Goal: Transaction & Acquisition: Purchase product/service

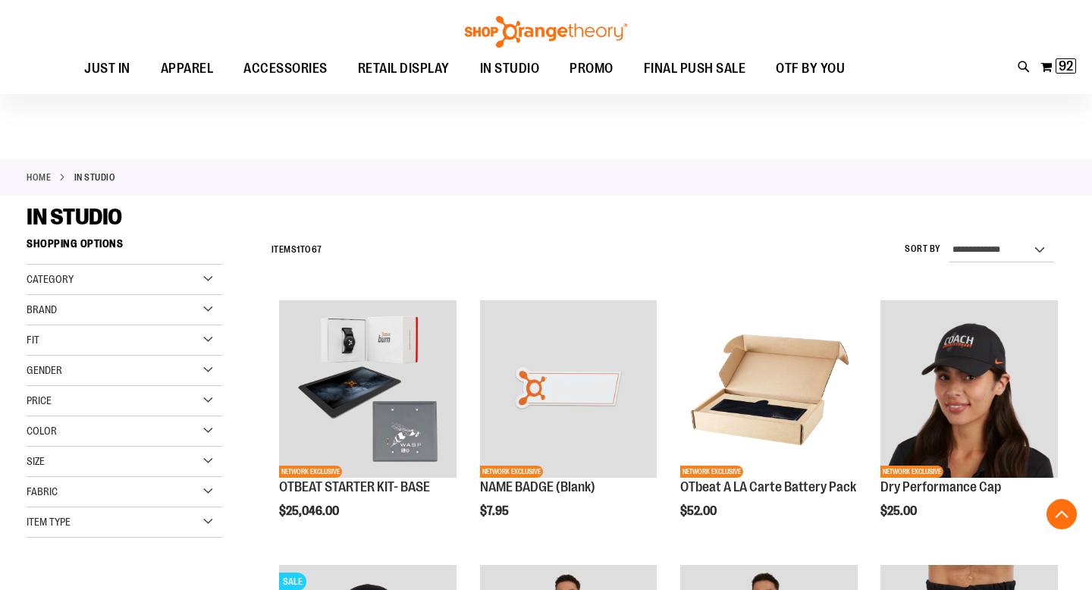
scroll to position [2513, 0]
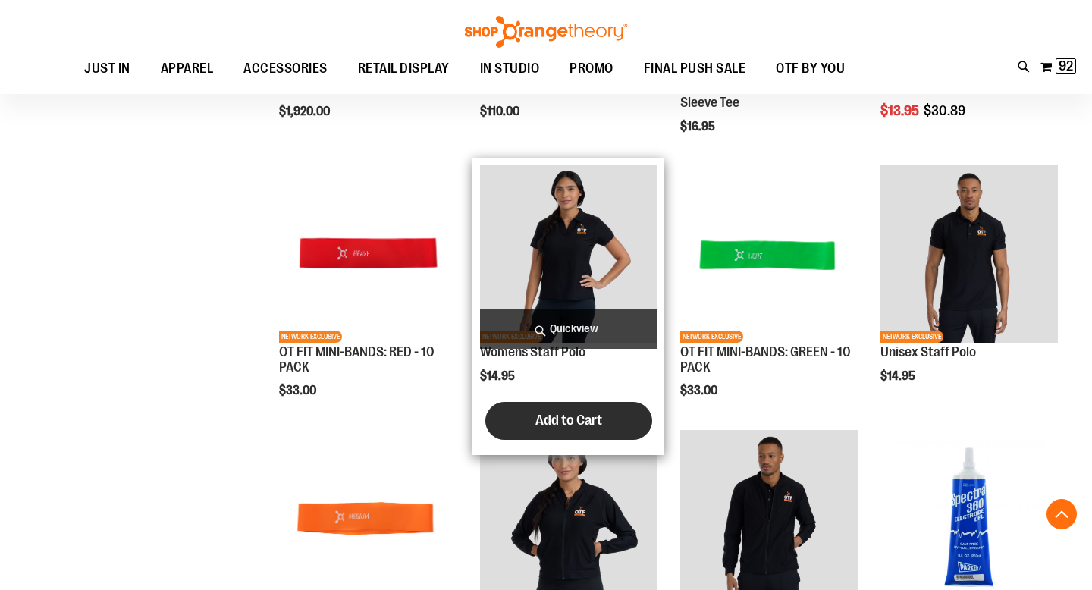
click at [560, 426] on span "Add to Cart" at bounding box center [568, 420] width 67 height 17
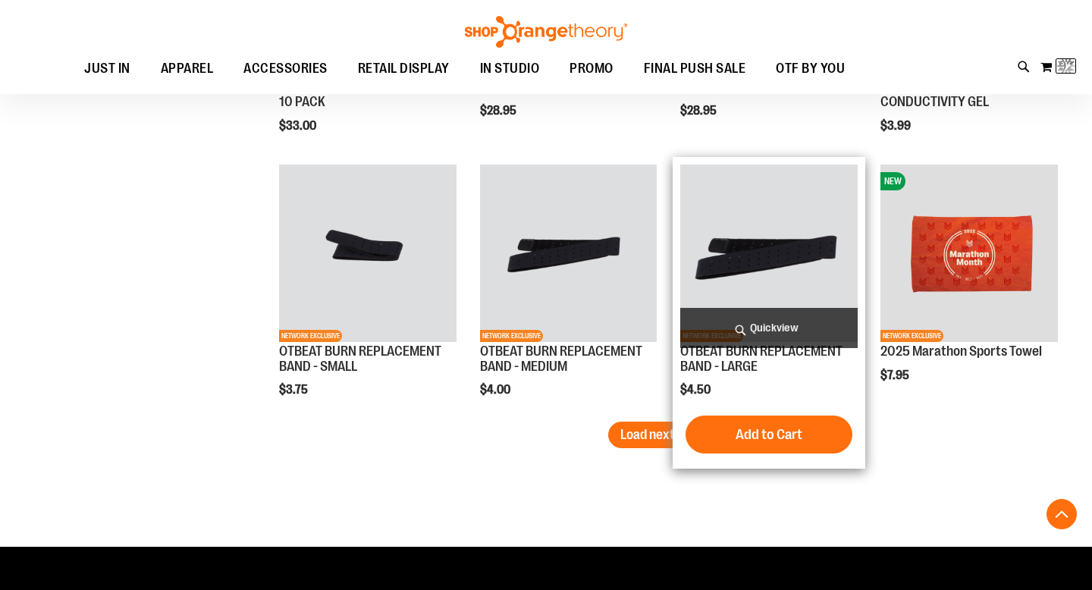
scroll to position [2989, 0]
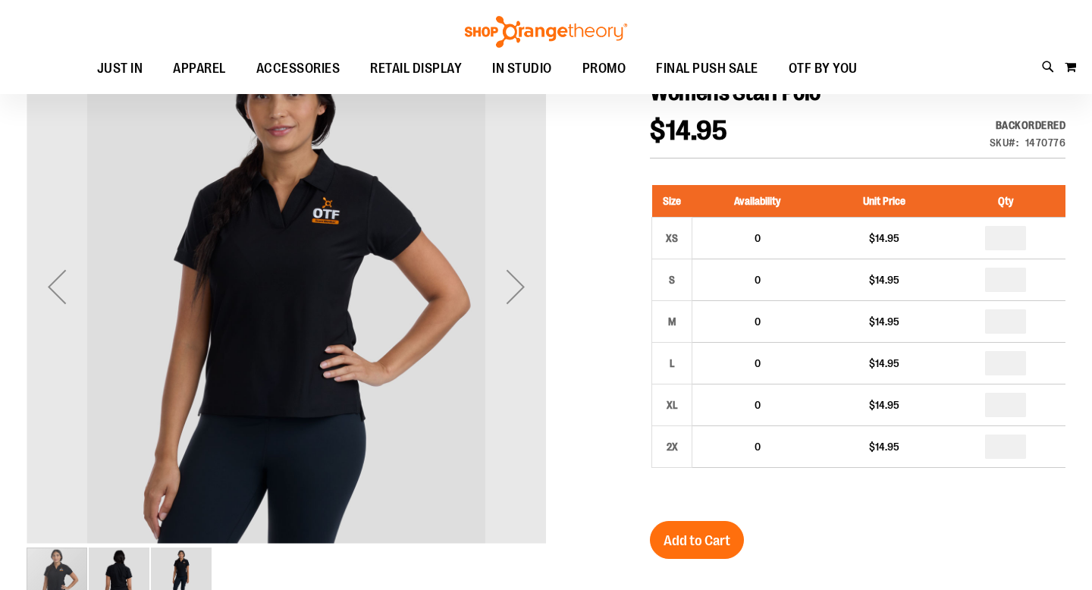
scroll to position [177, 0]
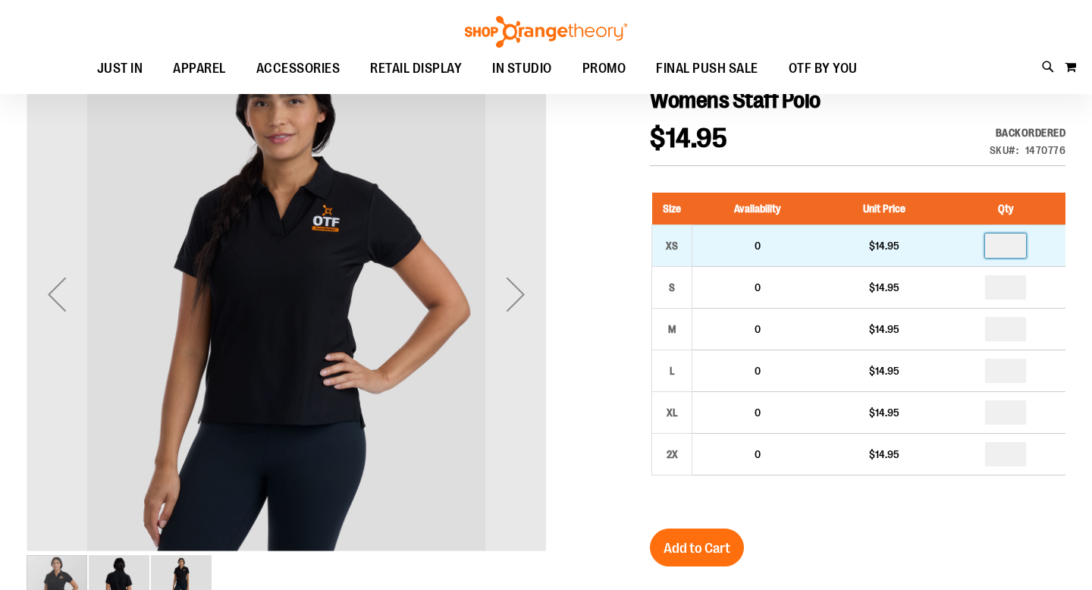
click at [1018, 239] on input "number" at bounding box center [1005, 245] width 41 height 24
type input "*"
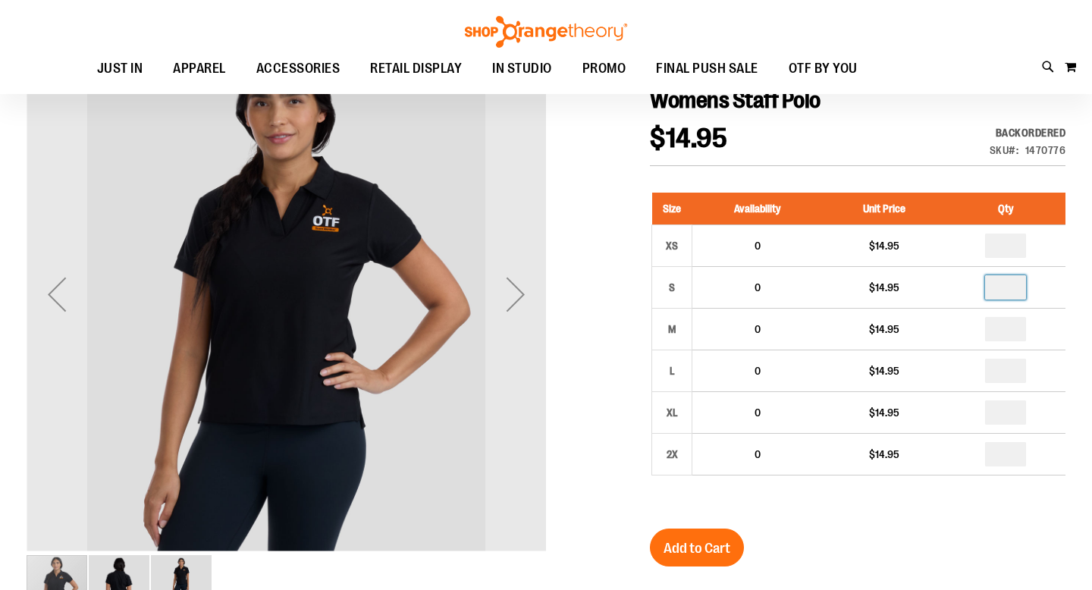
click at [1014, 287] on input "number" at bounding box center [1005, 287] width 41 height 24
type input "*"
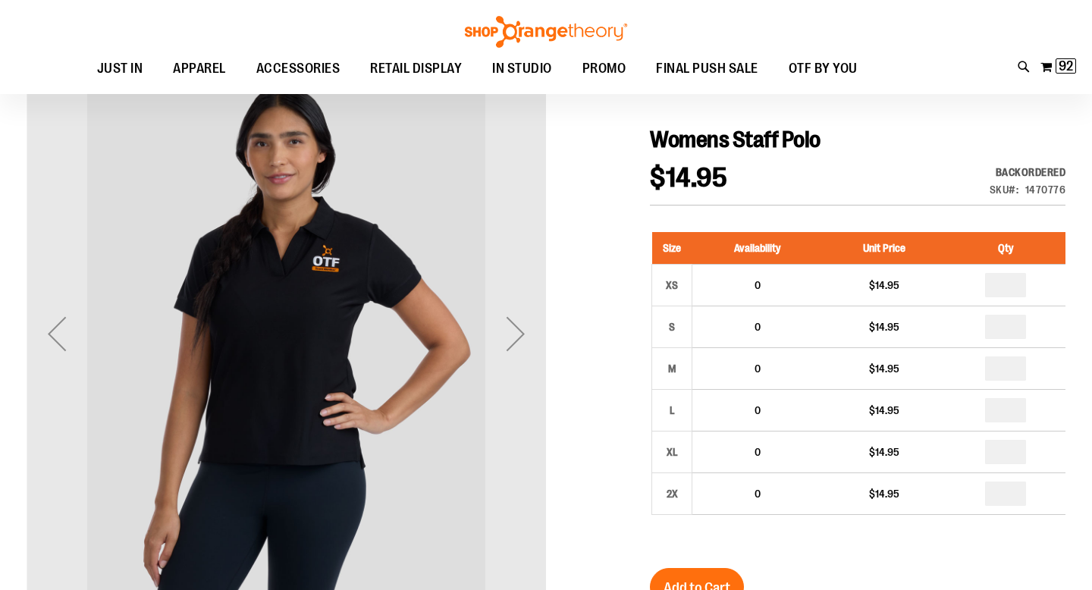
type input "*"
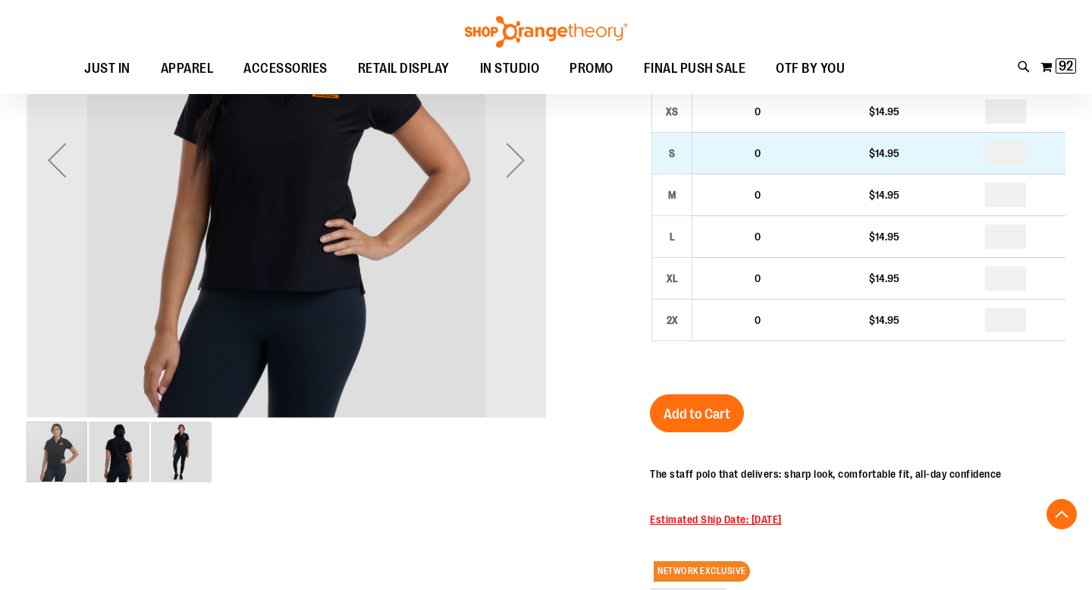
scroll to position [362, 0]
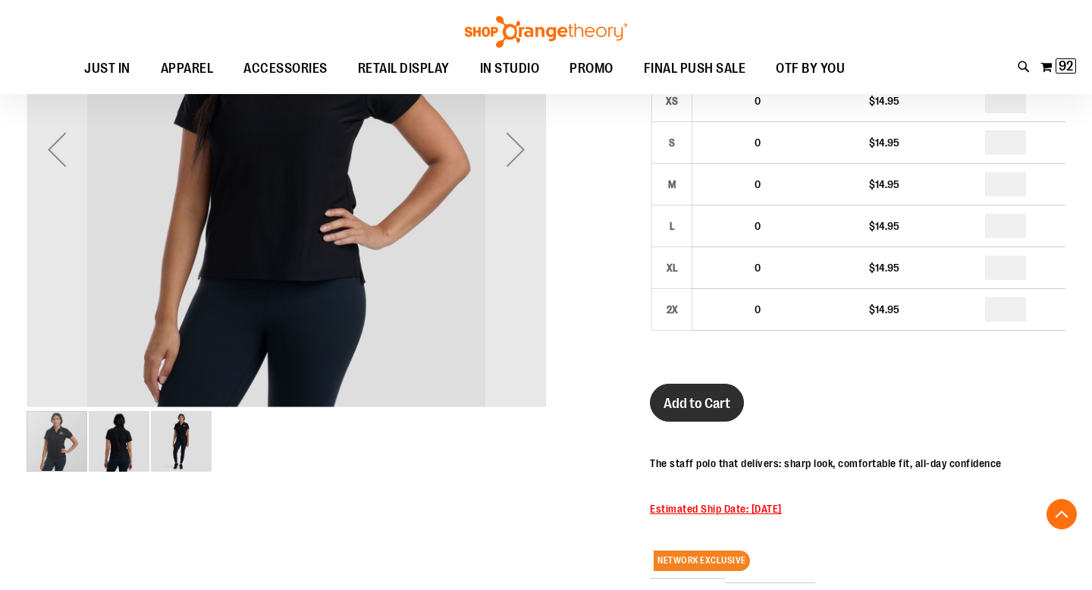
click at [710, 401] on span "Add to Cart" at bounding box center [696, 403] width 67 height 17
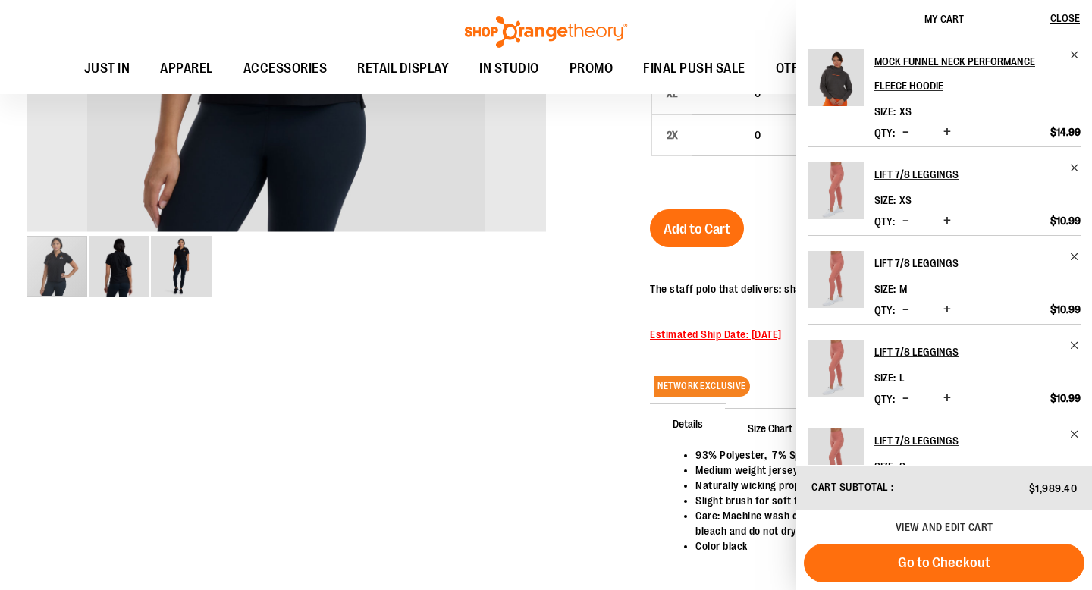
scroll to position [511, 0]
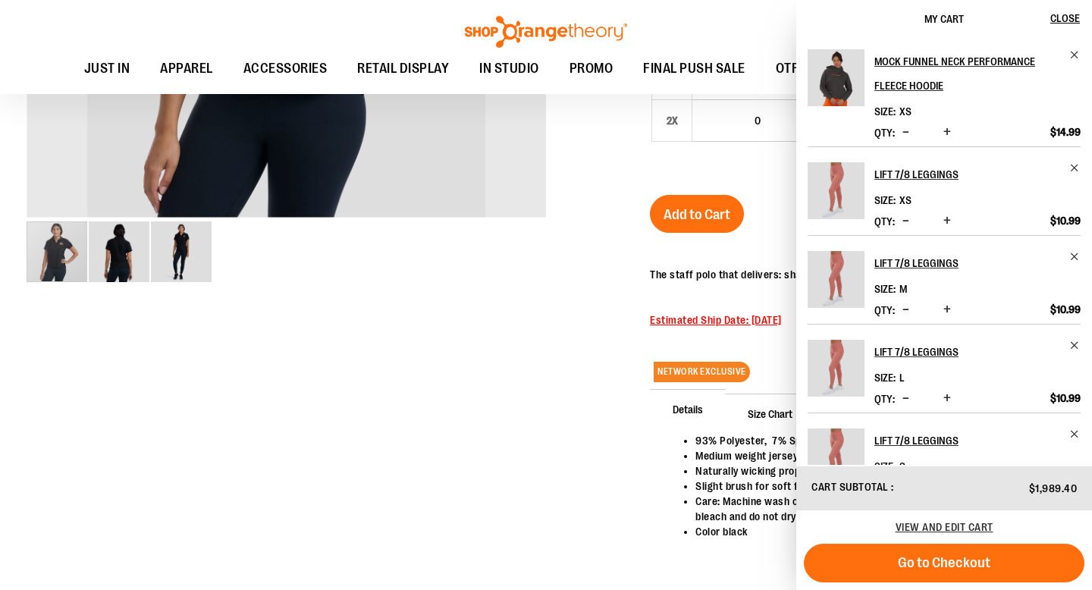
click at [478, 292] on div at bounding box center [546, 151] width 1039 height 900
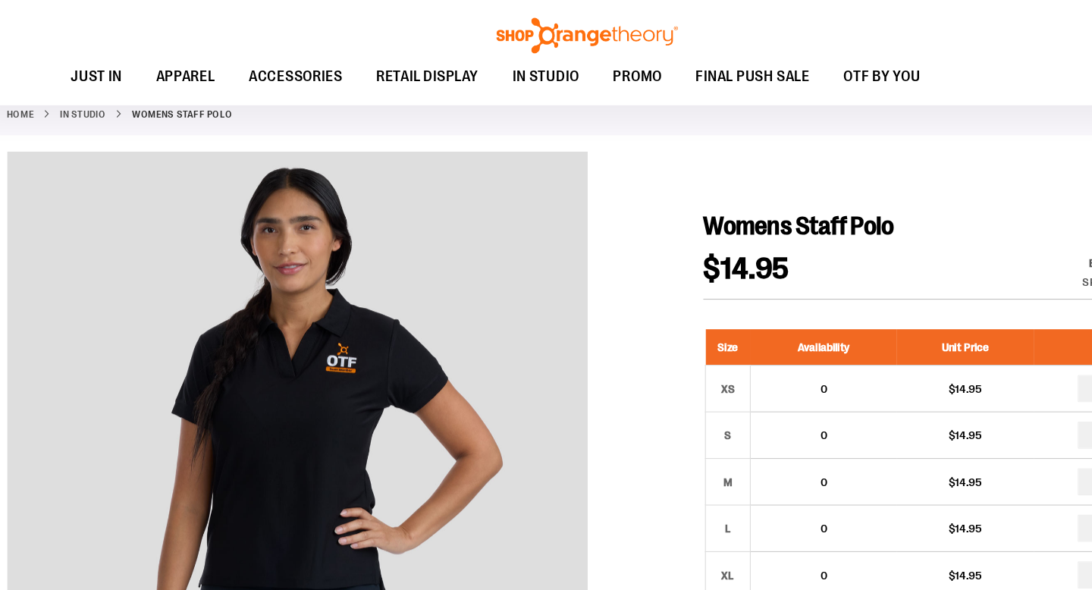
scroll to position [0, 0]
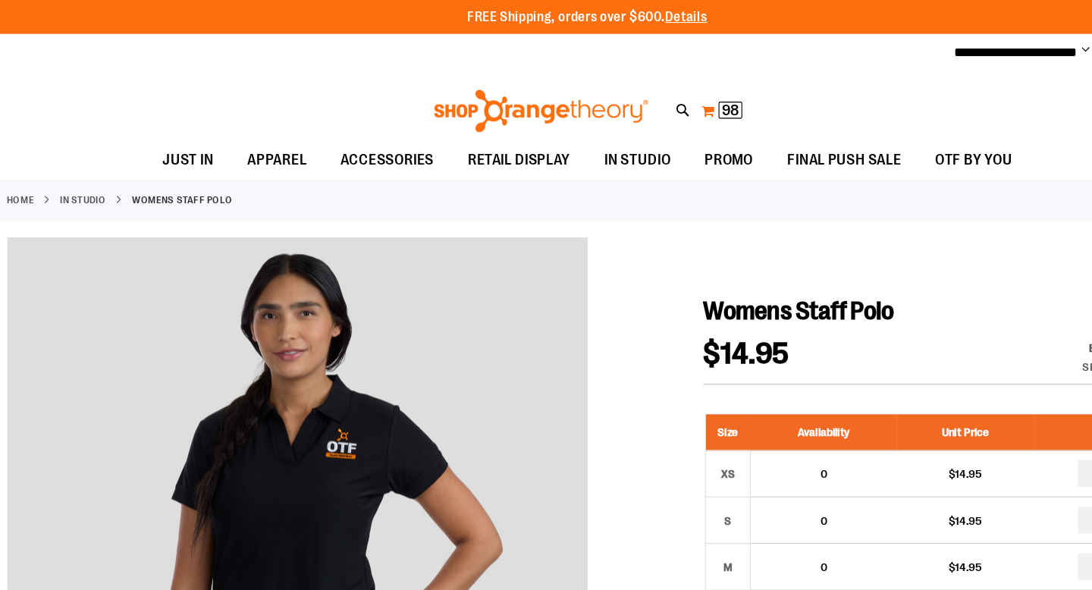
click at [679, 97] on span "98" at bounding box center [673, 98] width 15 height 15
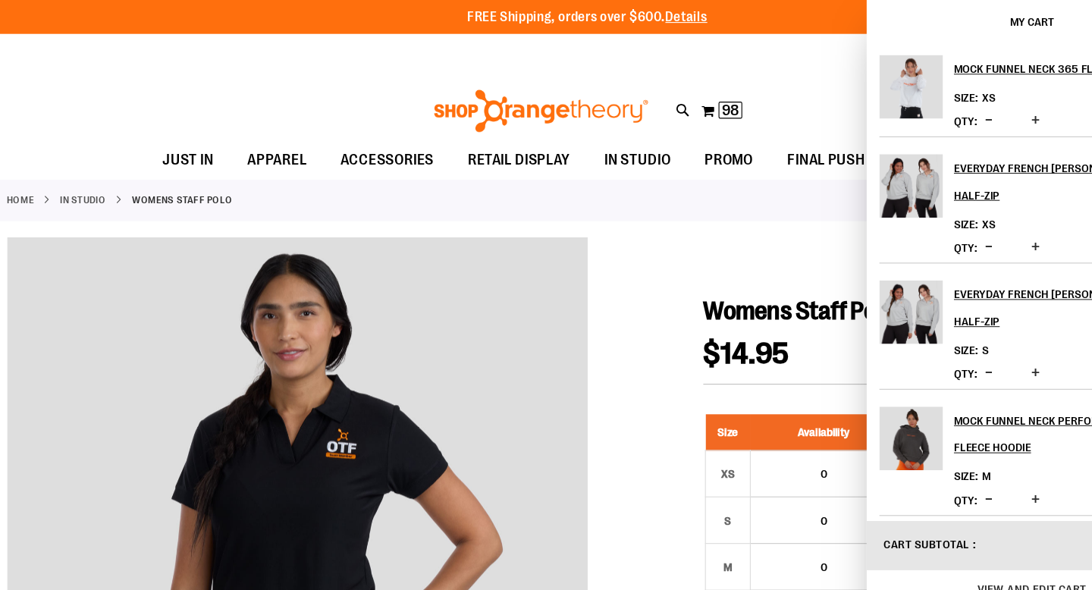
click at [940, 15] on span "My Cart" at bounding box center [943, 19] width 39 height 12
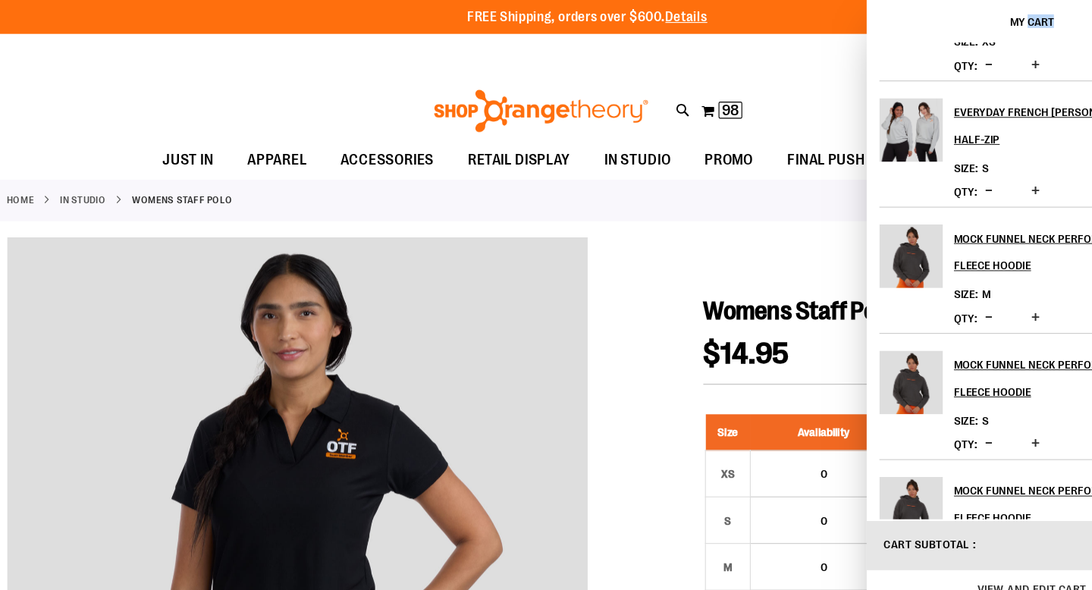
scroll to position [164, 0]
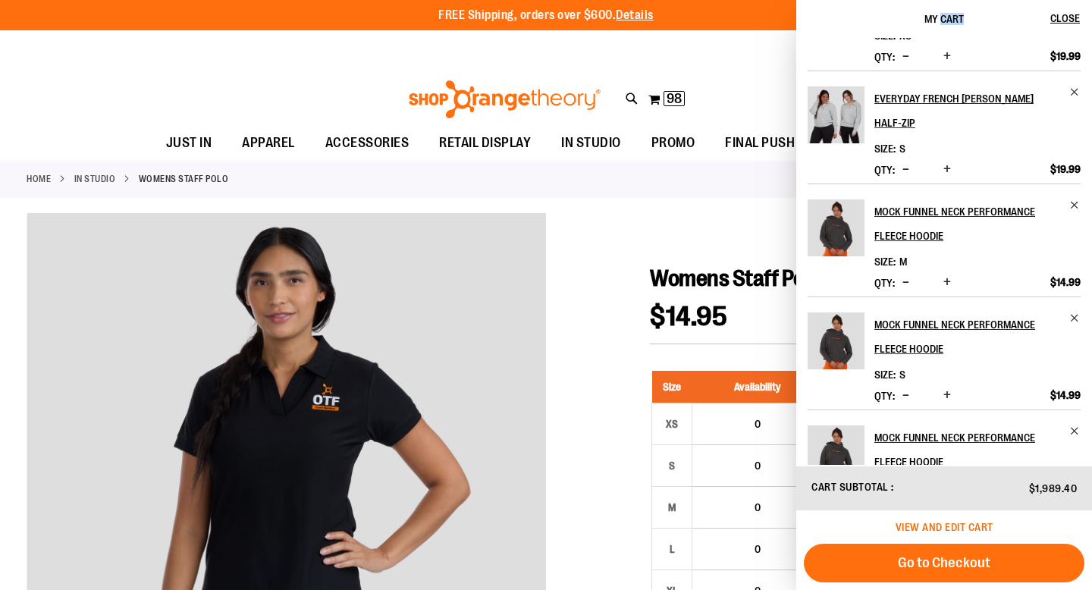
click at [955, 523] on span "View and edit cart" at bounding box center [944, 527] width 98 height 12
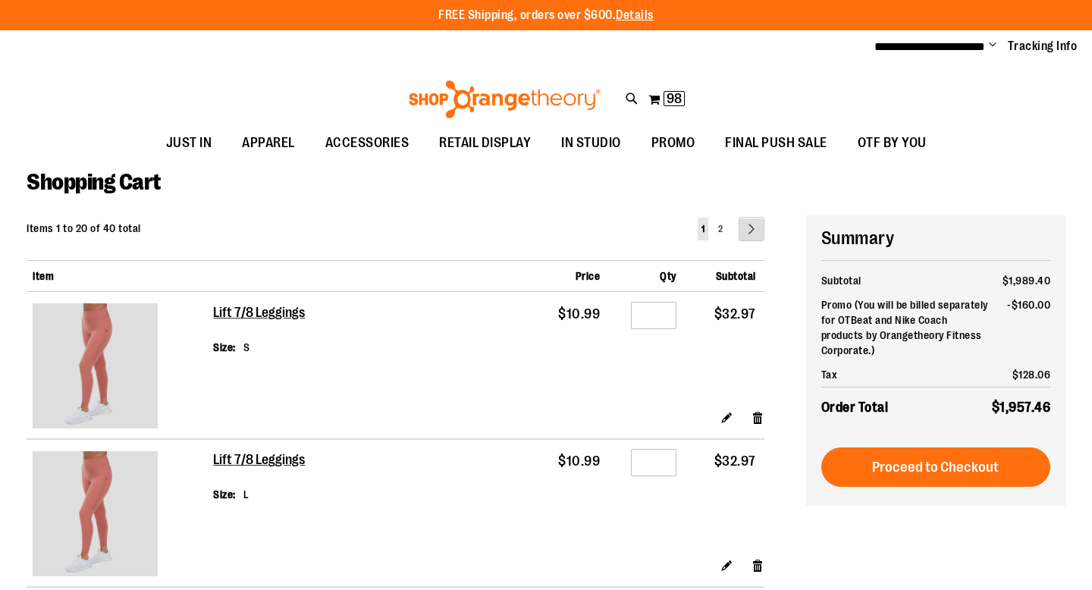
click at [757, 224] on link "Page Next" at bounding box center [751, 229] width 26 height 24
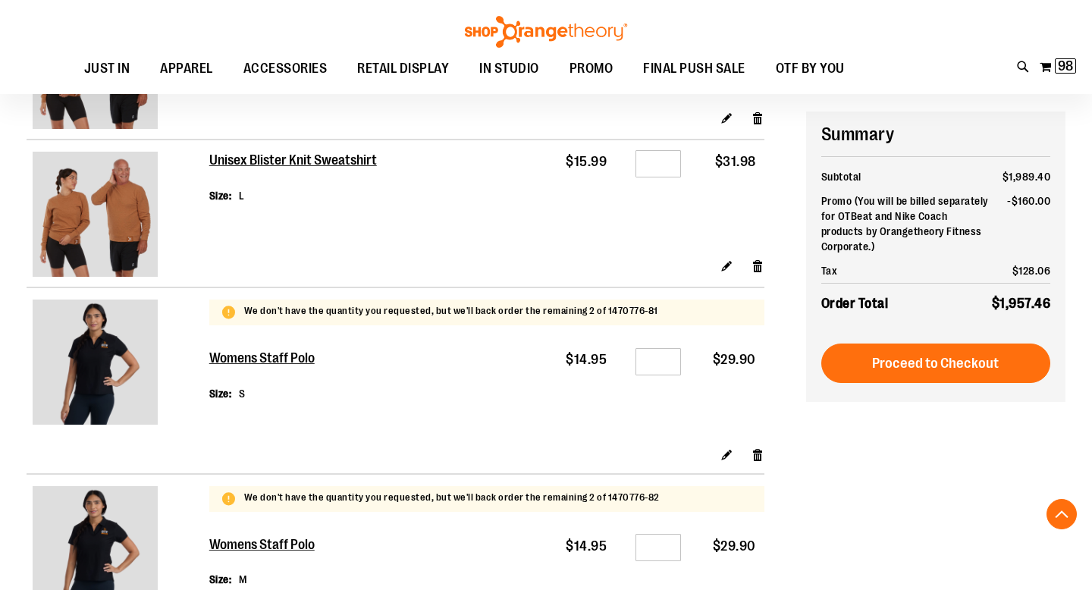
scroll to position [2533, 0]
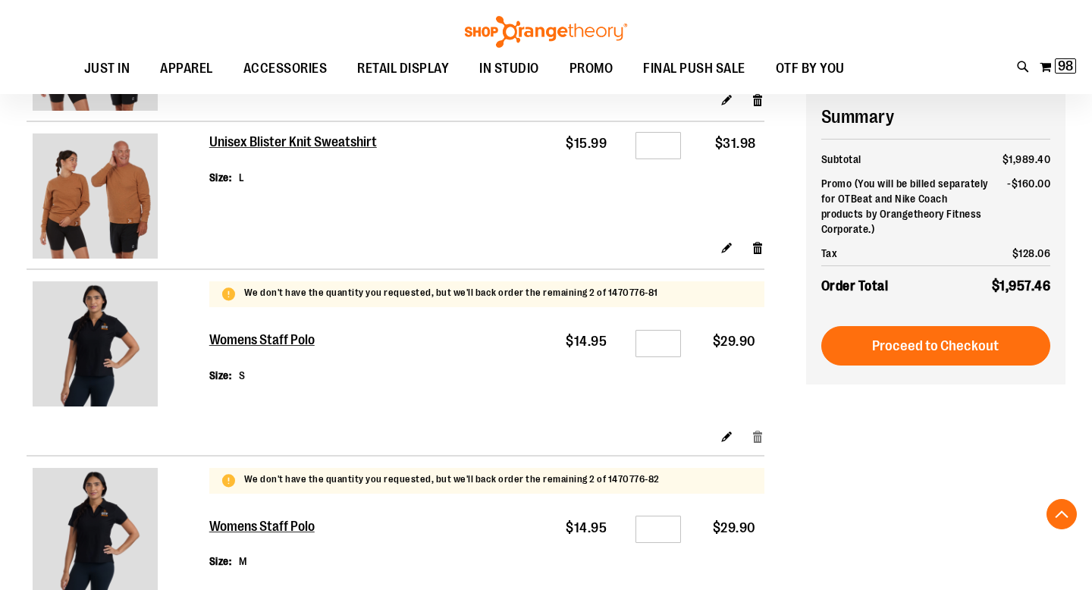
click at [762, 444] on link "Remove item" at bounding box center [757, 436] width 13 height 16
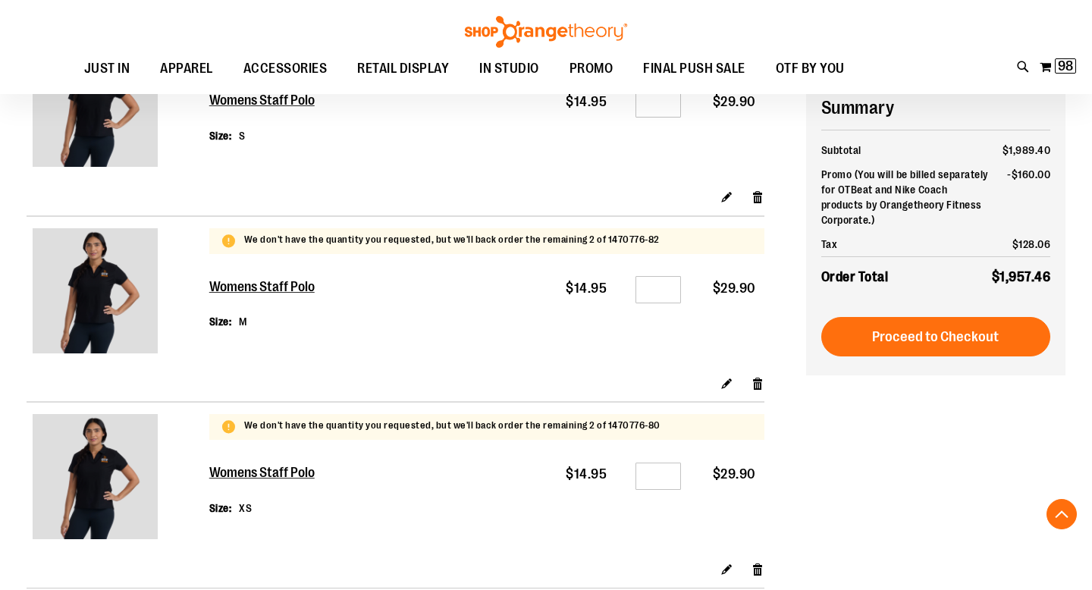
scroll to position [2772, 0]
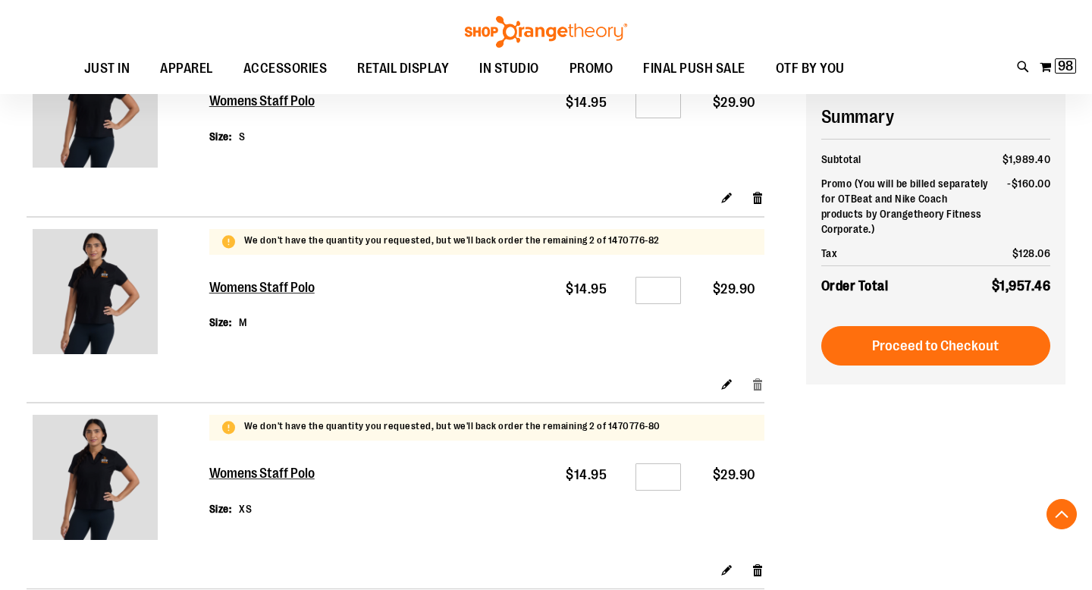
click at [760, 391] on link "Remove item" at bounding box center [757, 383] width 13 height 16
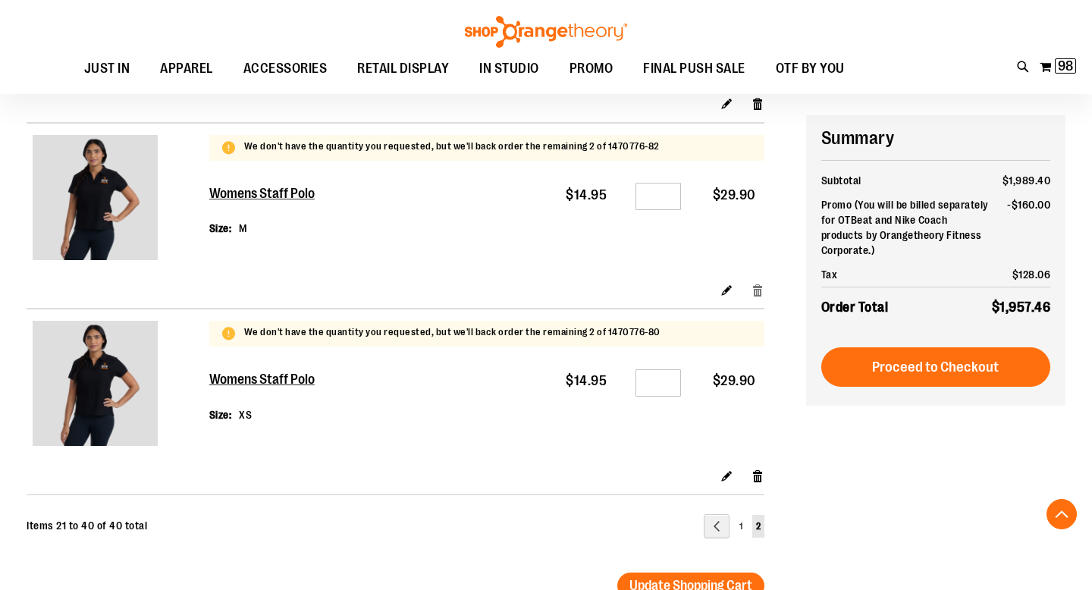
scroll to position [2914, 0]
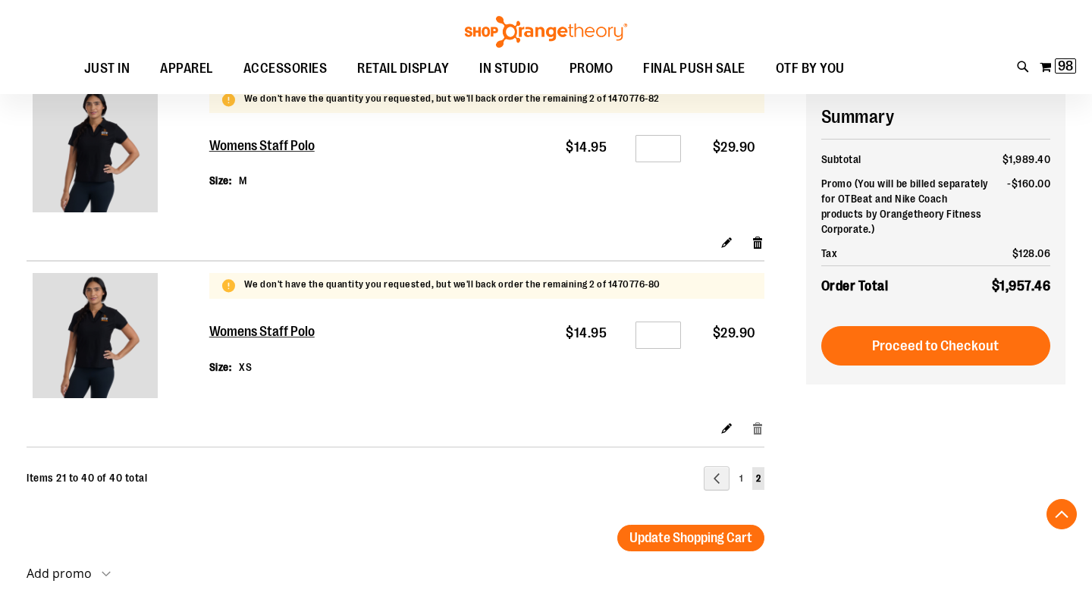
click at [758, 436] on link "Remove item" at bounding box center [757, 428] width 13 height 16
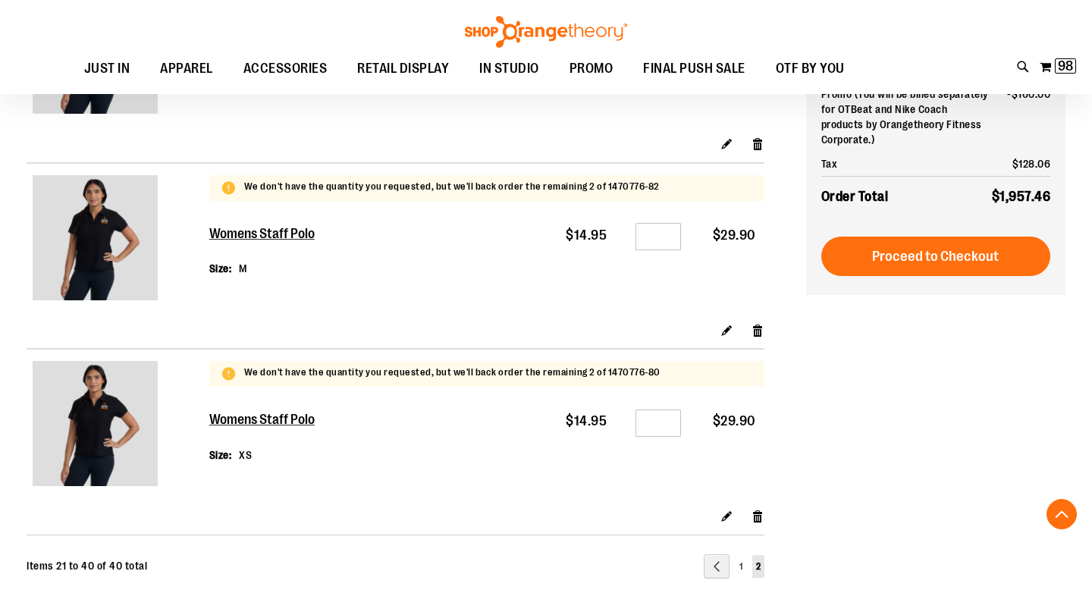
scroll to position [2567, 0]
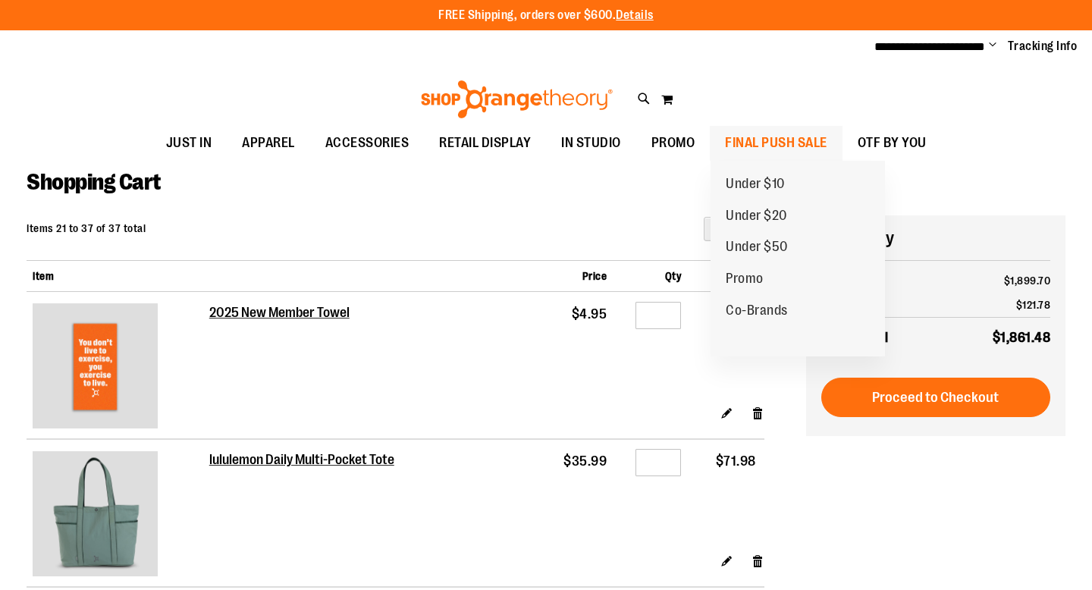
click at [762, 147] on span "FINAL PUSH SALE" at bounding box center [776, 143] width 102 height 34
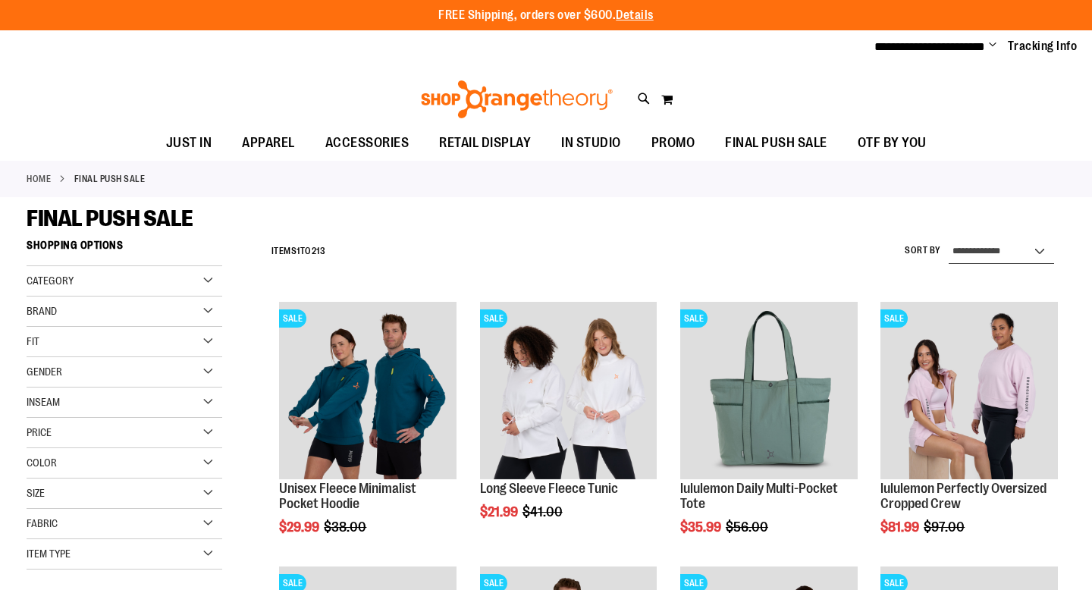
click at [1046, 252] on select "**********" at bounding box center [1000, 252] width 105 height 24
select select "*********"
click at [948, 240] on select "**********" at bounding box center [1000, 252] width 105 height 24
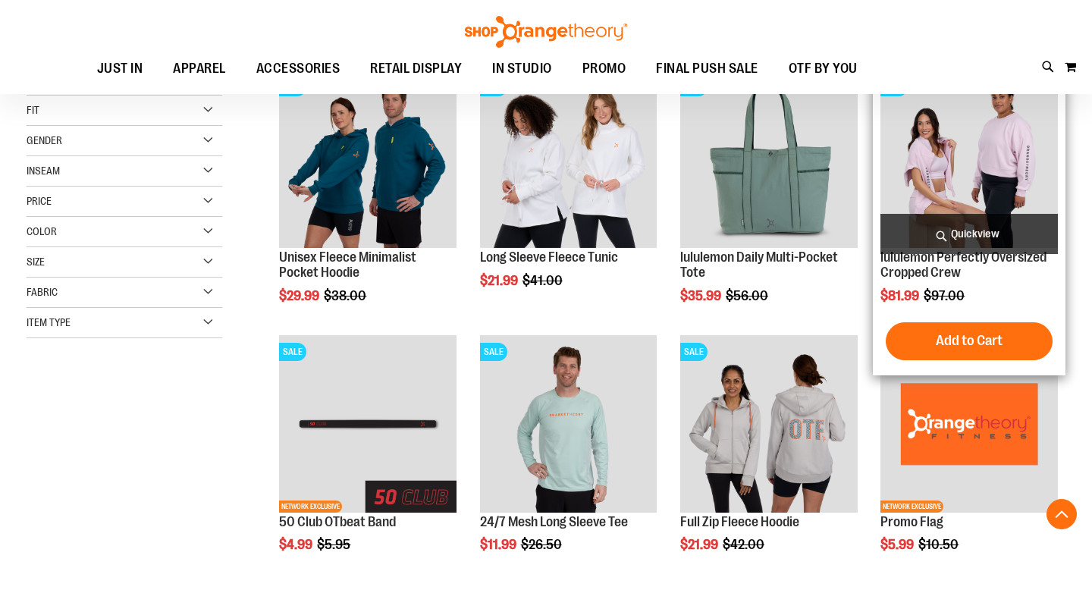
scroll to position [231, 0]
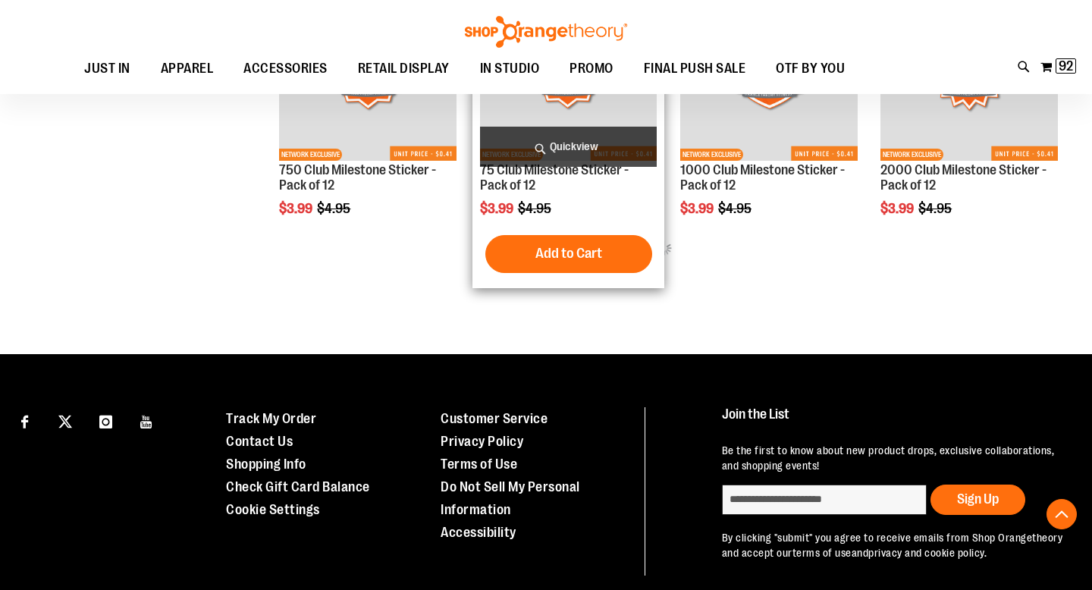
scroll to position [923, 0]
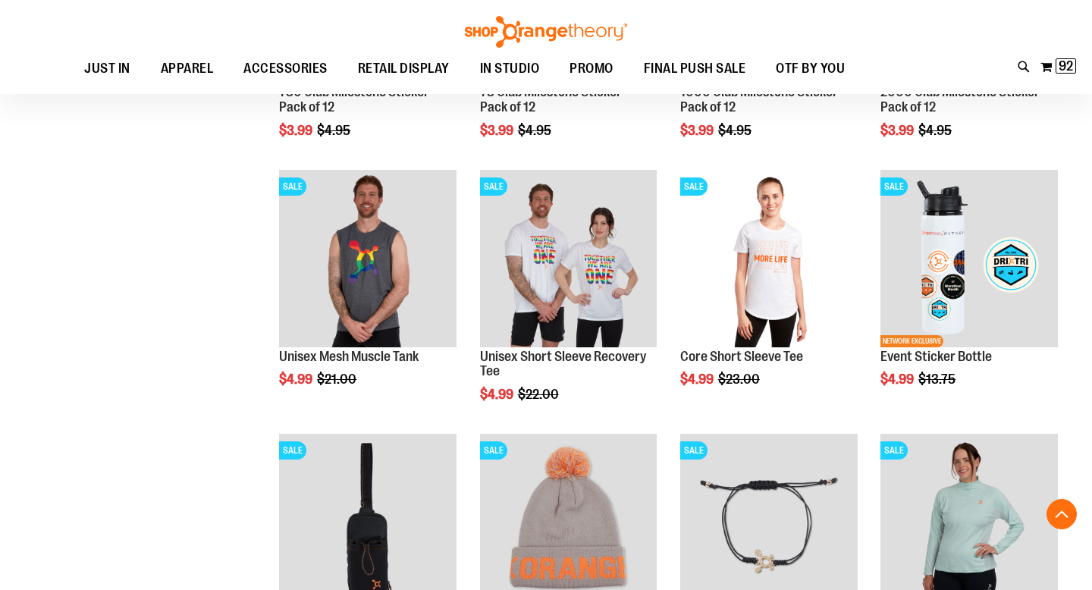
drag, startPoint x: 561, startPoint y: 291, endPoint x: 469, endPoint y: 381, distance: 128.1
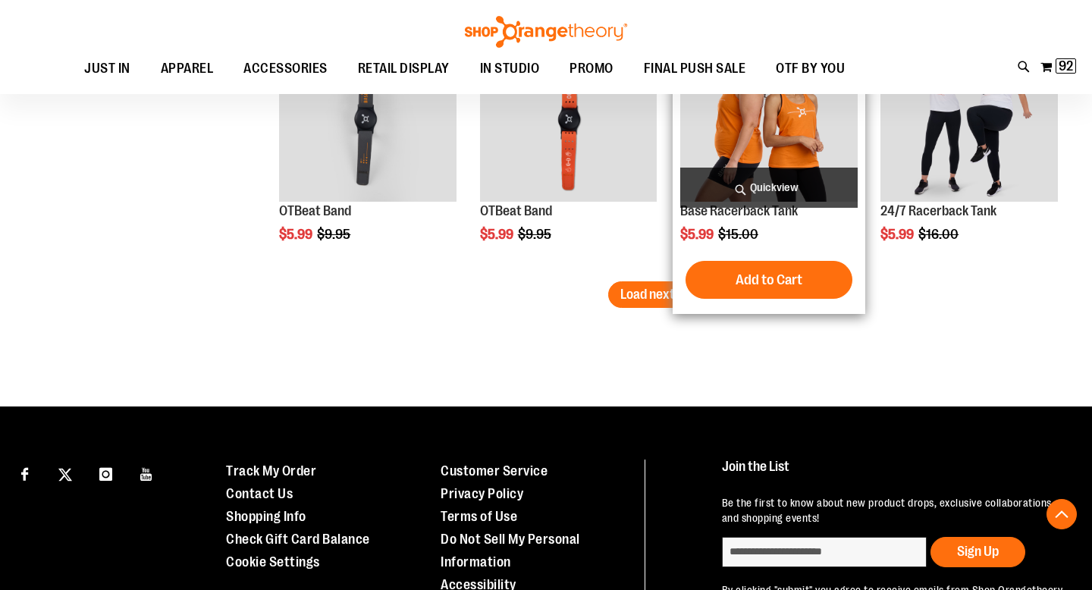
scroll to position [2408, 0]
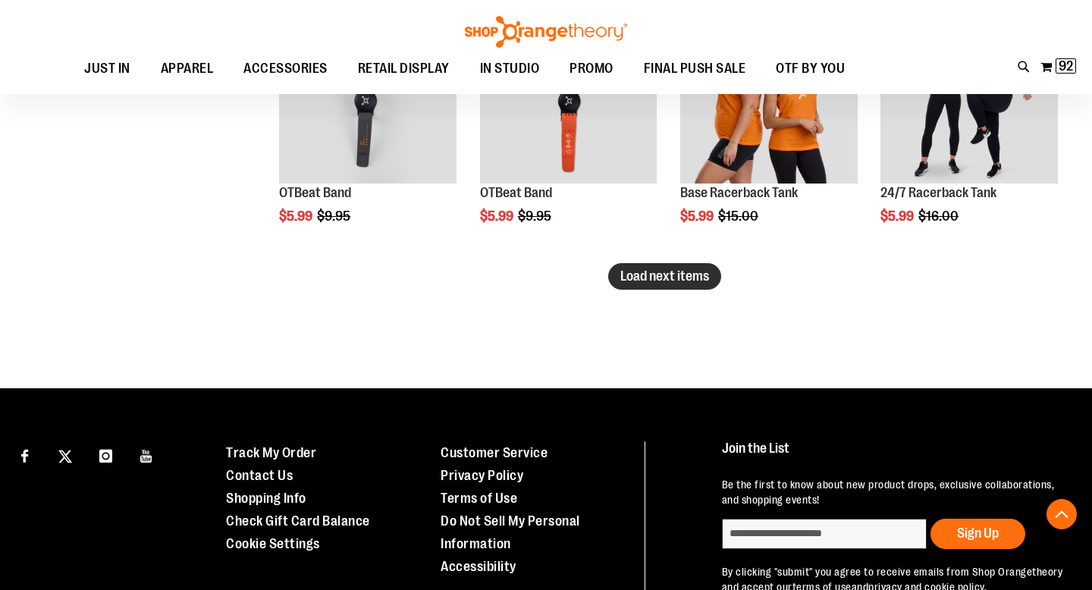
click at [669, 276] on span "Load next items" at bounding box center [664, 275] width 89 height 15
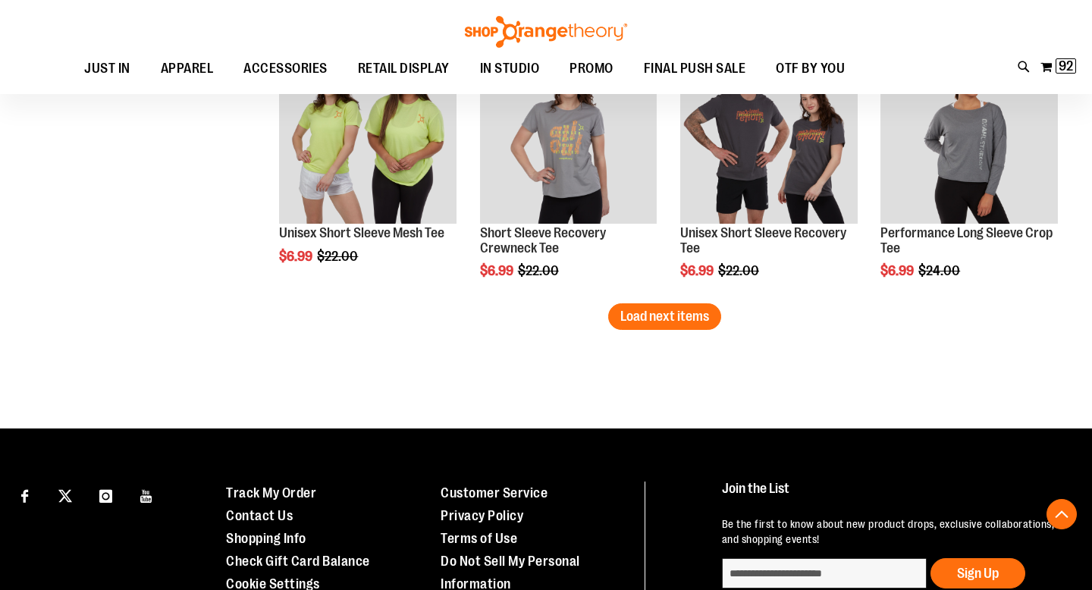
scroll to position [3163, 0]
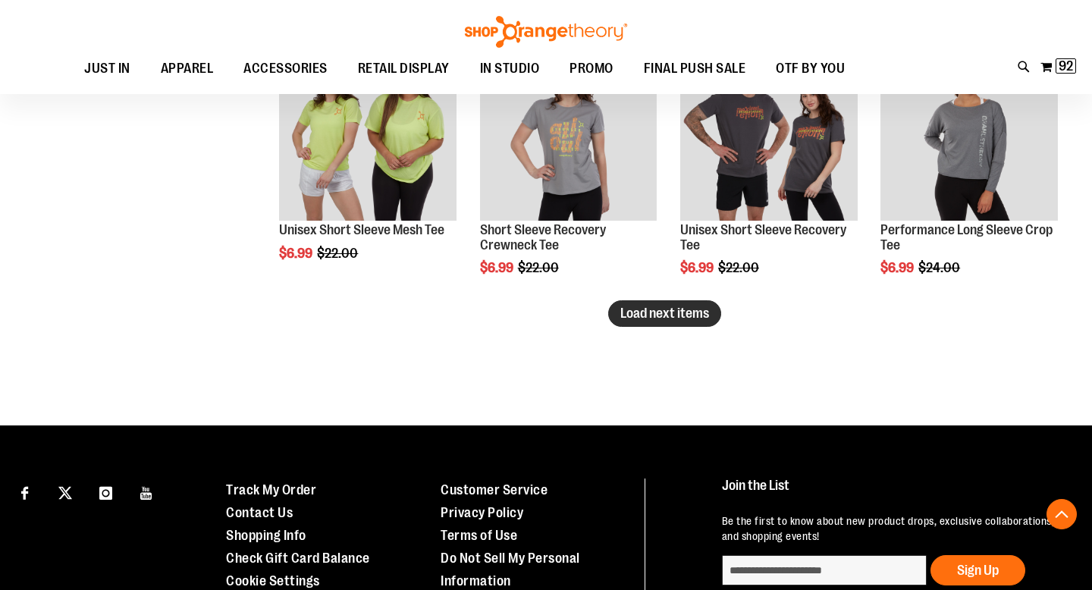
click at [684, 319] on span "Load next items" at bounding box center [664, 312] width 89 height 15
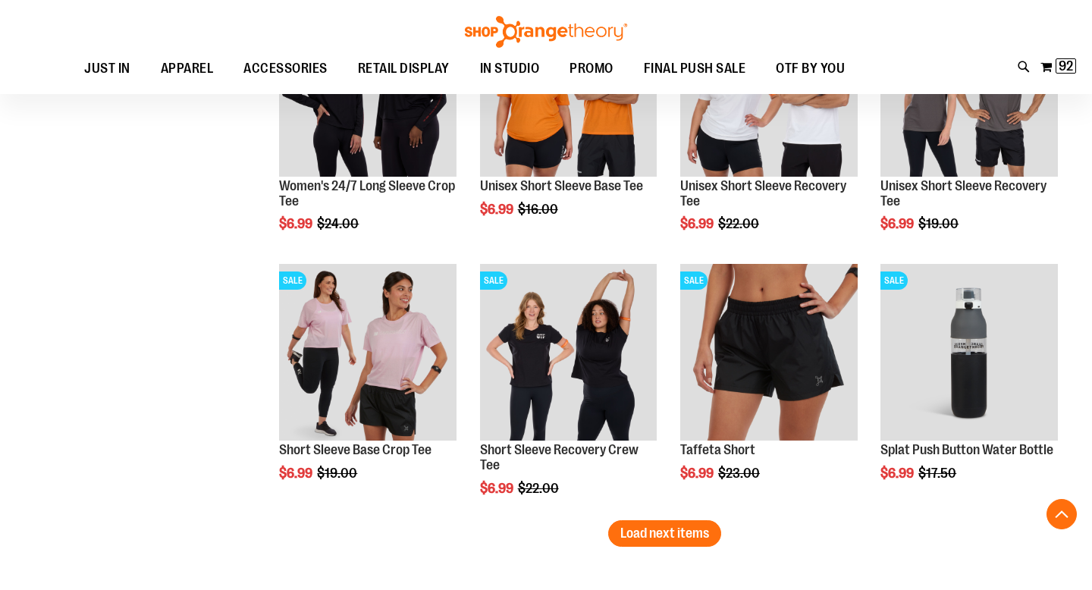
scroll to position [3746, 0]
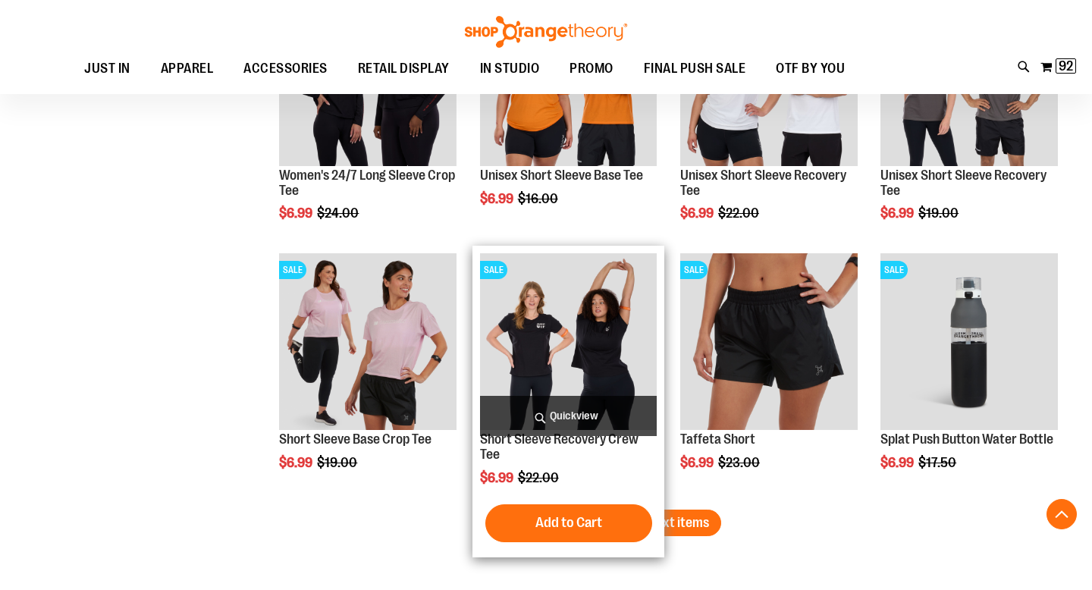
click at [602, 327] on img "product" at bounding box center [568, 341] width 177 height 177
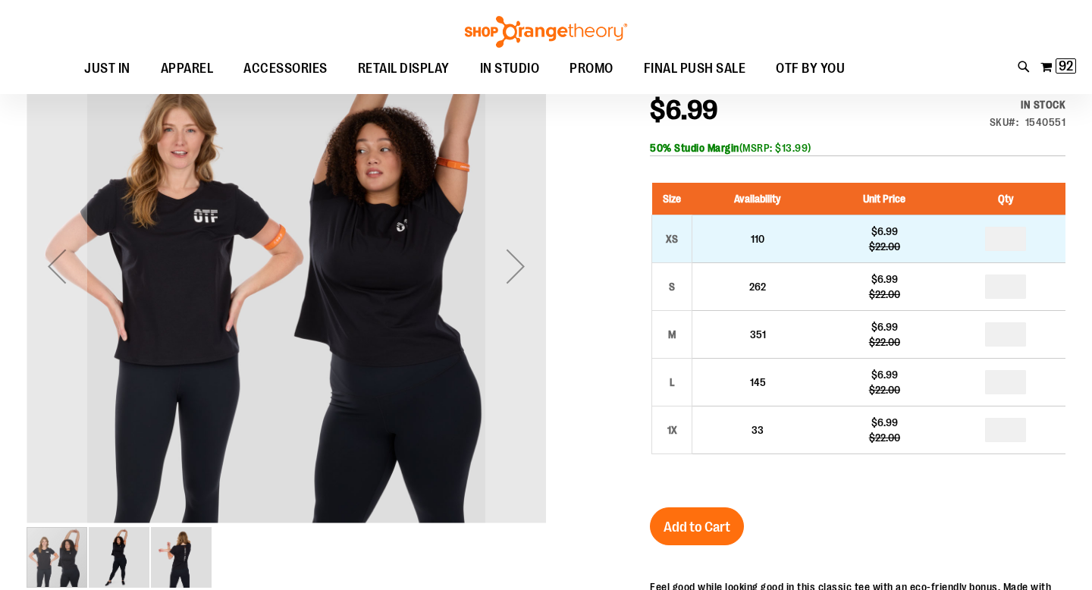
scroll to position [205, 0]
click at [1020, 239] on input "number" at bounding box center [1005, 239] width 41 height 24
type input "*"
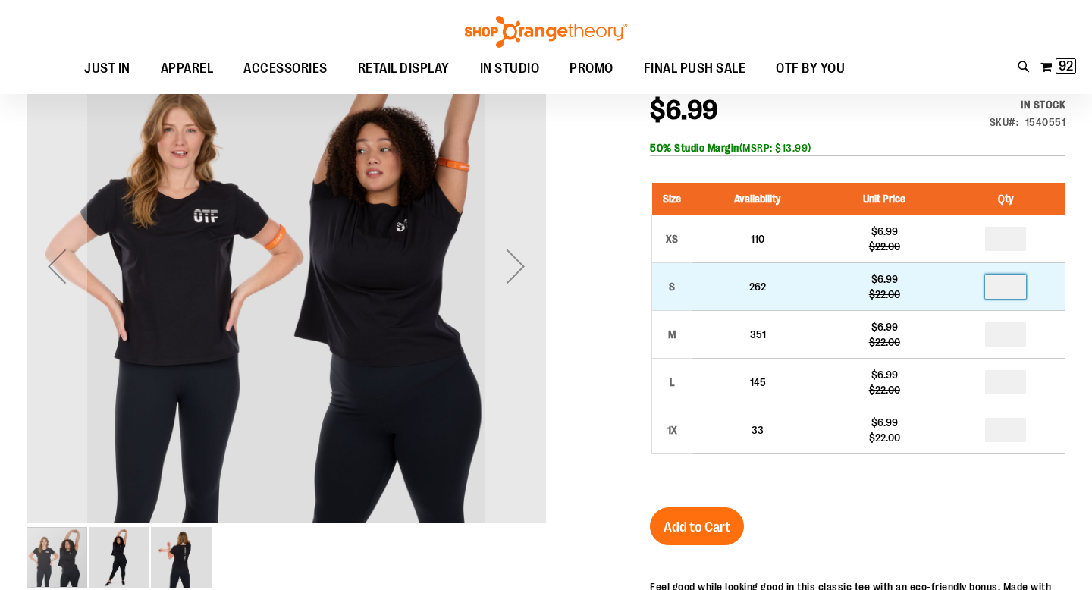
click at [1006, 287] on input "number" at bounding box center [1005, 286] width 41 height 24
type input "*"
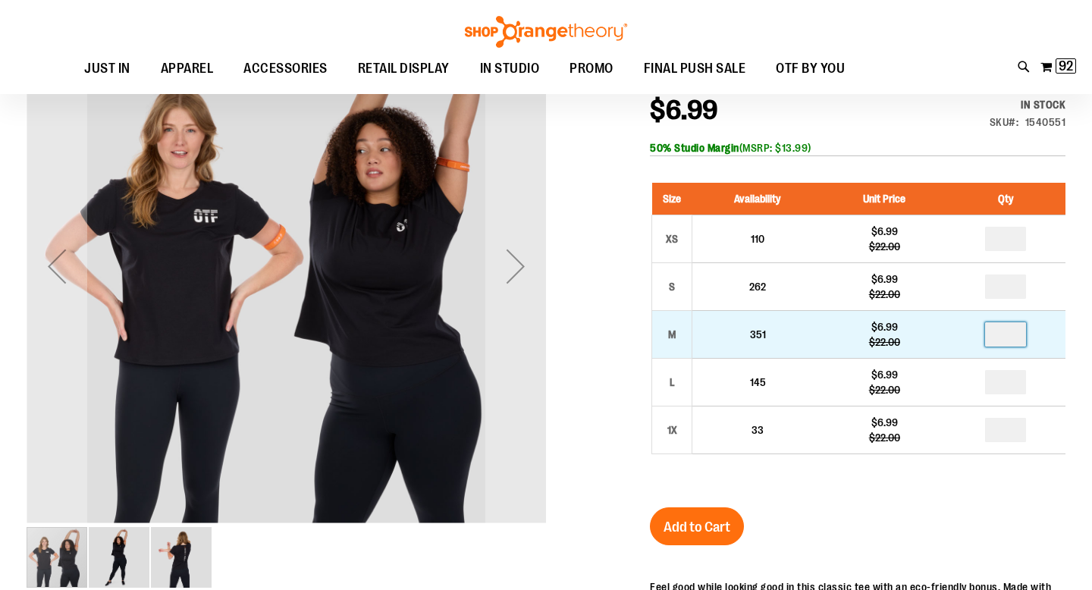
click at [1010, 343] on input "number" at bounding box center [1005, 334] width 41 height 24
type input "*"
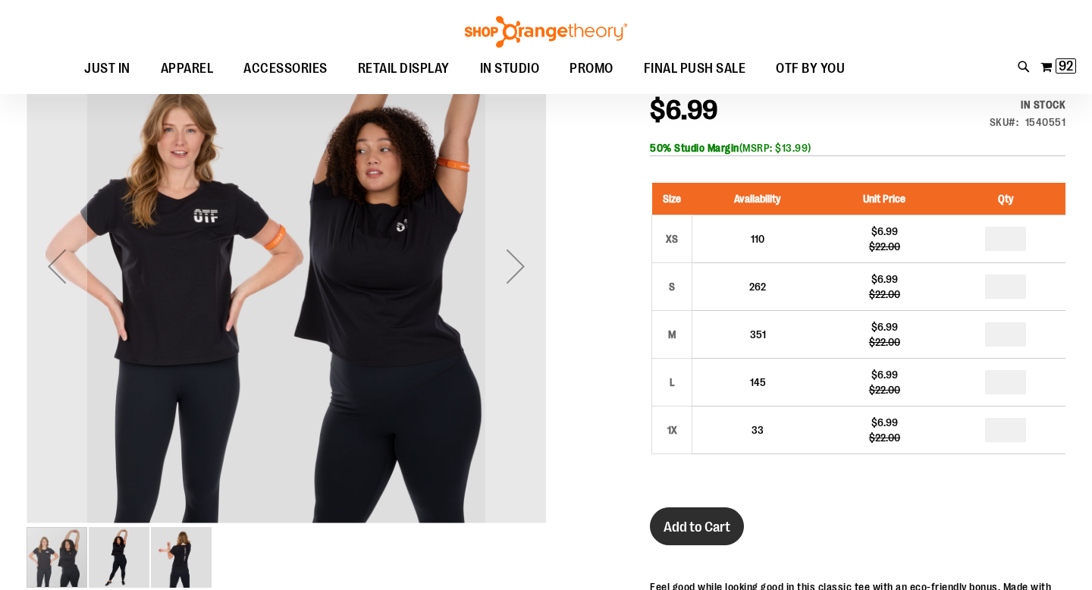
click at [719, 540] on button "Add to Cart" at bounding box center [697, 526] width 94 height 38
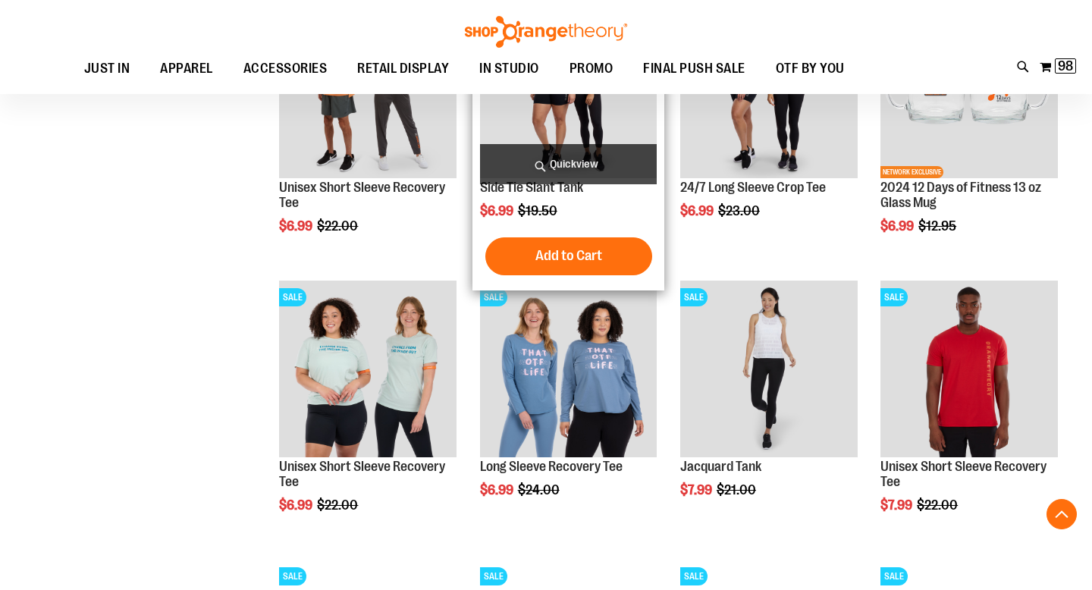
scroll to position [1176, 0]
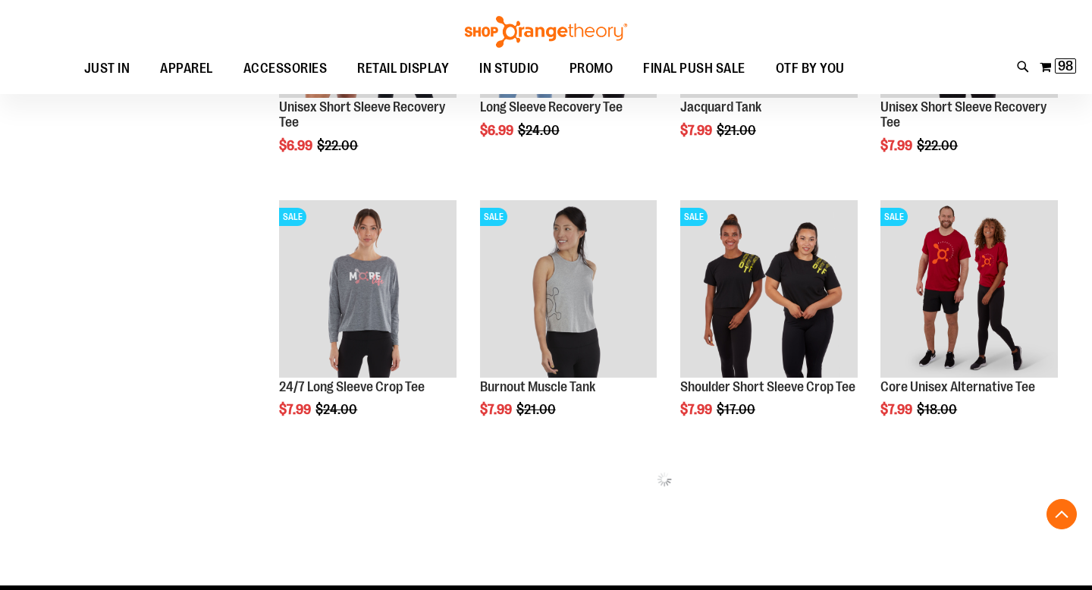
scroll to position [1565, 0]
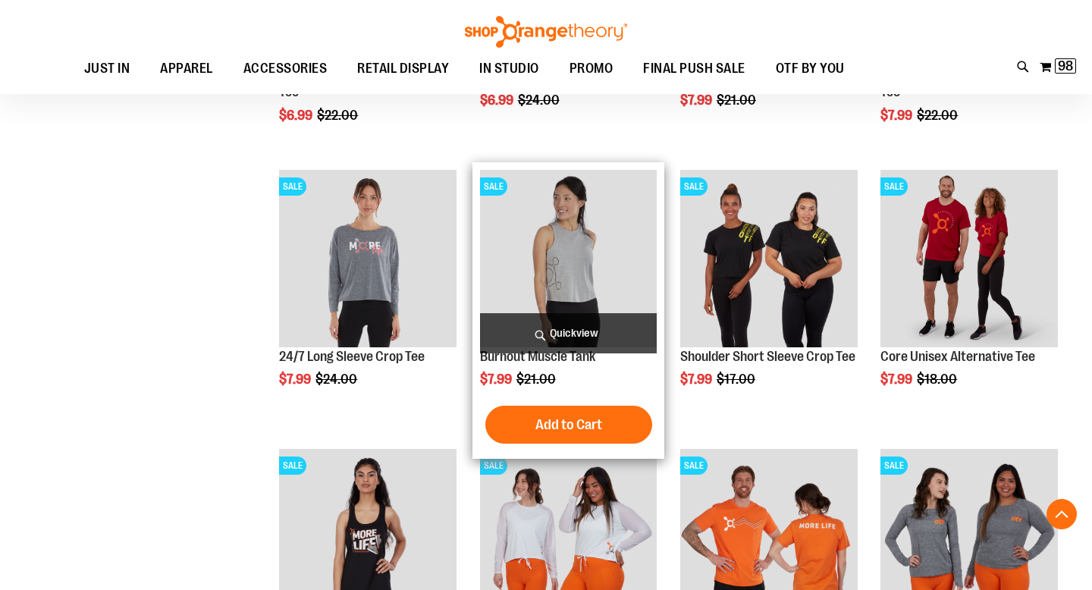
click at [596, 235] on img "product" at bounding box center [568, 258] width 177 height 177
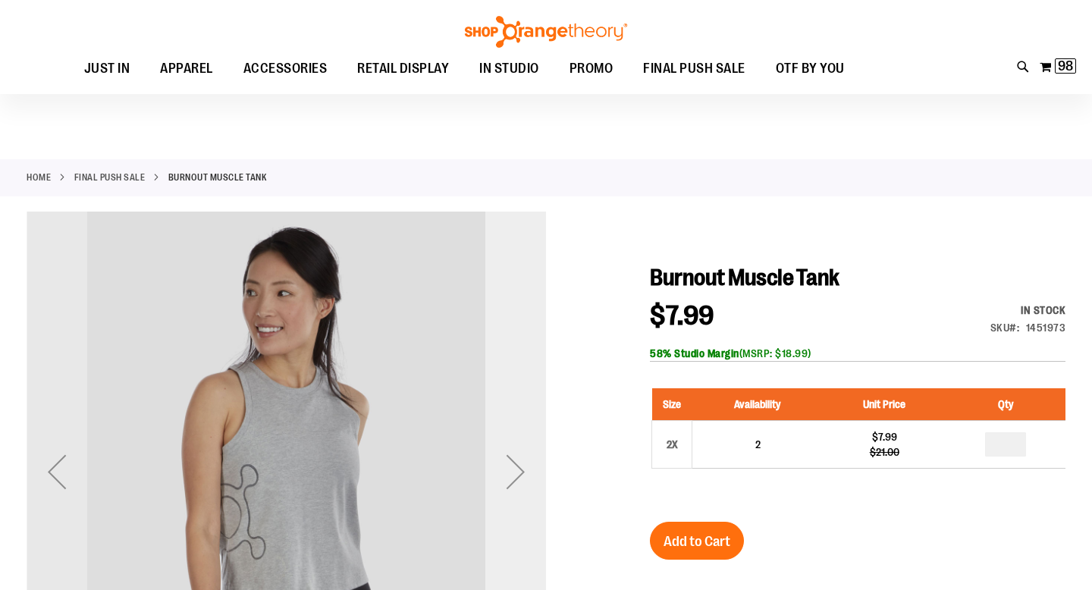
scroll to position [150, 0]
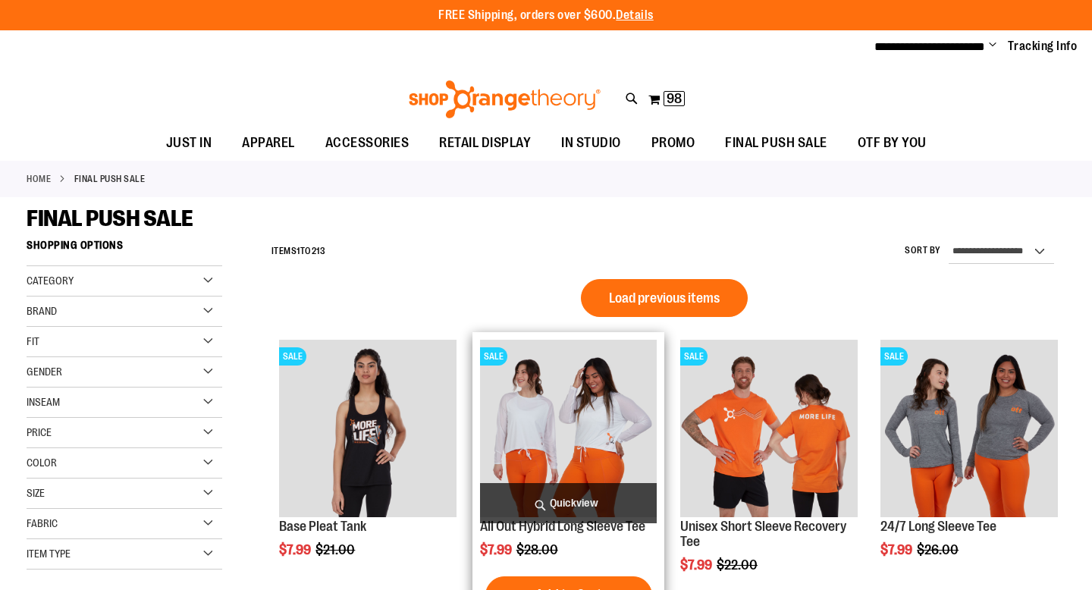
click at [584, 450] on img "product" at bounding box center [568, 428] width 177 height 177
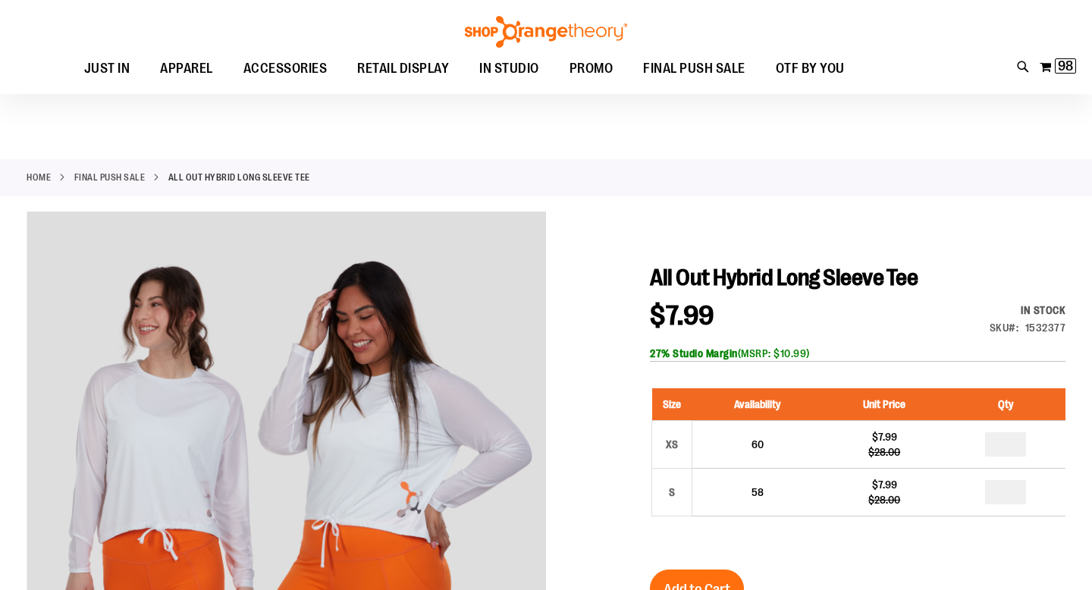
scroll to position [128, 0]
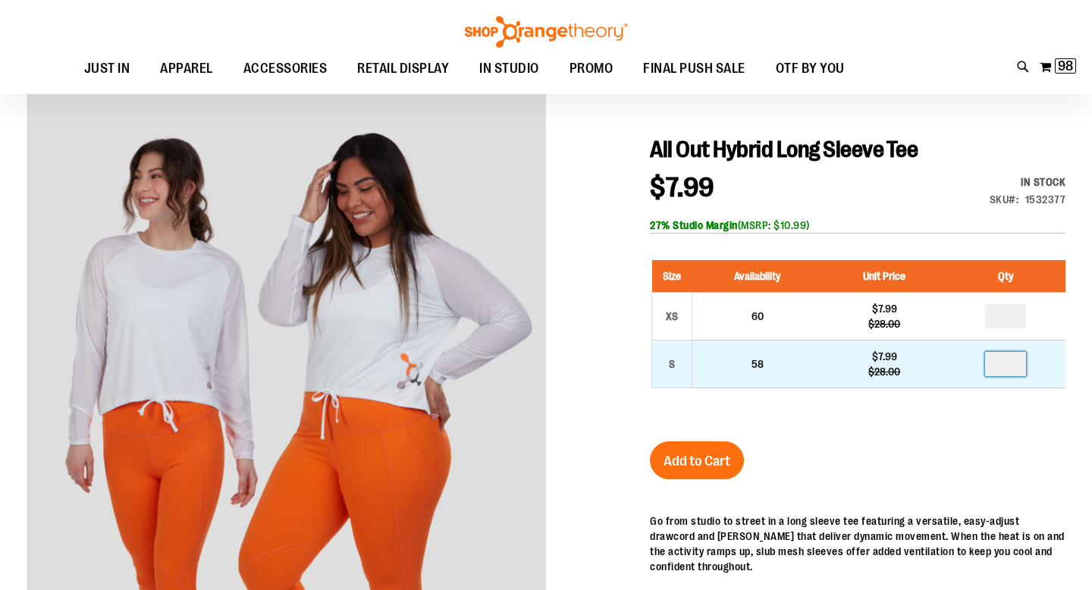
click at [1018, 370] on input "number" at bounding box center [1005, 364] width 41 height 24
type input "*"
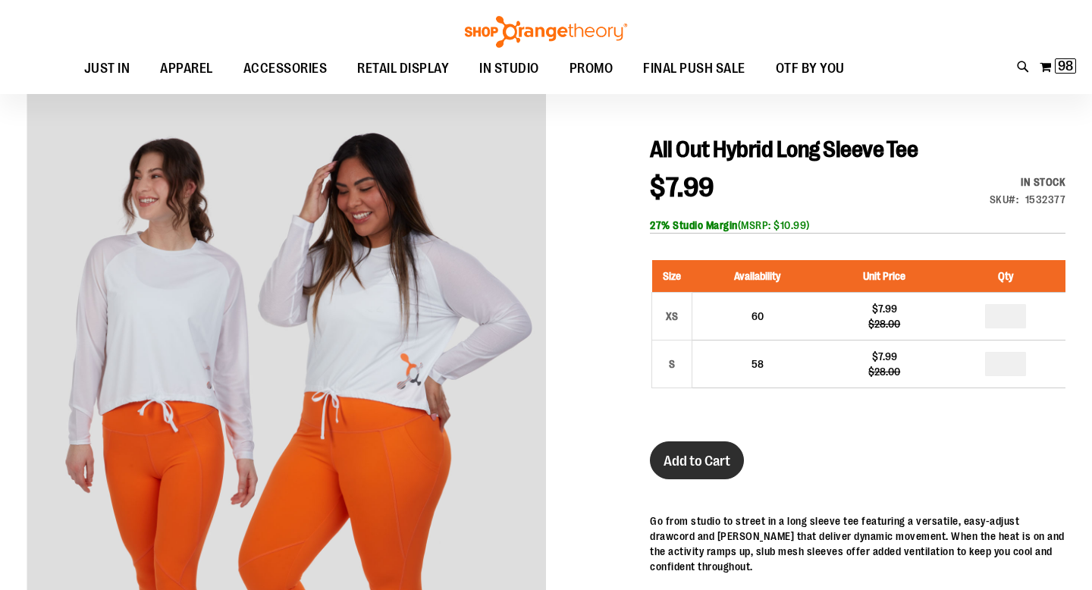
click at [672, 459] on span "Add to Cart" at bounding box center [696, 461] width 67 height 17
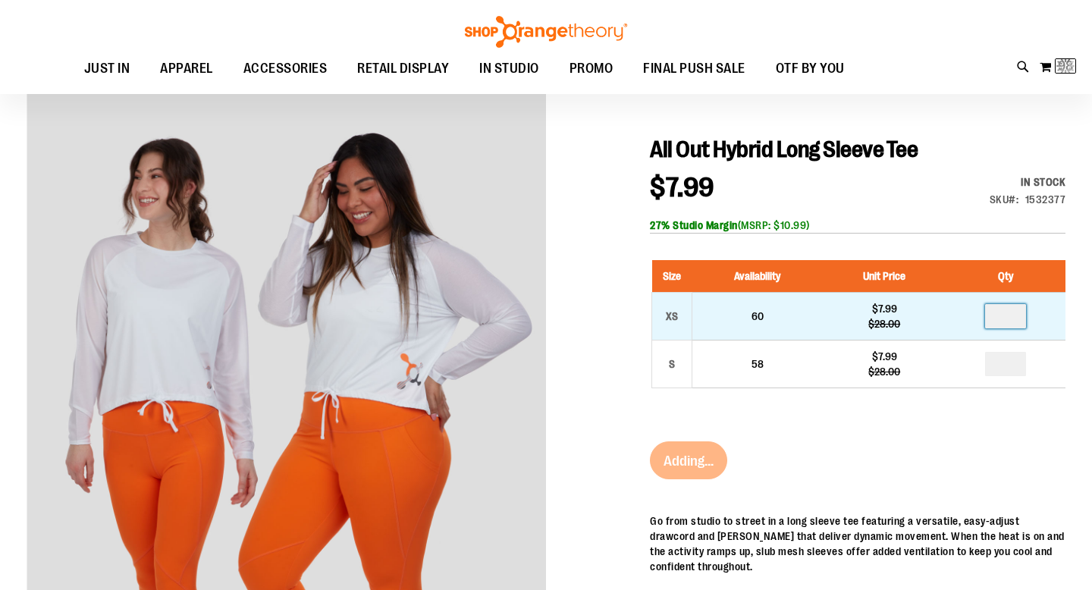
click at [1011, 313] on input "number" at bounding box center [1005, 316] width 41 height 24
type input "*"
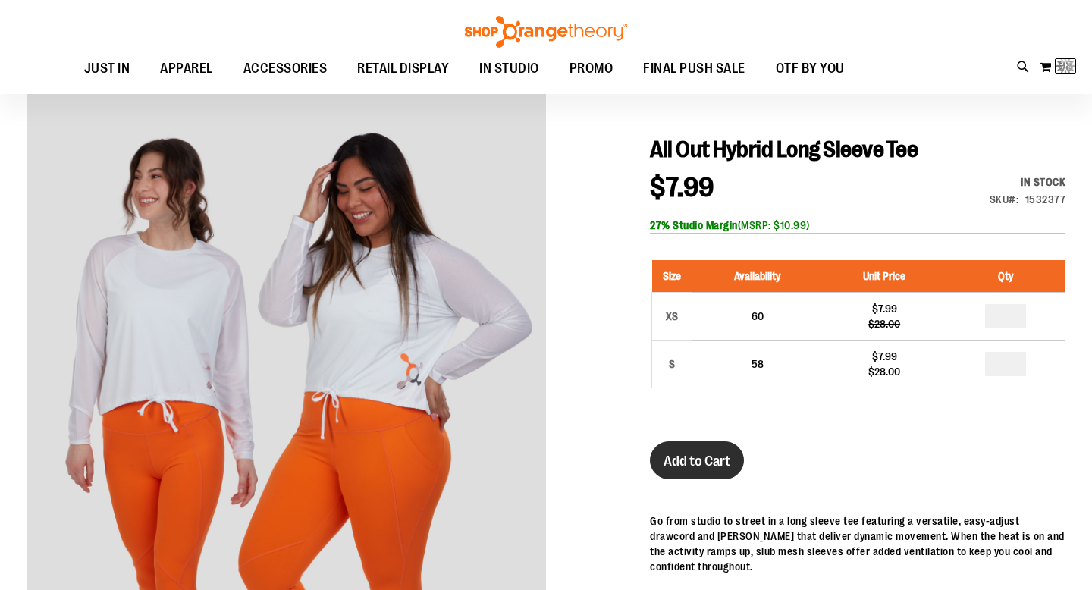
click at [690, 457] on span "Add to Cart" at bounding box center [696, 461] width 67 height 17
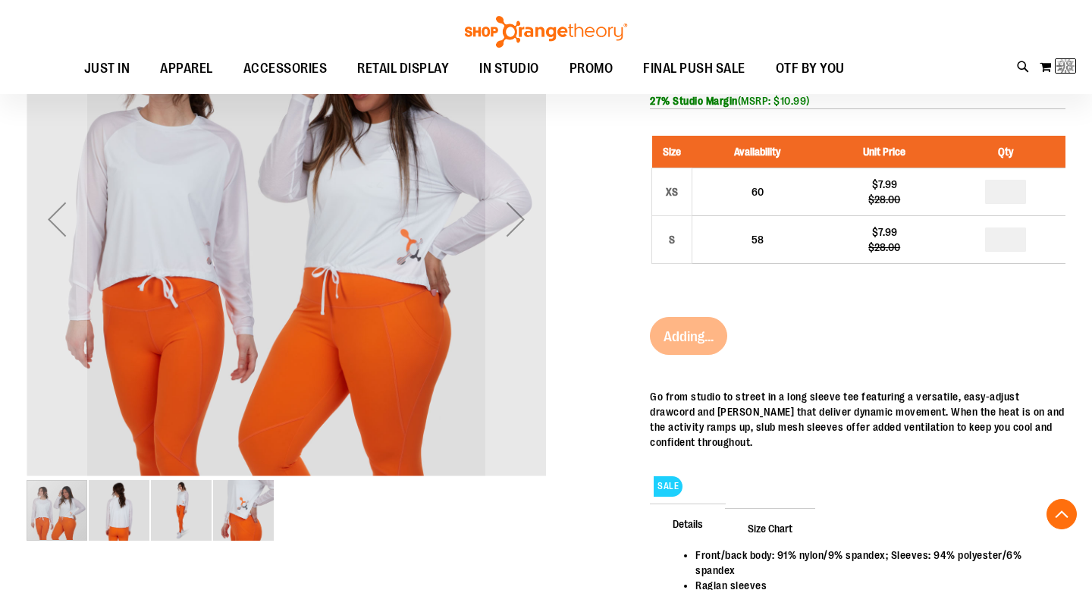
scroll to position [258, 0]
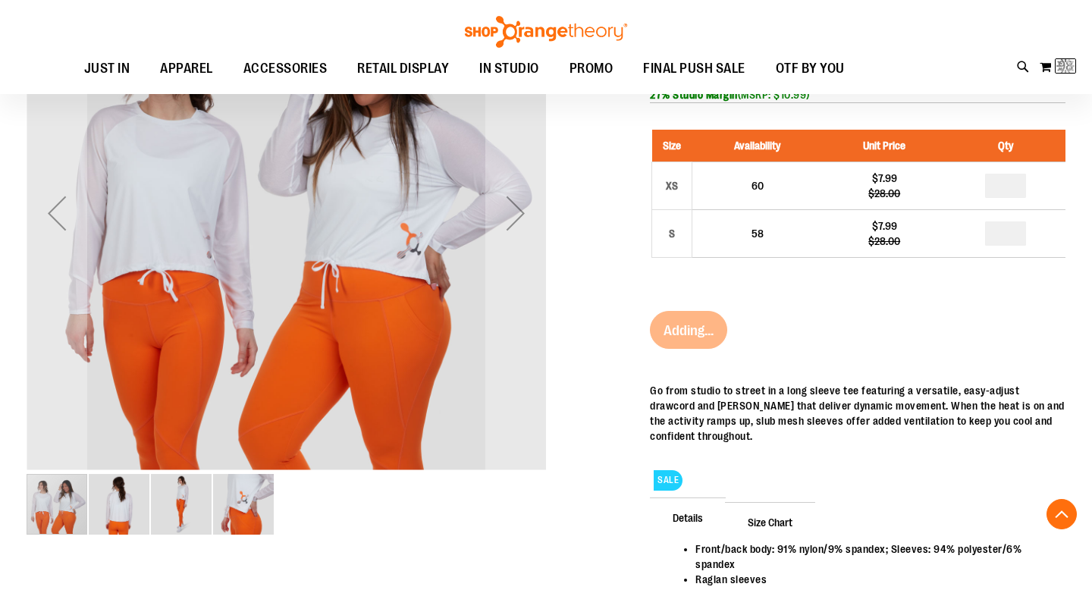
click at [120, 519] on img "image 2 of 4" at bounding box center [119, 504] width 61 height 61
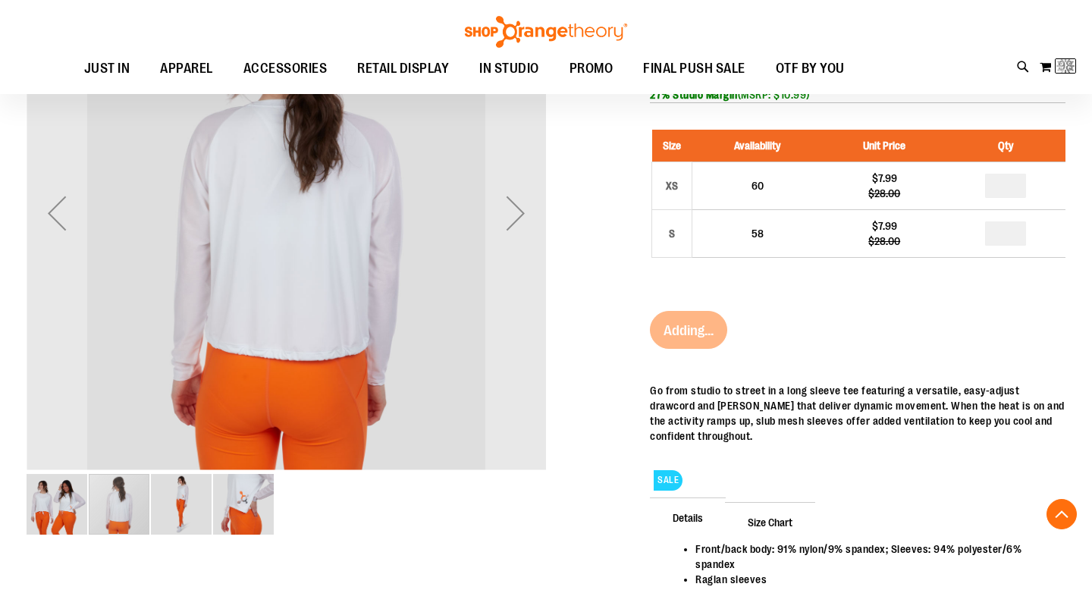
click at [148, 512] on div "carousel" at bounding box center [119, 504] width 61 height 61
click at [197, 506] on img "image 3 of 4" at bounding box center [181, 504] width 61 height 61
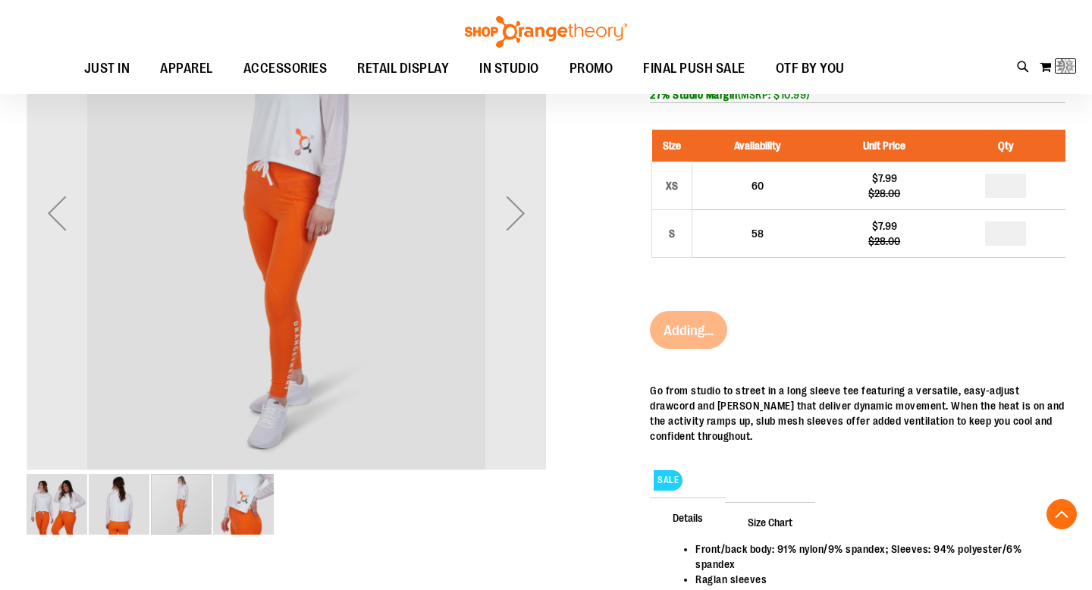
click at [263, 505] on img "image 4 of 4" at bounding box center [243, 504] width 61 height 61
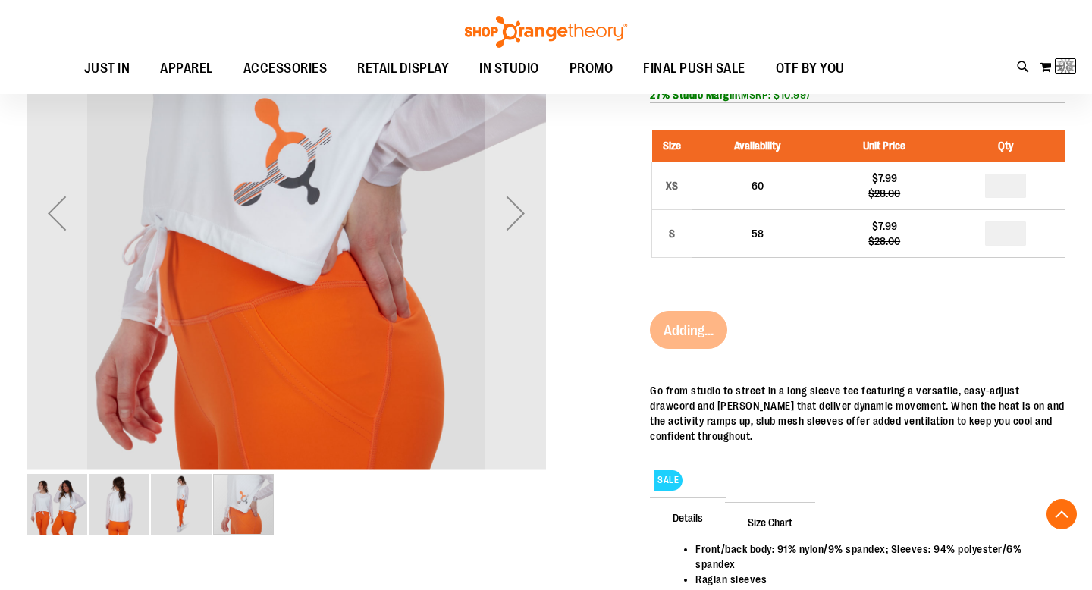
click at [108, 500] on img "image 2 of 4" at bounding box center [119, 504] width 61 height 61
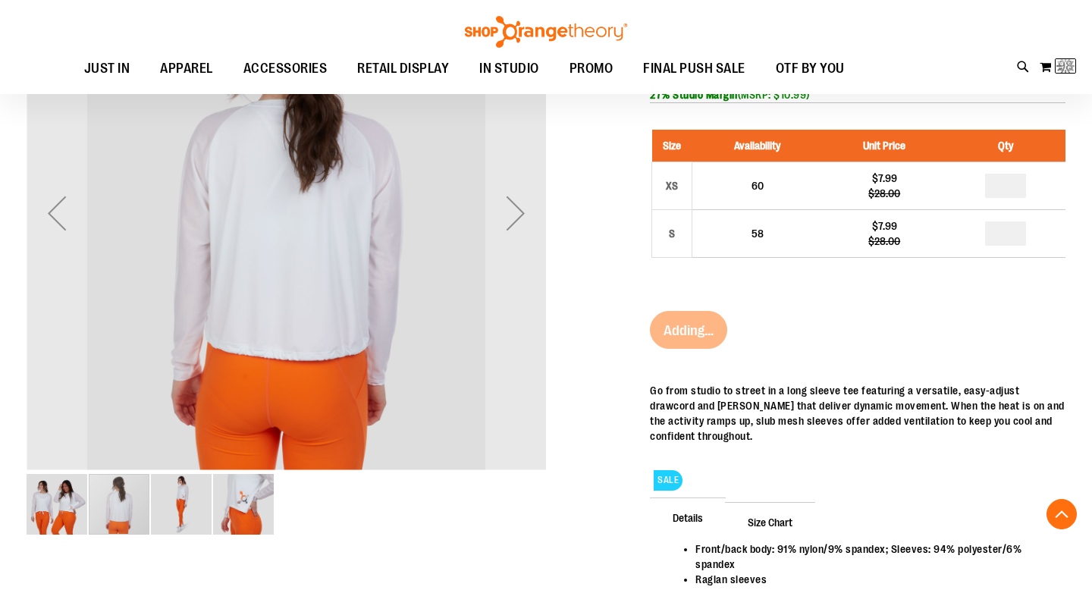
click at [61, 500] on img "image 1 of 4" at bounding box center [57, 504] width 61 height 61
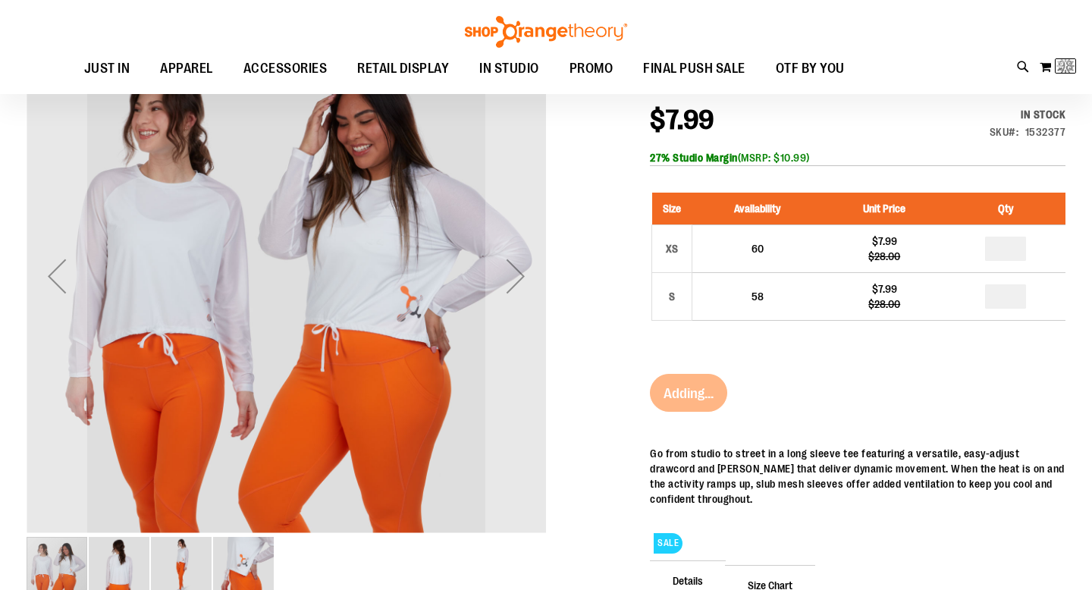
scroll to position [171, 0]
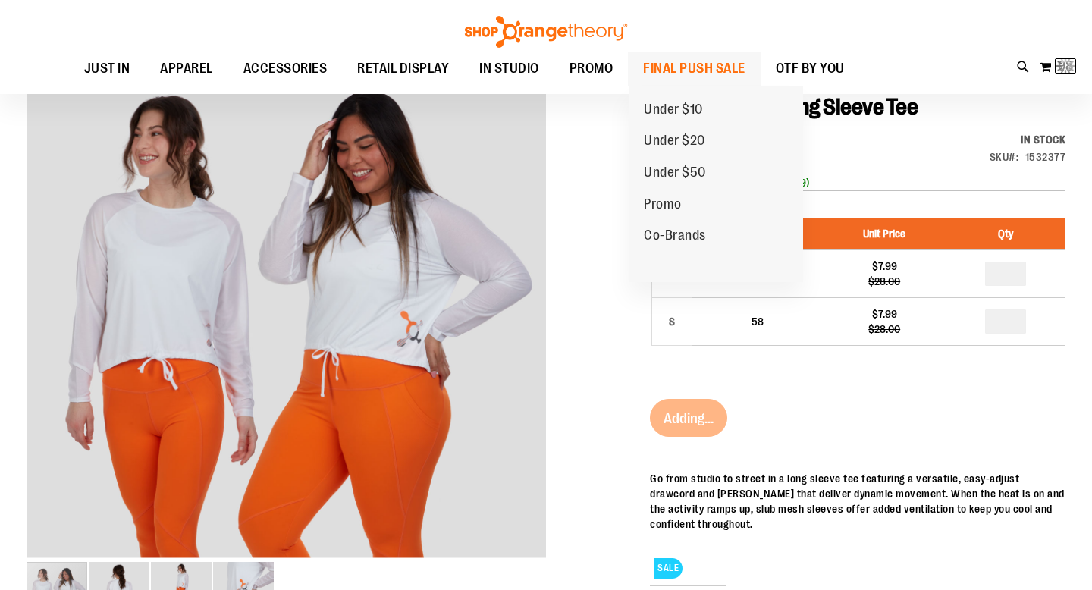
click at [684, 63] on span "FINAL PUSH SALE" at bounding box center [694, 69] width 102 height 34
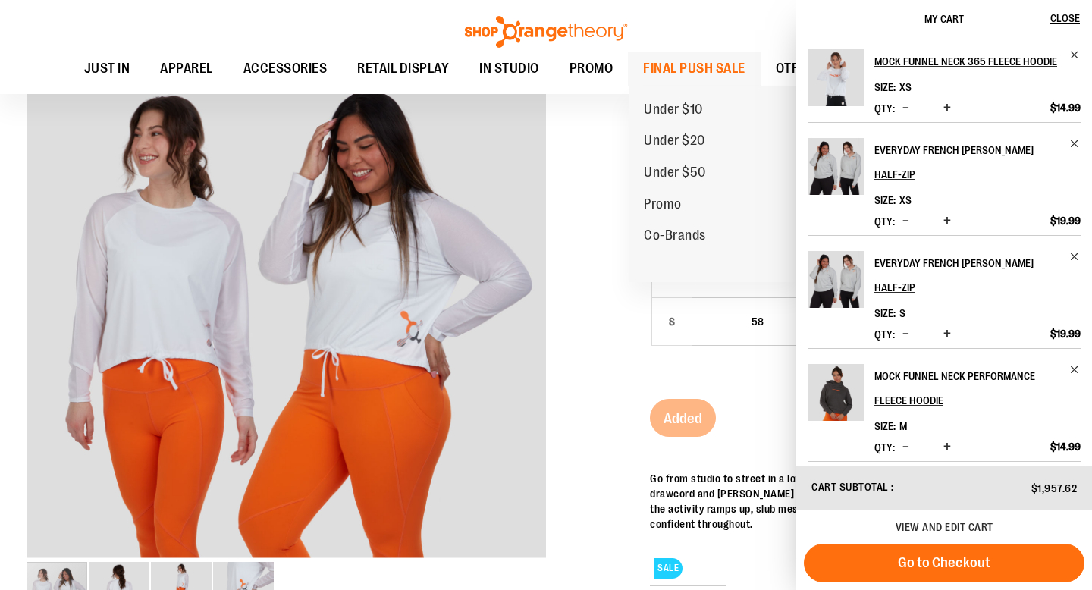
click at [734, 73] on span "FINAL PUSH SALE" at bounding box center [694, 69] width 102 height 34
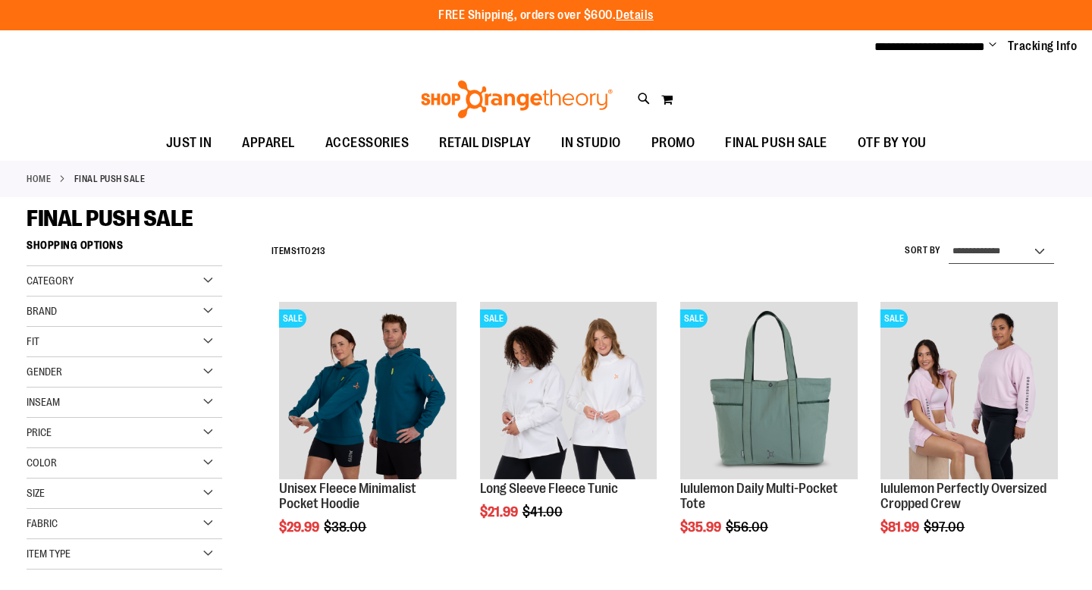
click at [1040, 252] on select "**********" at bounding box center [1000, 252] width 105 height 24
select select "*********"
click at [948, 240] on select "**********" at bounding box center [1000, 252] width 105 height 24
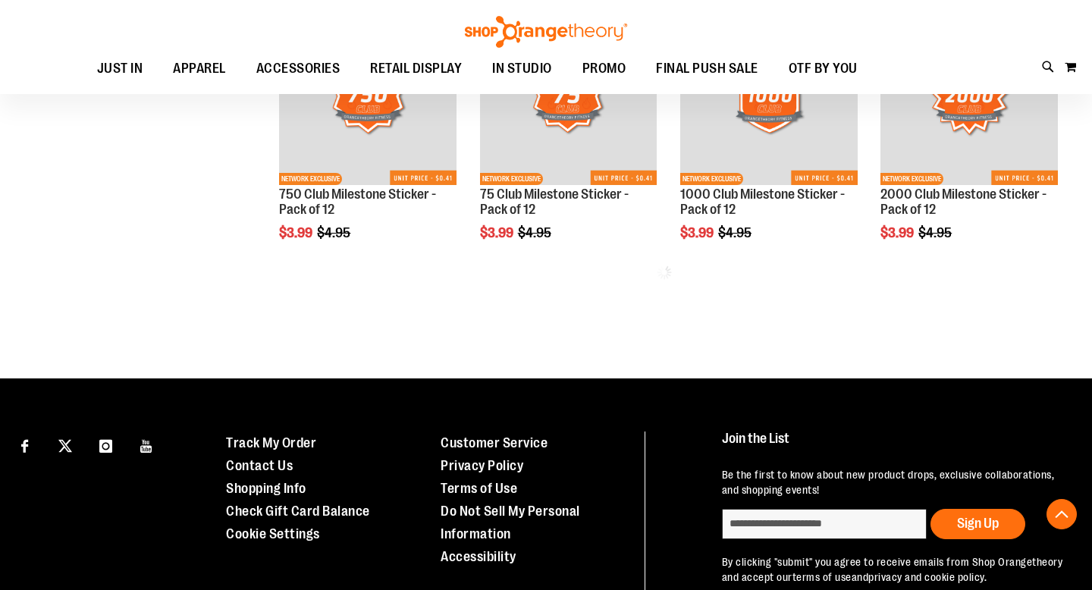
scroll to position [923, 0]
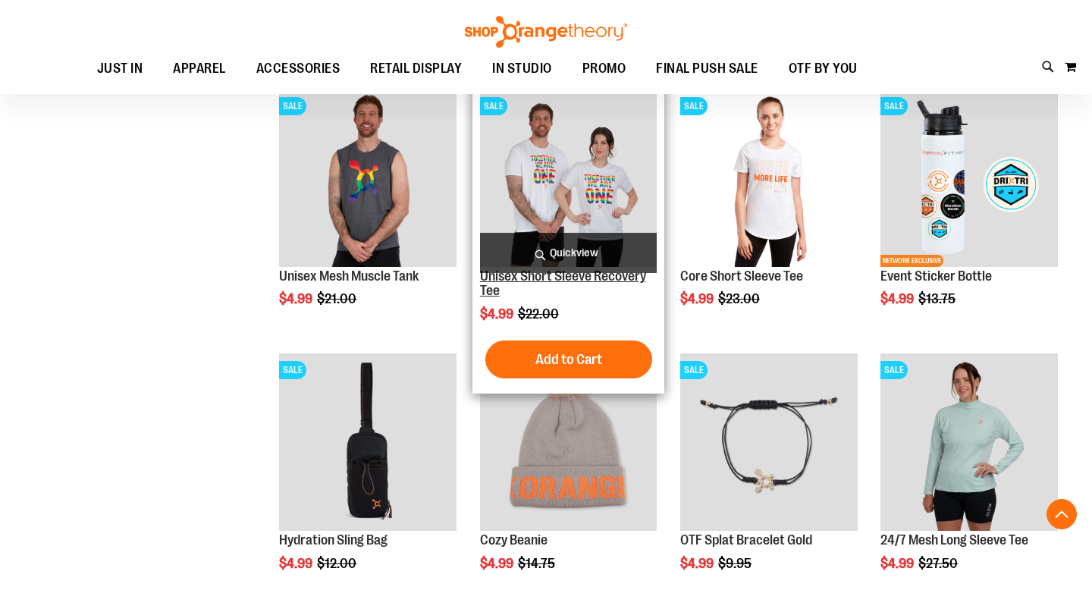
scroll to position [1659, 0]
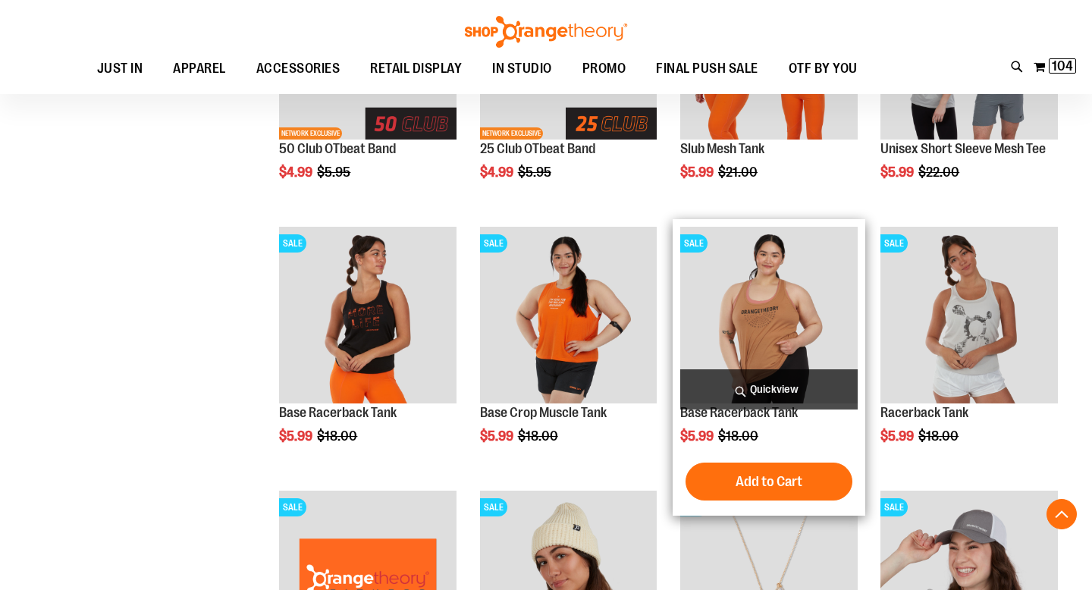
click at [735, 334] on img "product" at bounding box center [768, 315] width 177 height 177
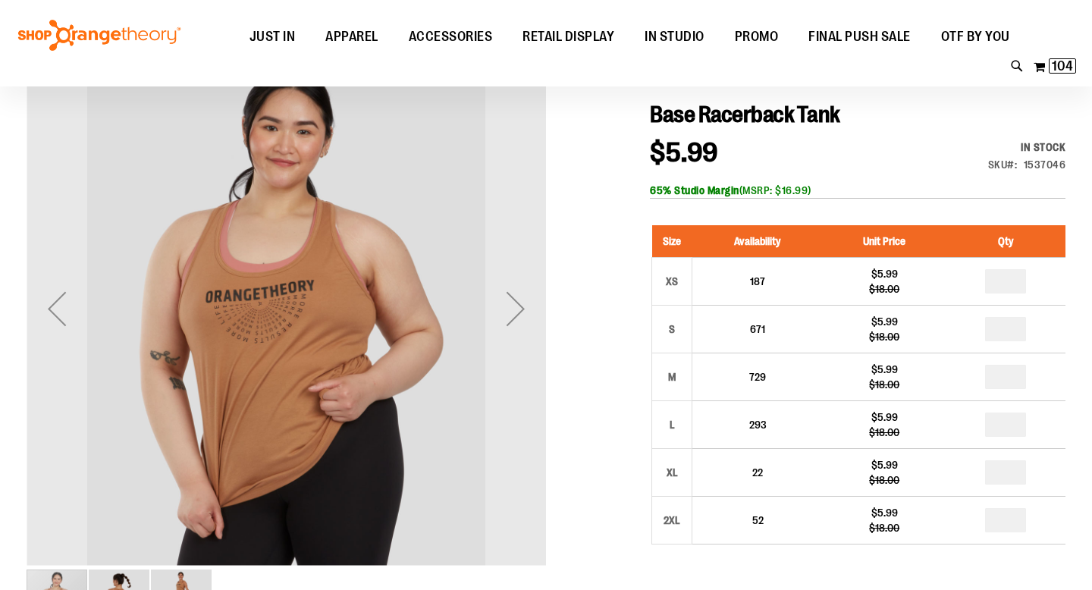
scroll to position [164, 0]
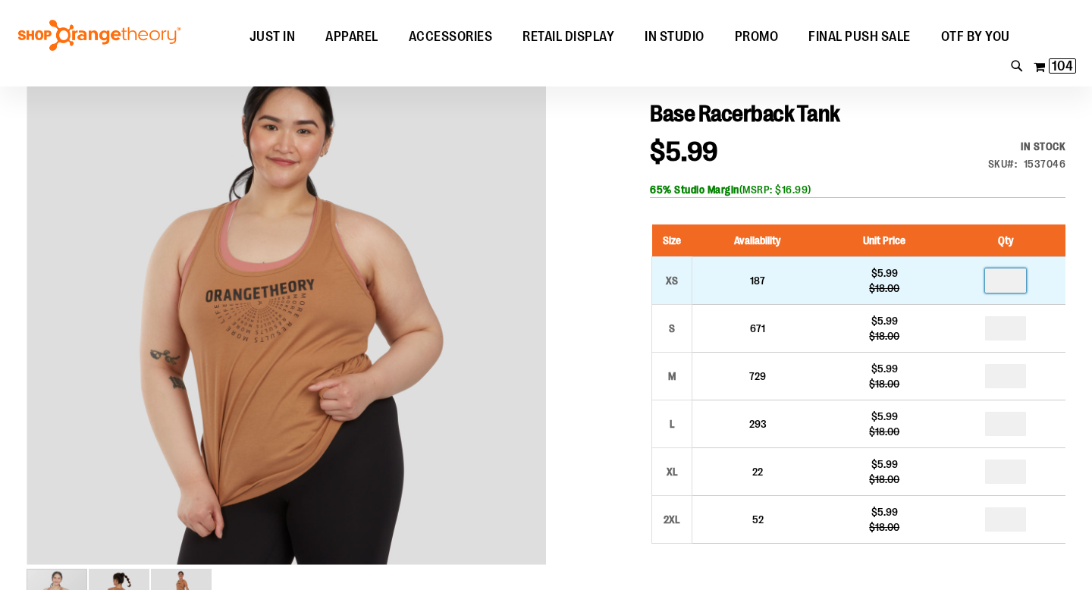
click at [1022, 280] on input "number" at bounding box center [1005, 280] width 41 height 24
type input "*"
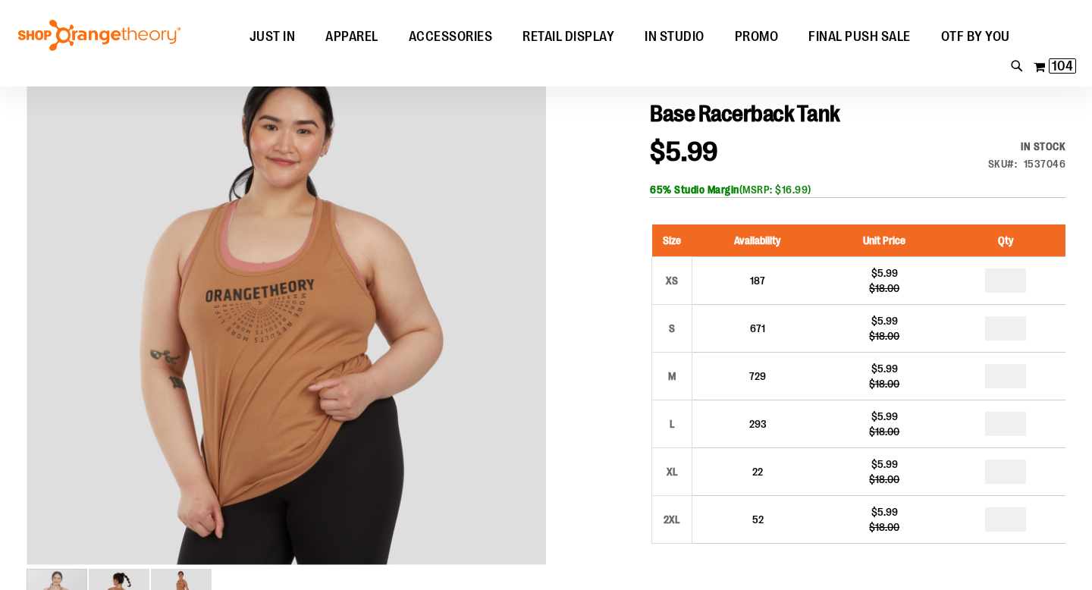
type input "*"
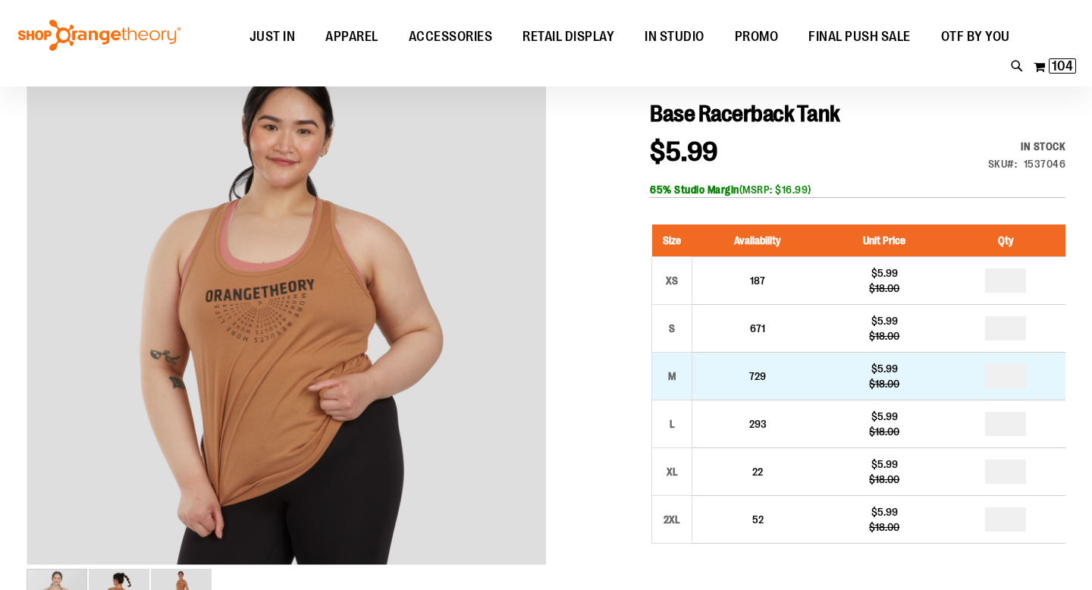
type input "*"
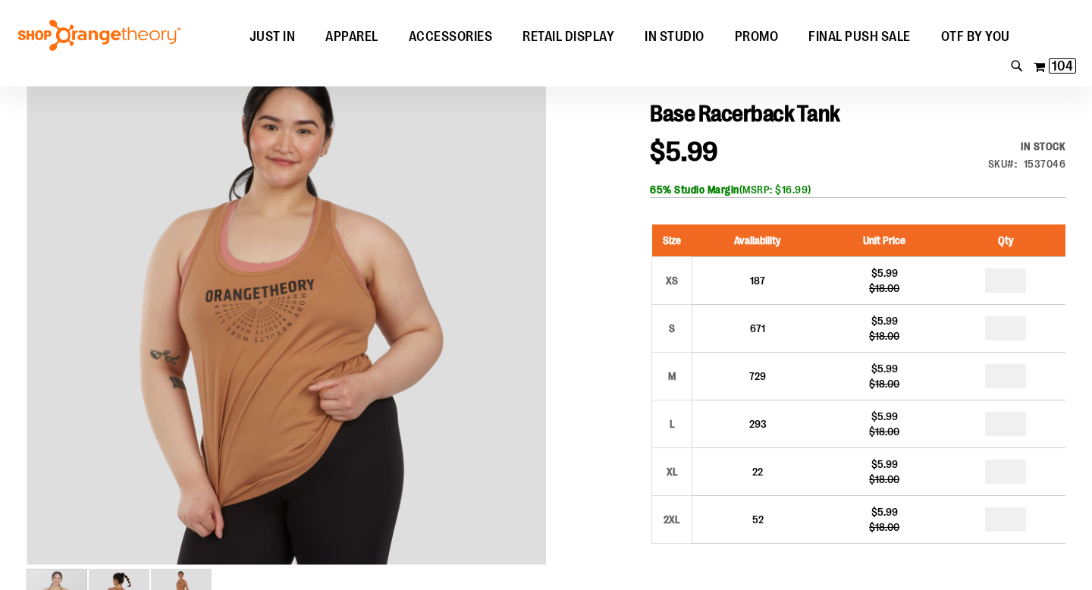
type input "*"
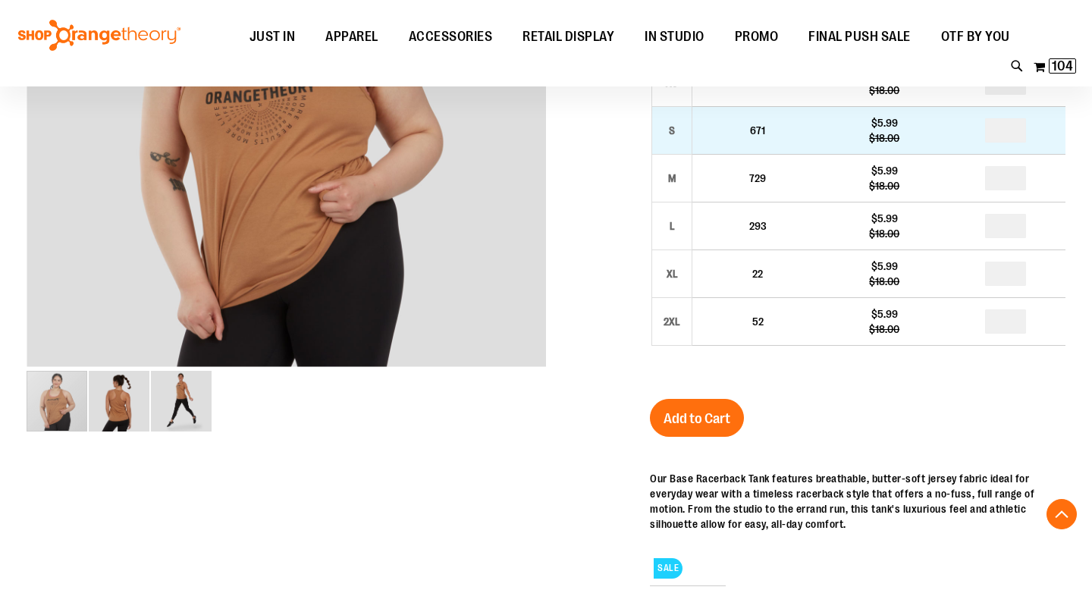
scroll to position [368, 0]
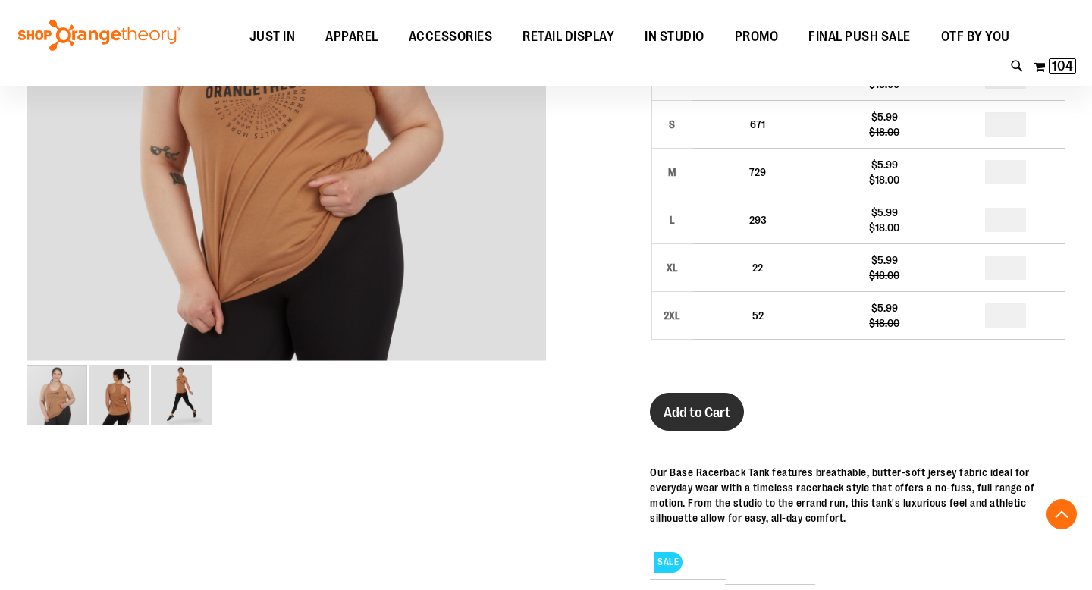
click at [704, 416] on span "Add to Cart" at bounding box center [696, 412] width 67 height 17
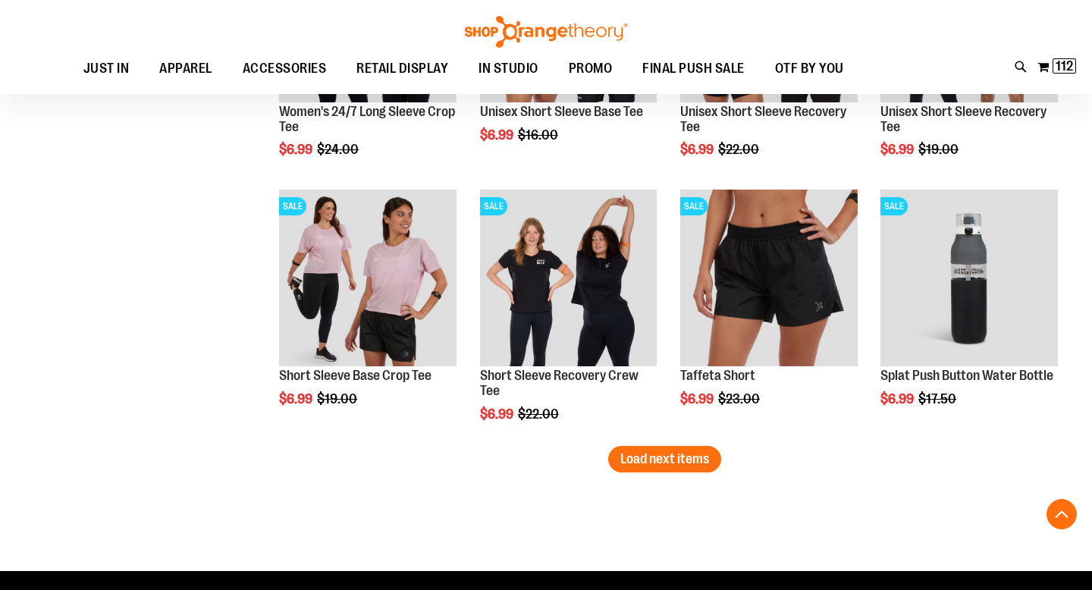
scroll to position [2269, 0]
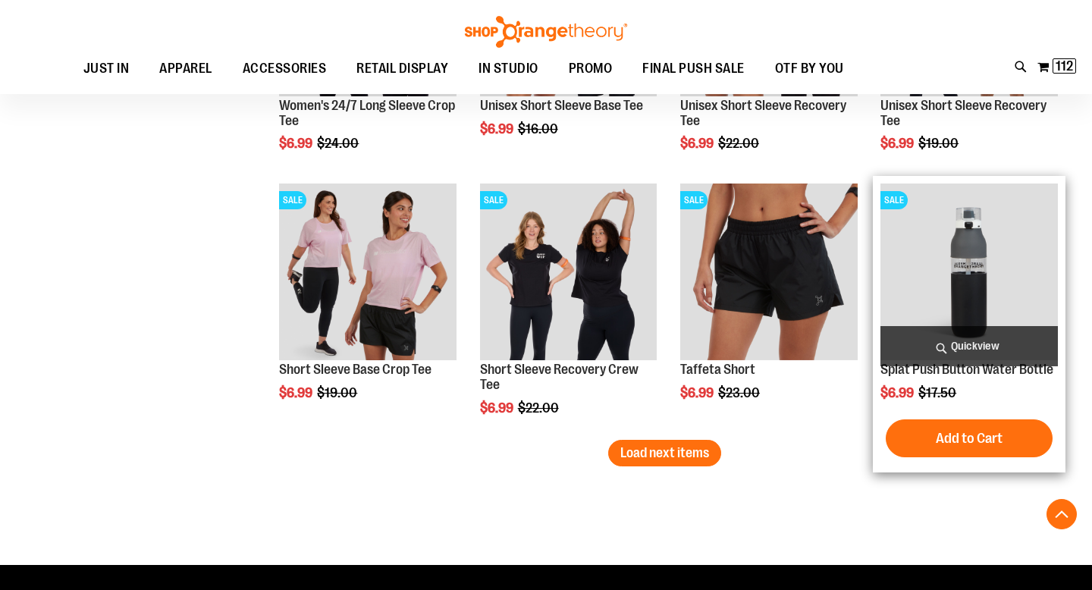
click at [997, 286] on img "product" at bounding box center [968, 271] width 177 height 177
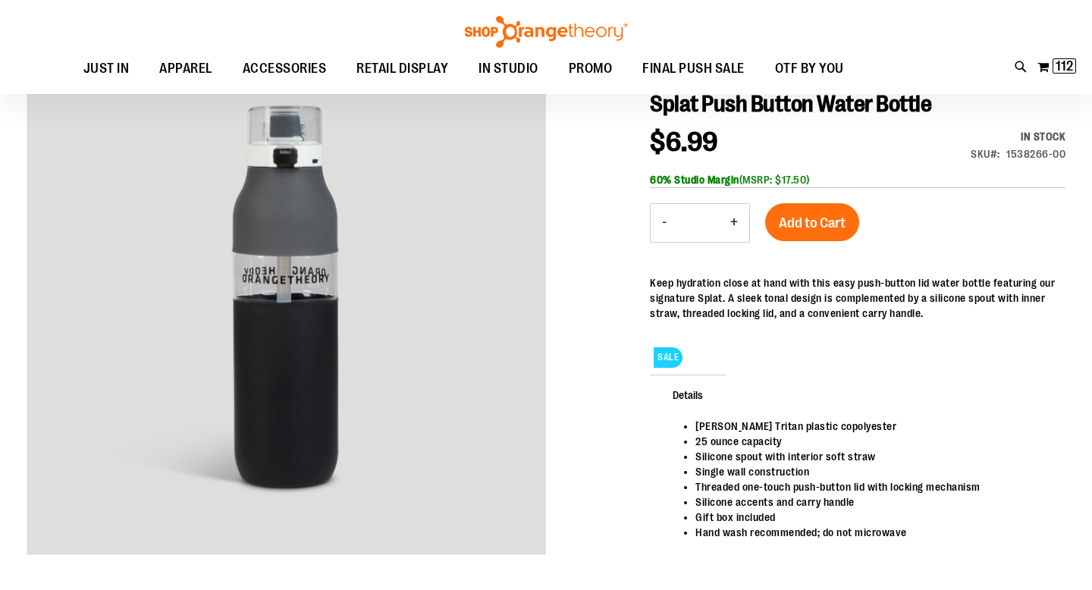
scroll to position [171, 0]
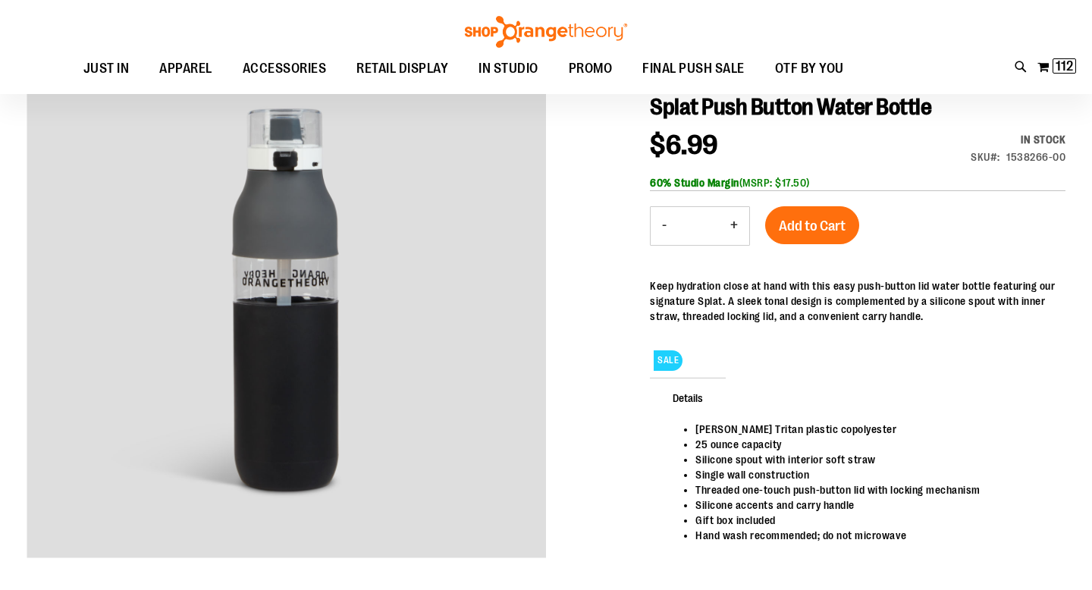
click at [729, 222] on button "+" at bounding box center [734, 226] width 30 height 38
type input "*"
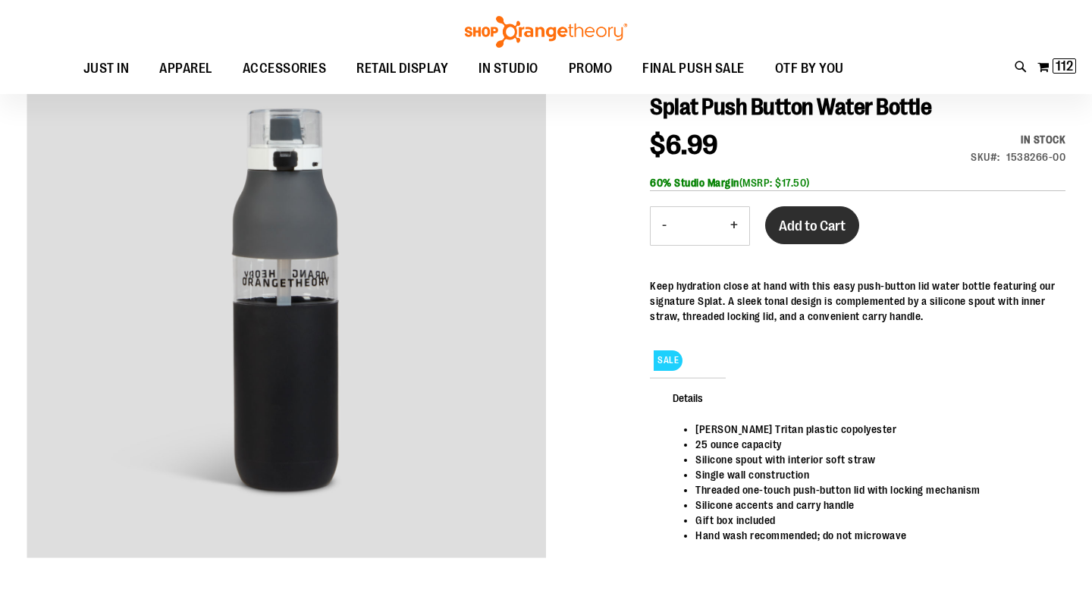
click at [832, 215] on button "Add to Cart" at bounding box center [812, 225] width 94 height 38
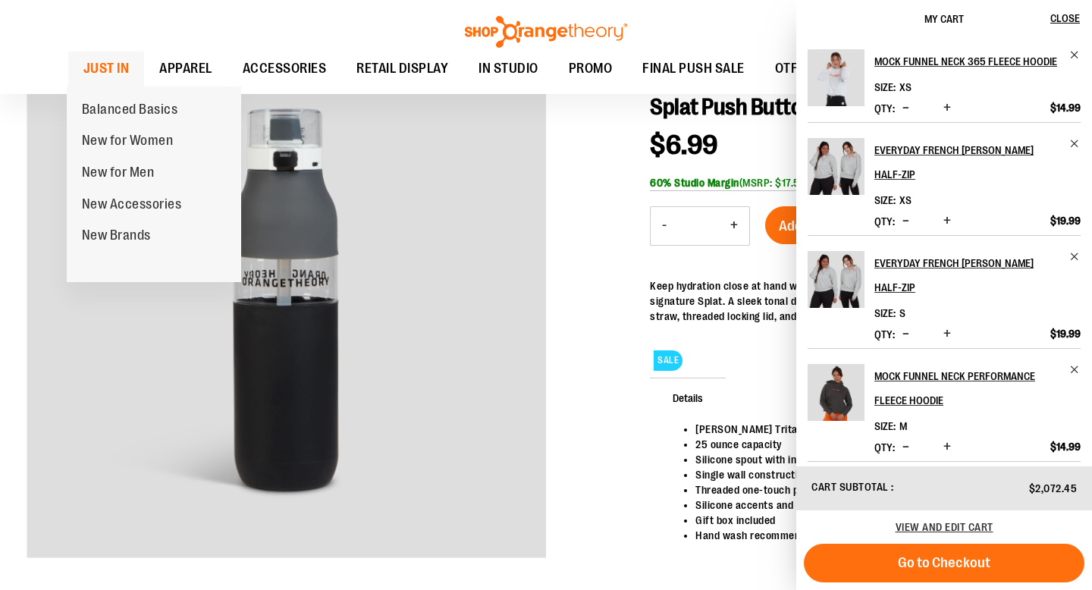
click at [111, 60] on span "JUST IN" at bounding box center [106, 69] width 46 height 34
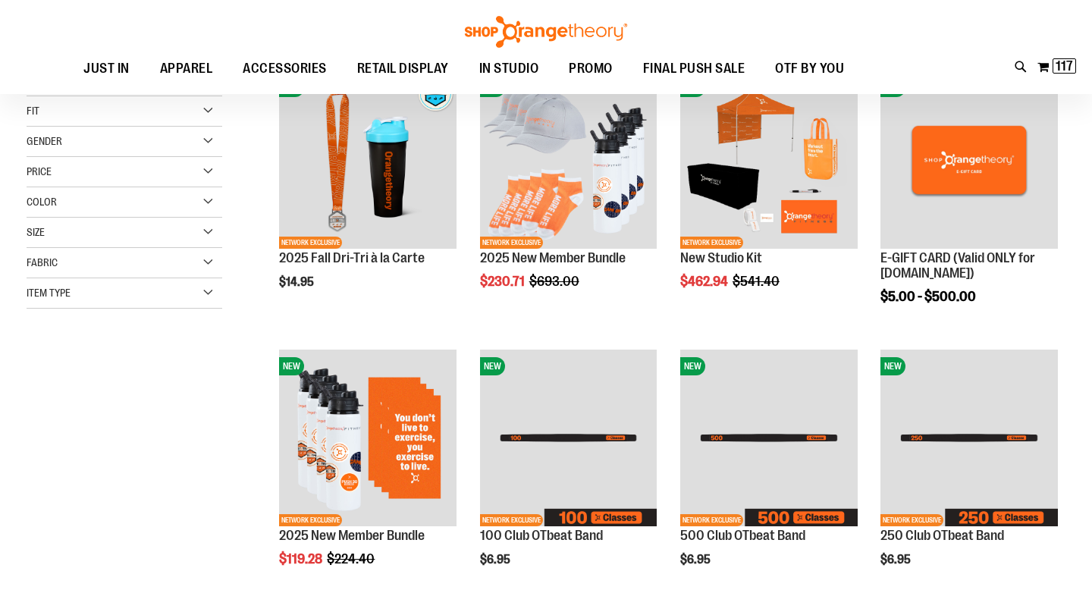
scroll to position [230, 0]
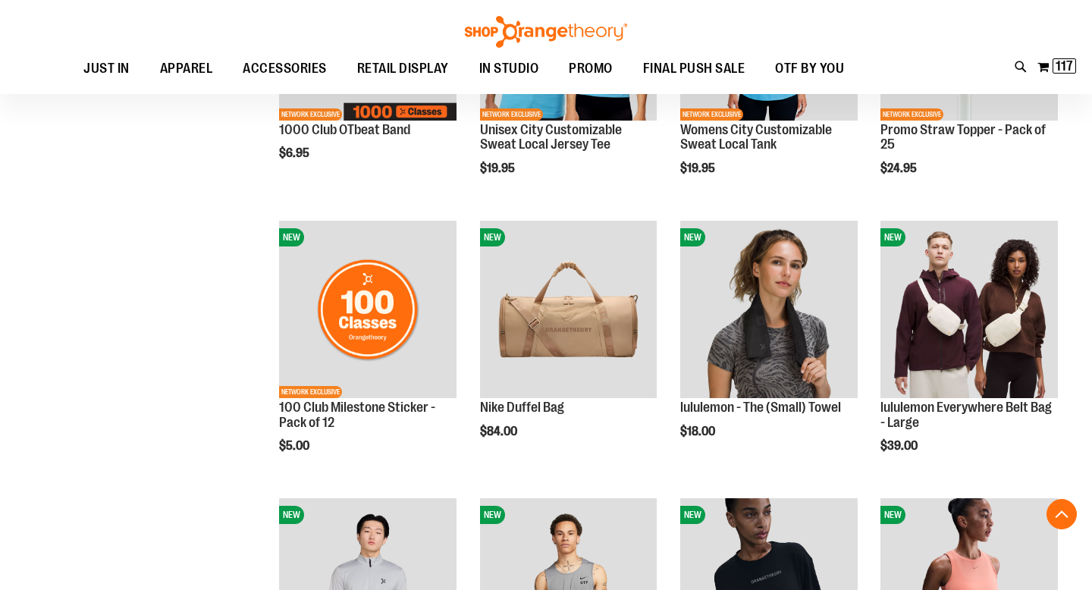
scroll to position [916, 0]
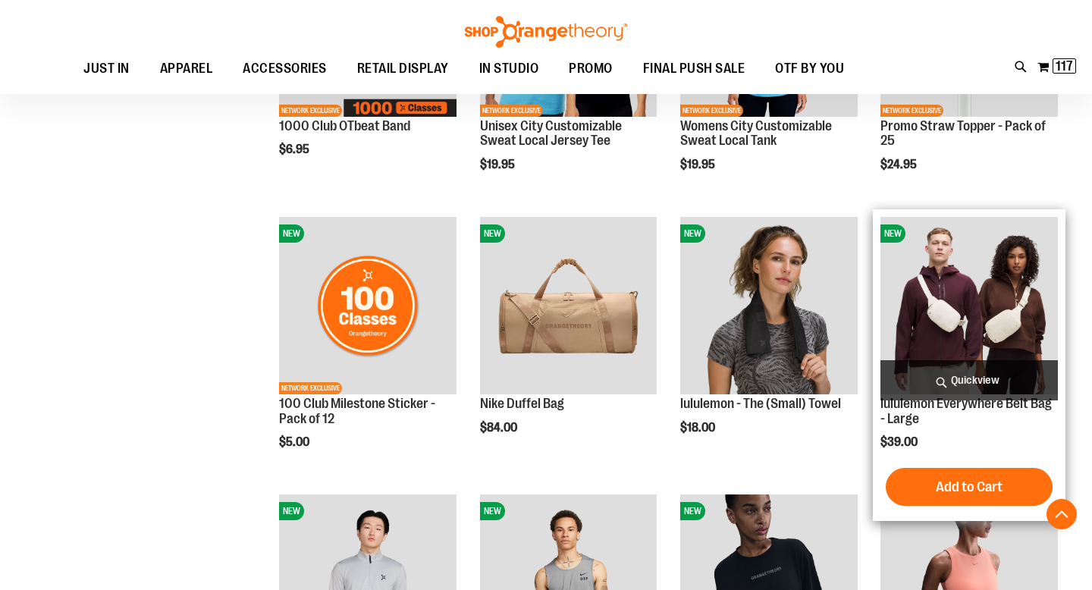
click at [932, 321] on img "product" at bounding box center [968, 305] width 177 height 177
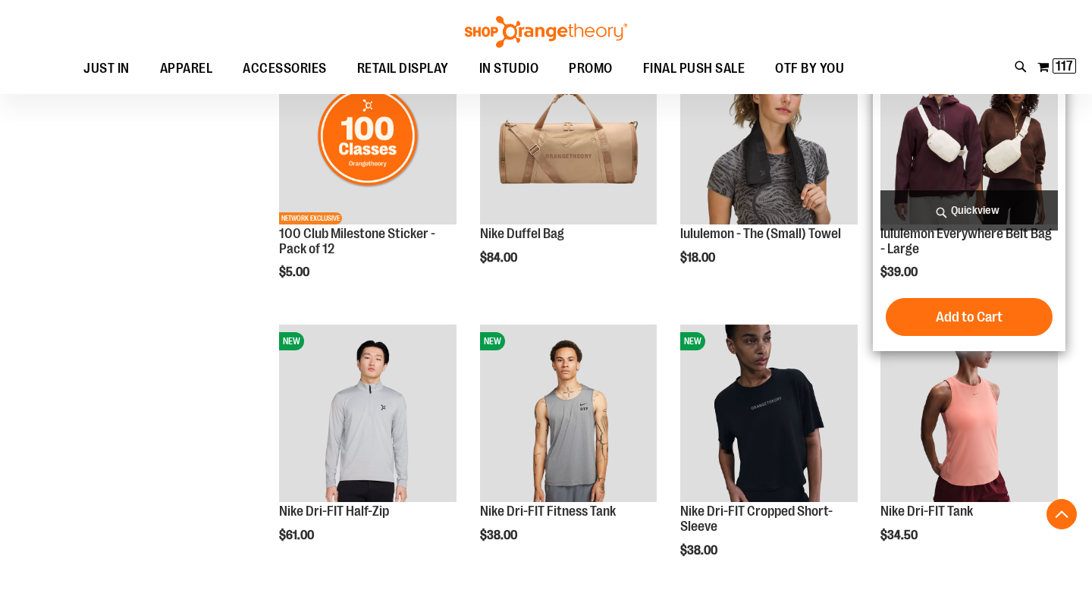
scroll to position [1088, 0]
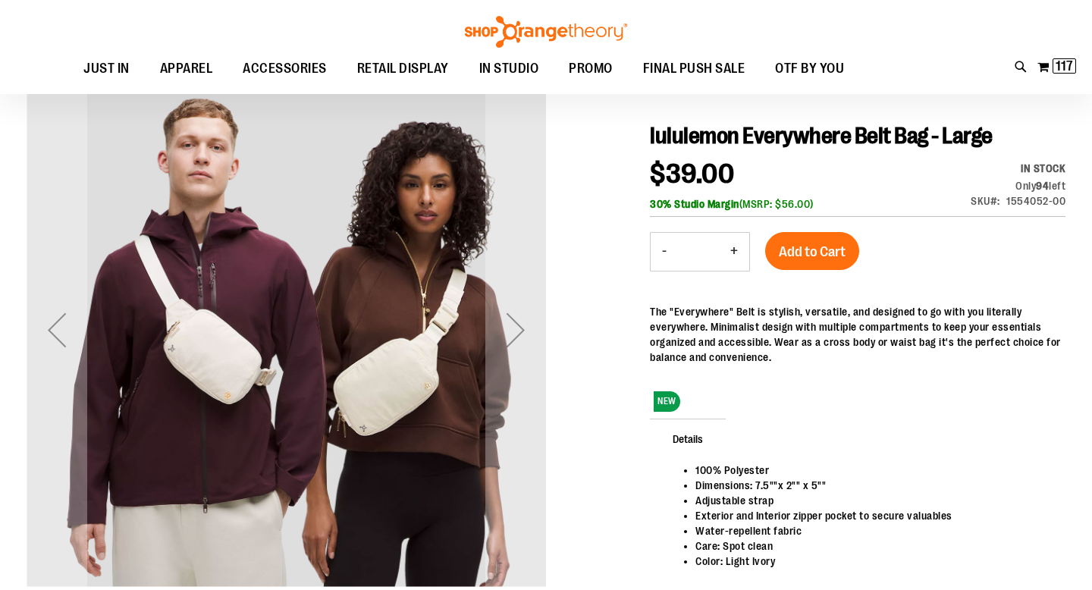
scroll to position [142, 0]
click at [738, 249] on button "+" at bounding box center [734, 252] width 30 height 38
type input "*"
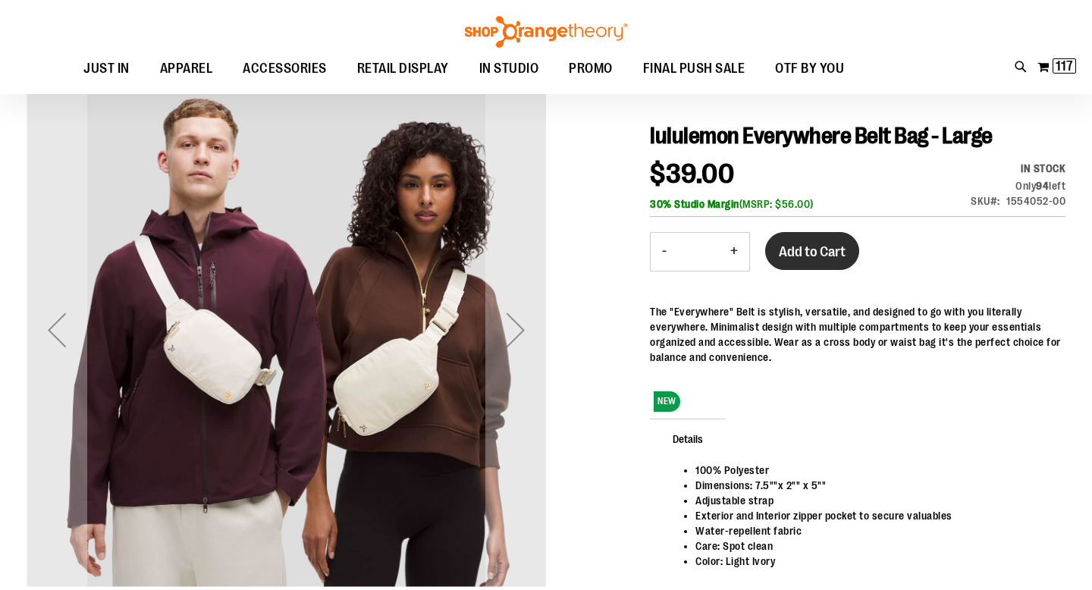
click at [823, 249] on span "Add to Cart" at bounding box center [812, 251] width 67 height 17
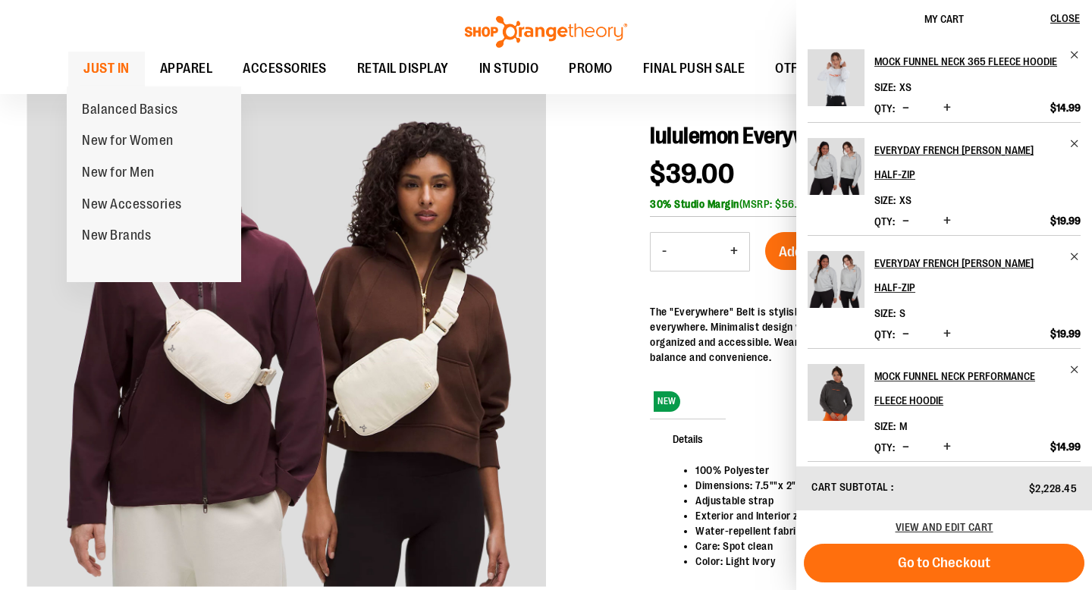
click at [83, 58] on span "JUST IN" at bounding box center [106, 69] width 46 height 34
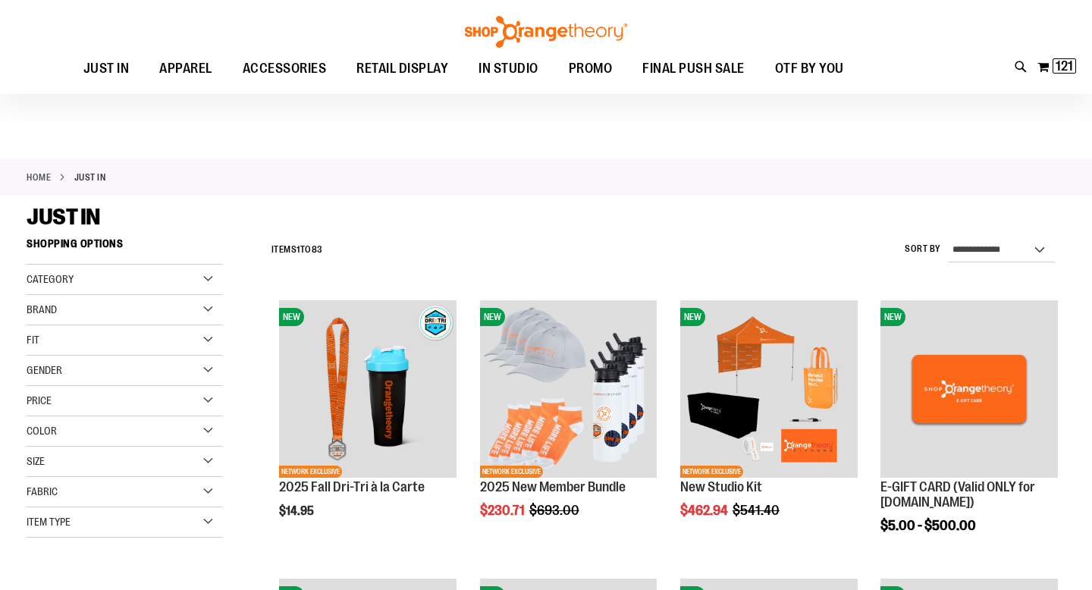
scroll to position [147, 0]
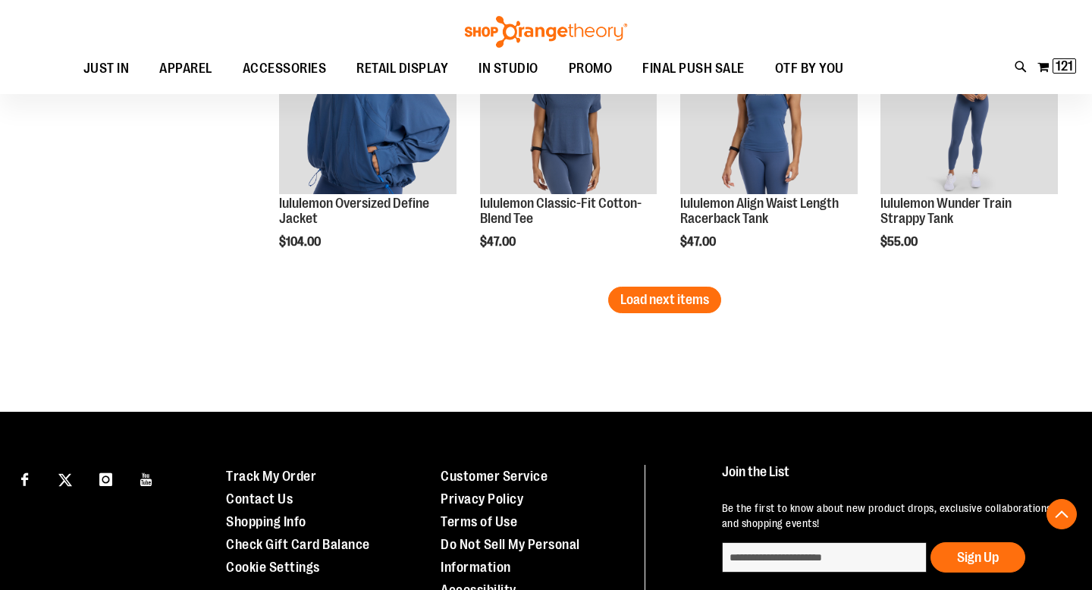
scroll to position [2618, 0]
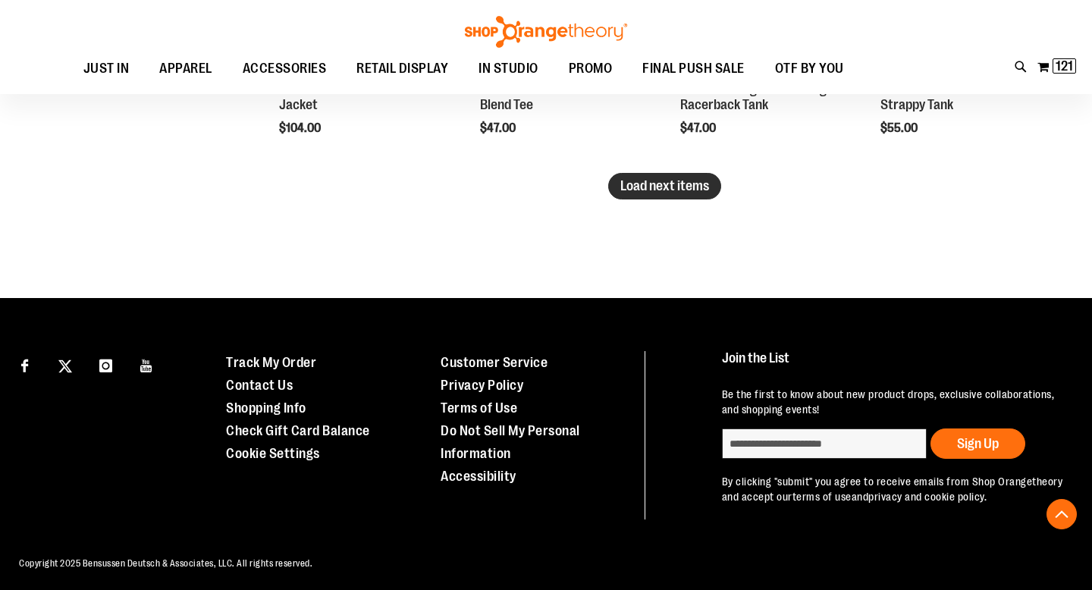
click at [700, 182] on span "Load next items" at bounding box center [664, 185] width 89 height 15
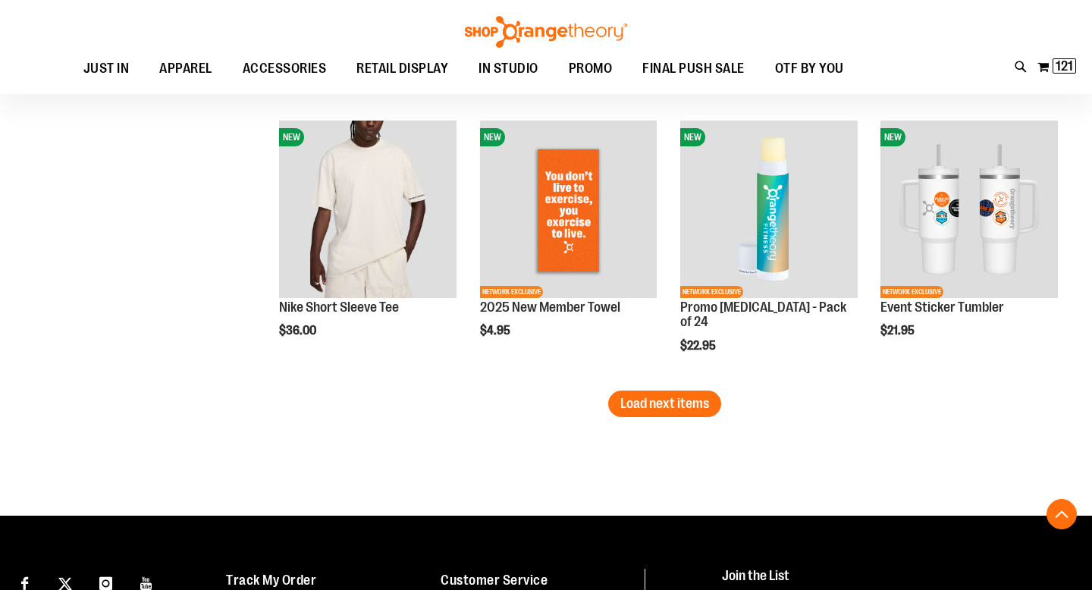
scroll to position [3258, 0]
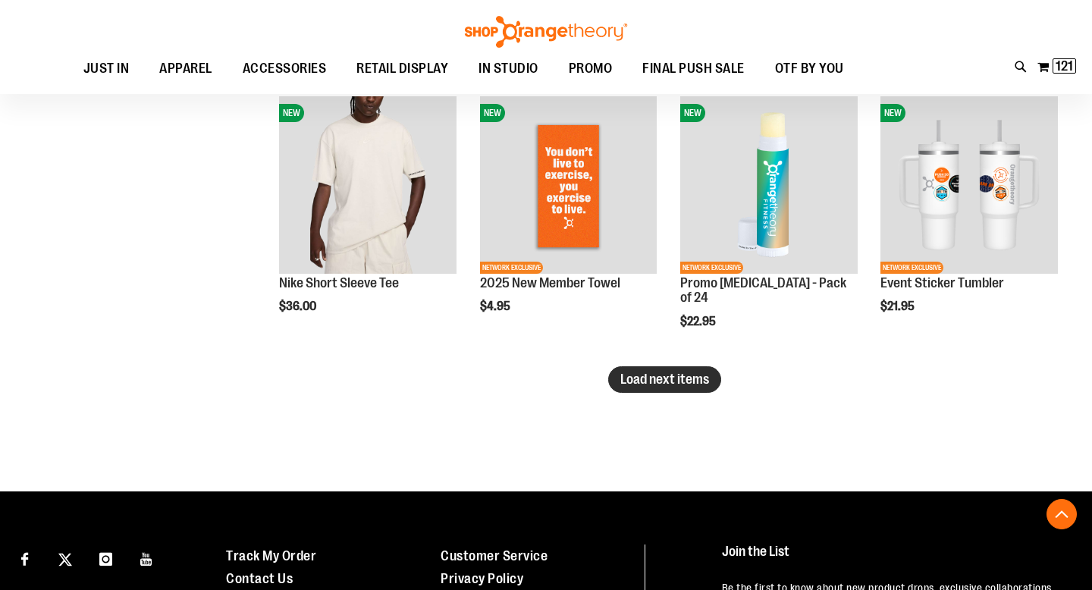
click at [698, 388] on button "Load next items" at bounding box center [664, 379] width 113 height 27
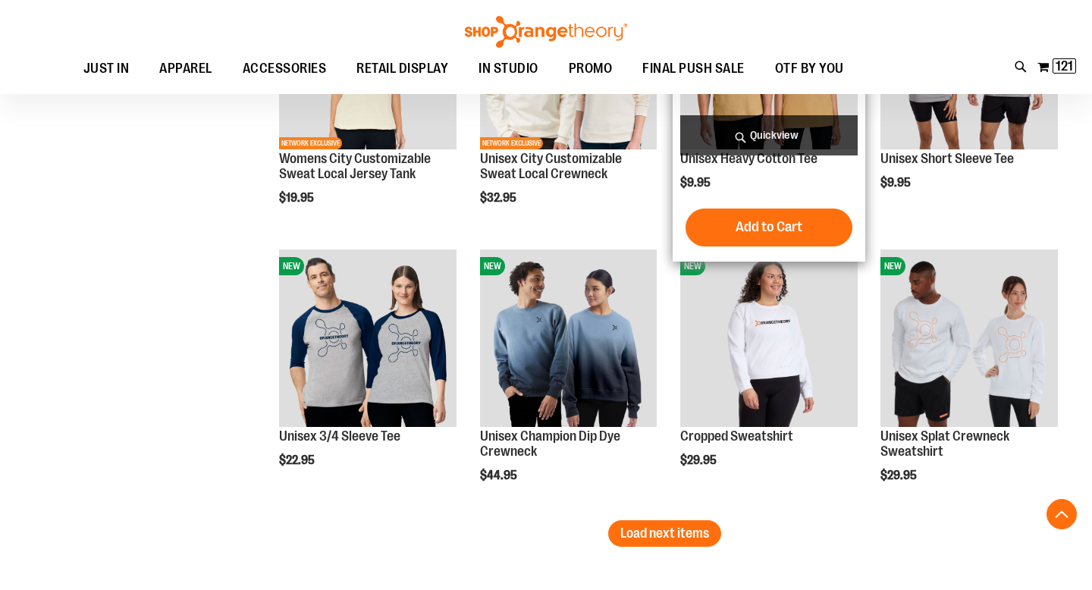
scroll to position [3974, 0]
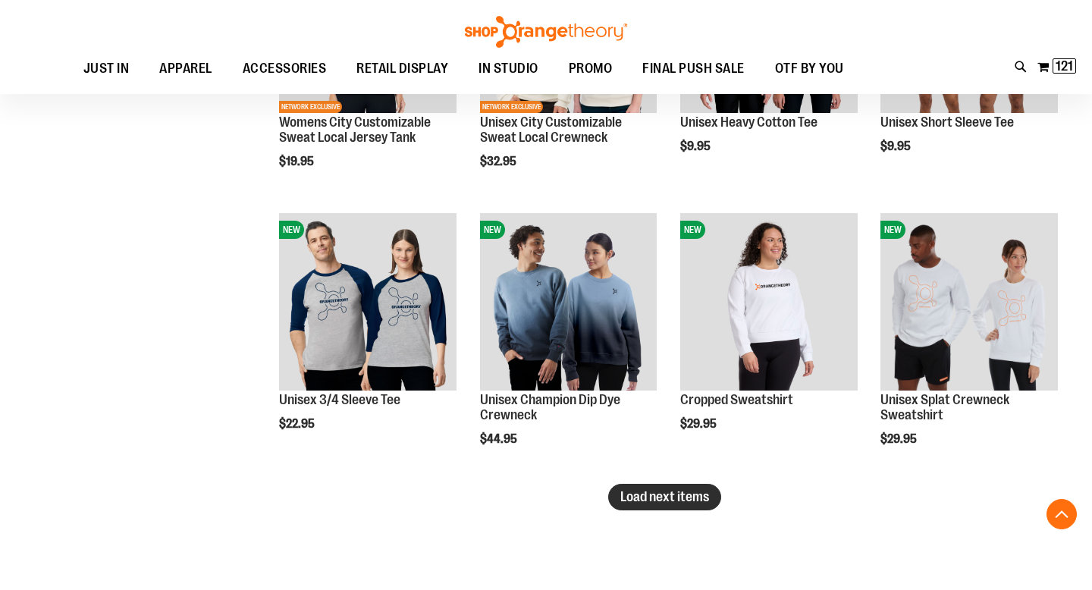
click at [669, 484] on button "Load next items" at bounding box center [664, 497] width 113 height 27
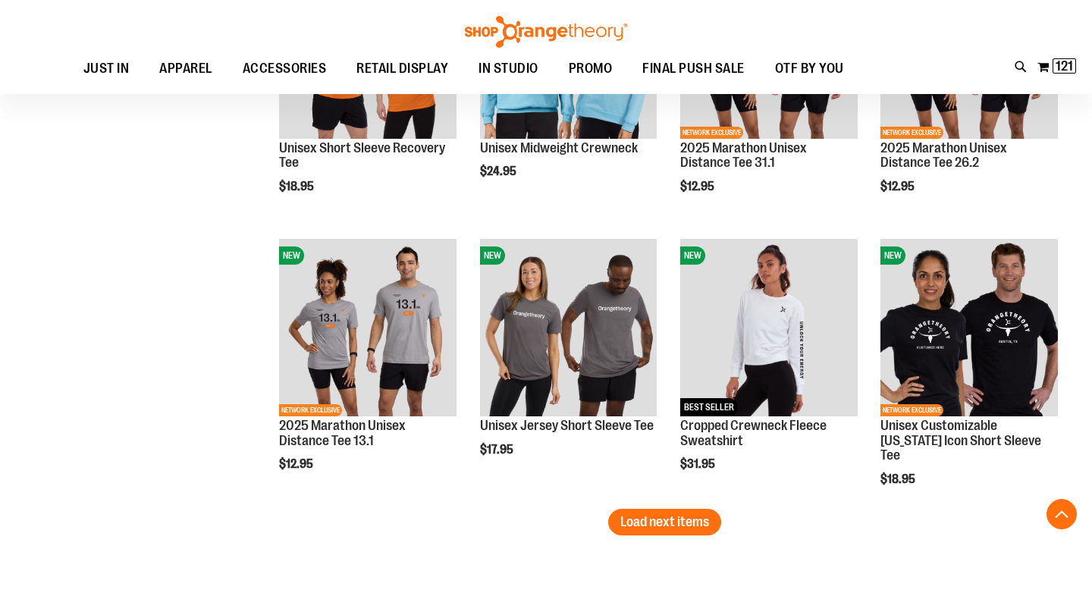
scroll to position [4842, 0]
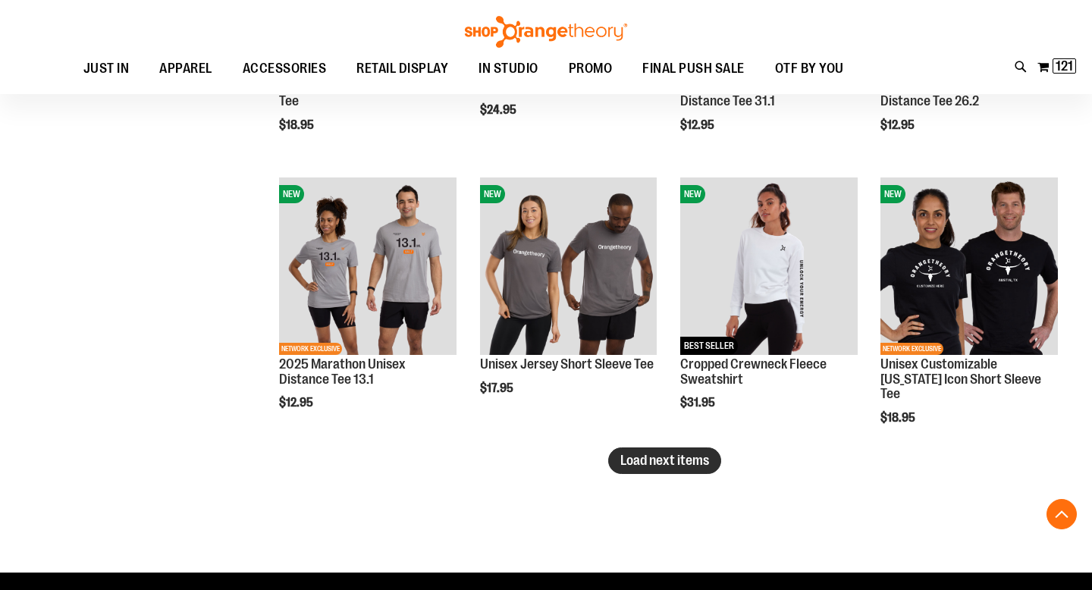
click at [643, 467] on span "Load next items" at bounding box center [664, 460] width 89 height 15
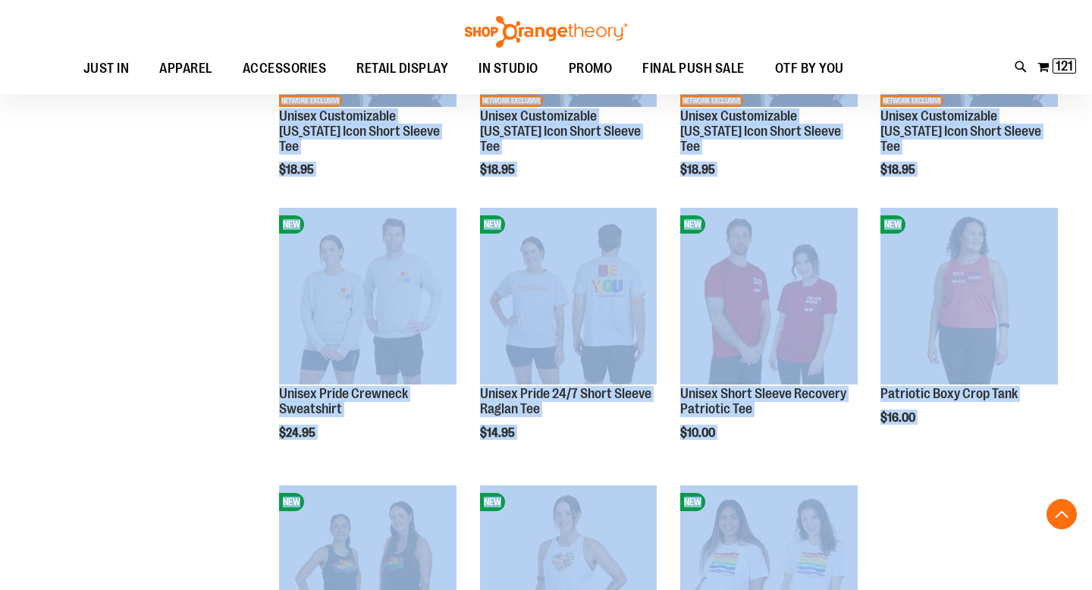
scroll to position [5384, 0]
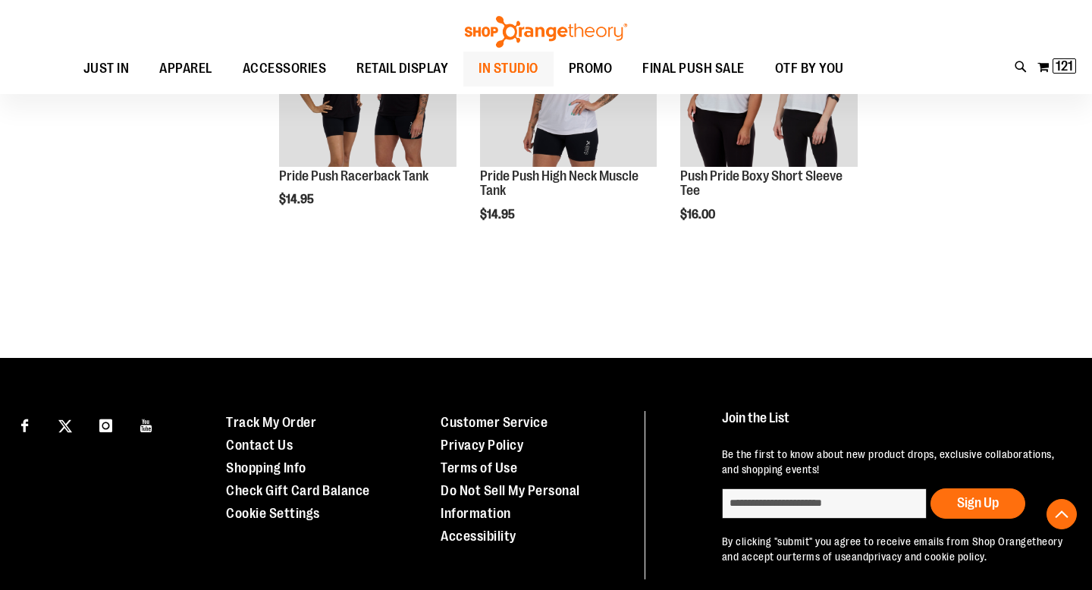
scroll to position [5876, 0]
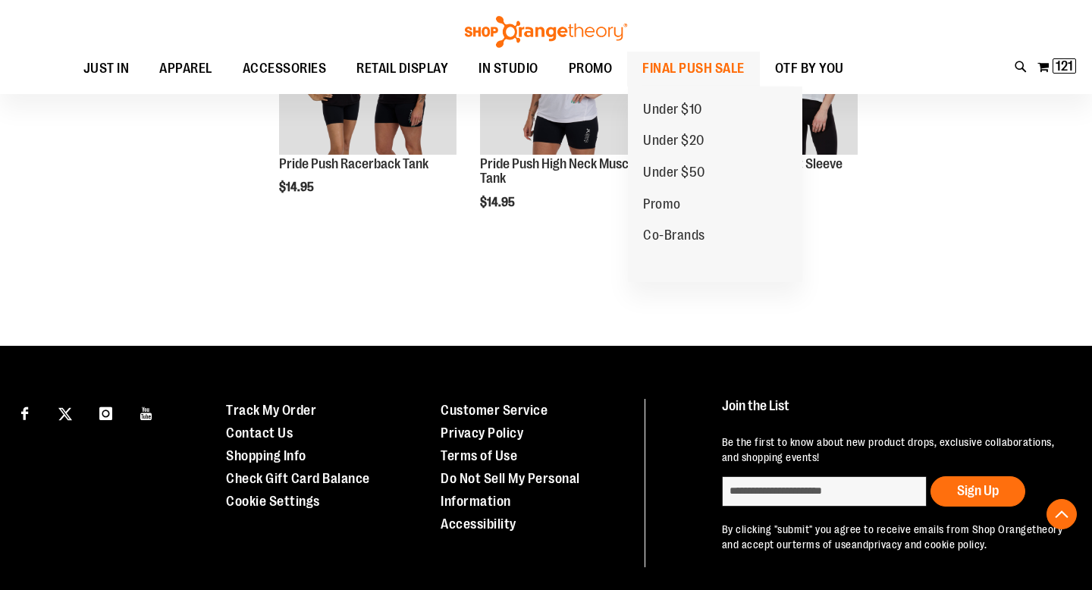
click at [704, 58] on span "FINAL PUSH SALE" at bounding box center [693, 69] width 102 height 34
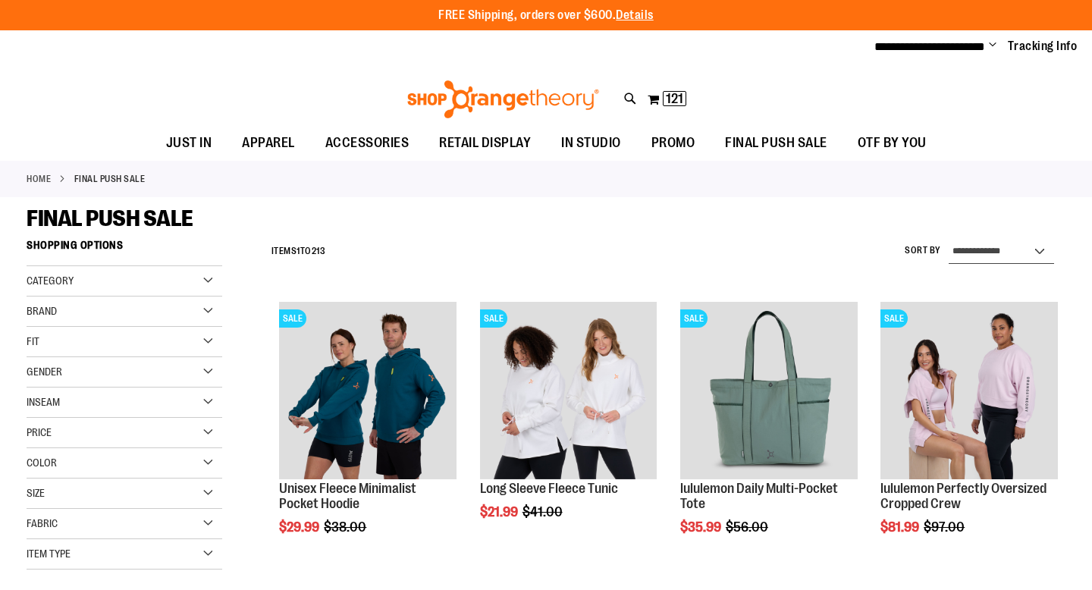
click at [1034, 244] on select "**********" at bounding box center [1000, 252] width 105 height 24
select select "*********"
click at [948, 240] on select "**********" at bounding box center [1000, 252] width 105 height 24
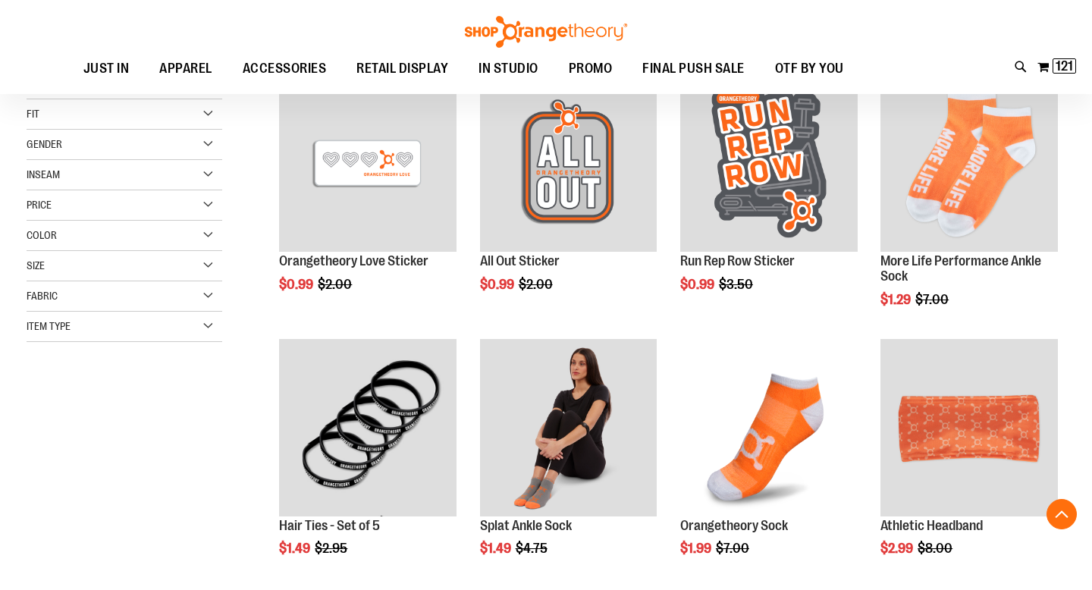
scroll to position [231, 0]
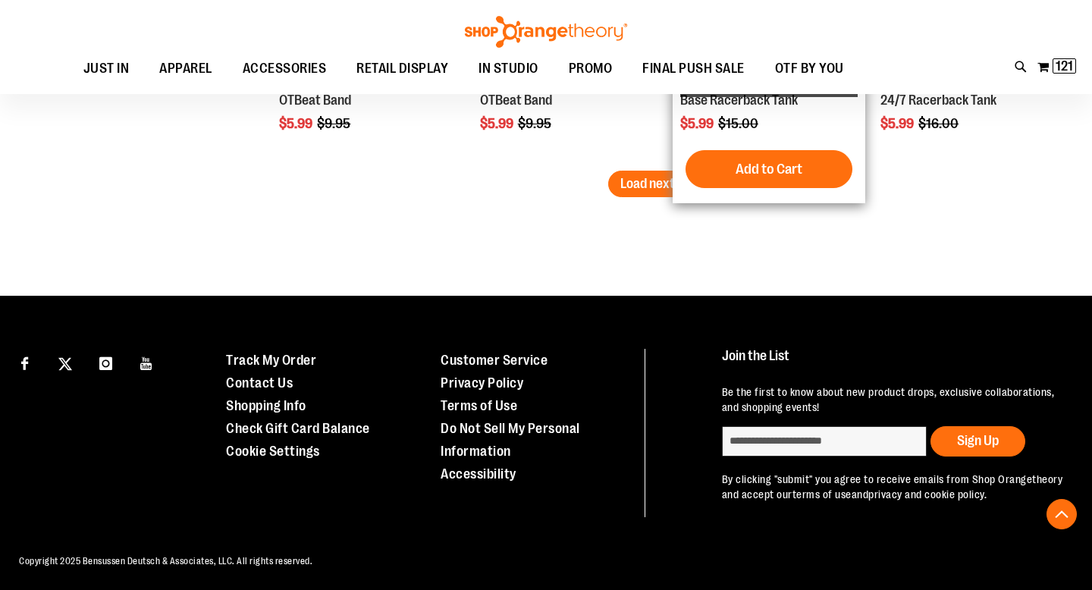
scroll to position [2520, 0]
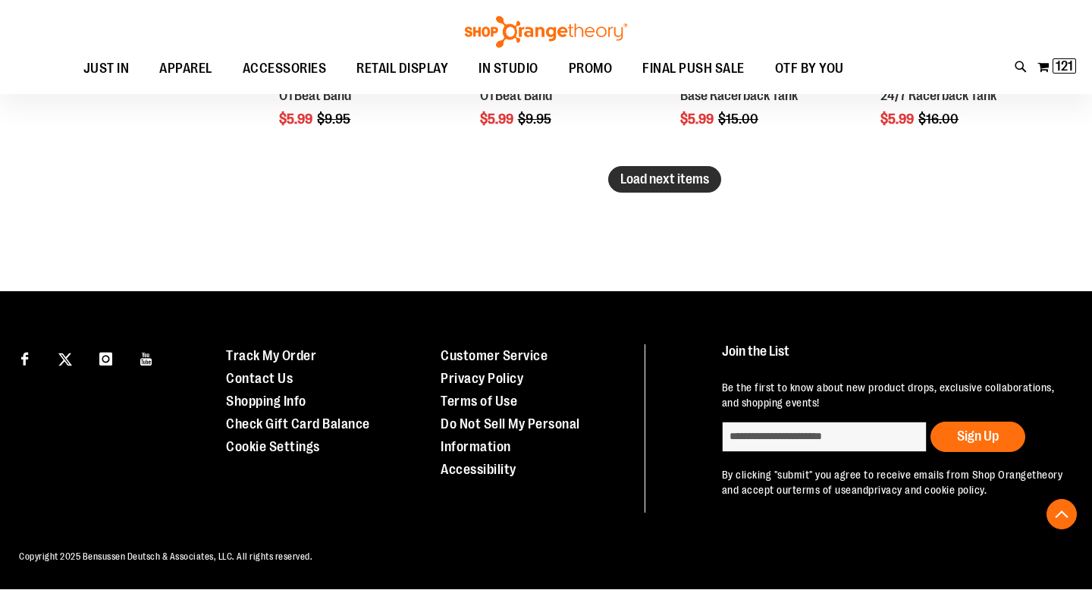
click at [685, 171] on span "Load next items" at bounding box center [664, 178] width 89 height 15
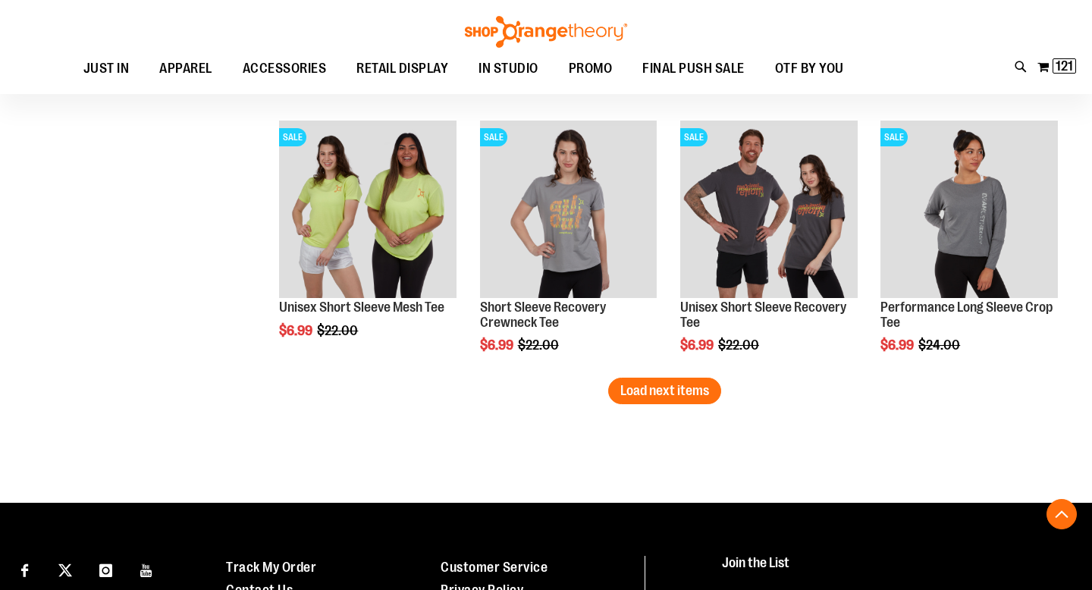
scroll to position [3085, 0]
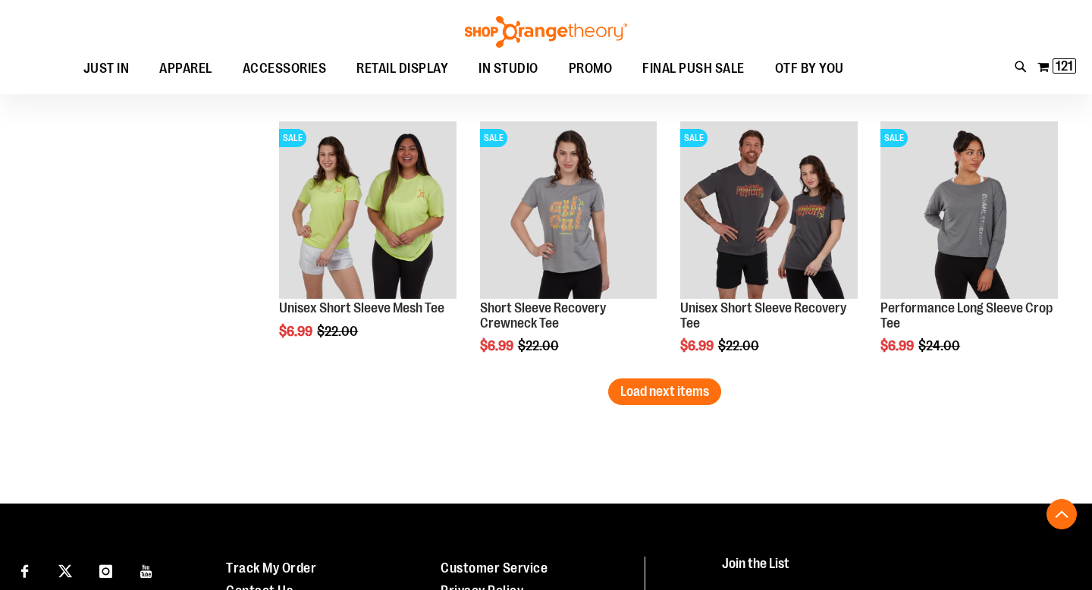
click at [642, 401] on button "Load next items" at bounding box center [664, 391] width 113 height 27
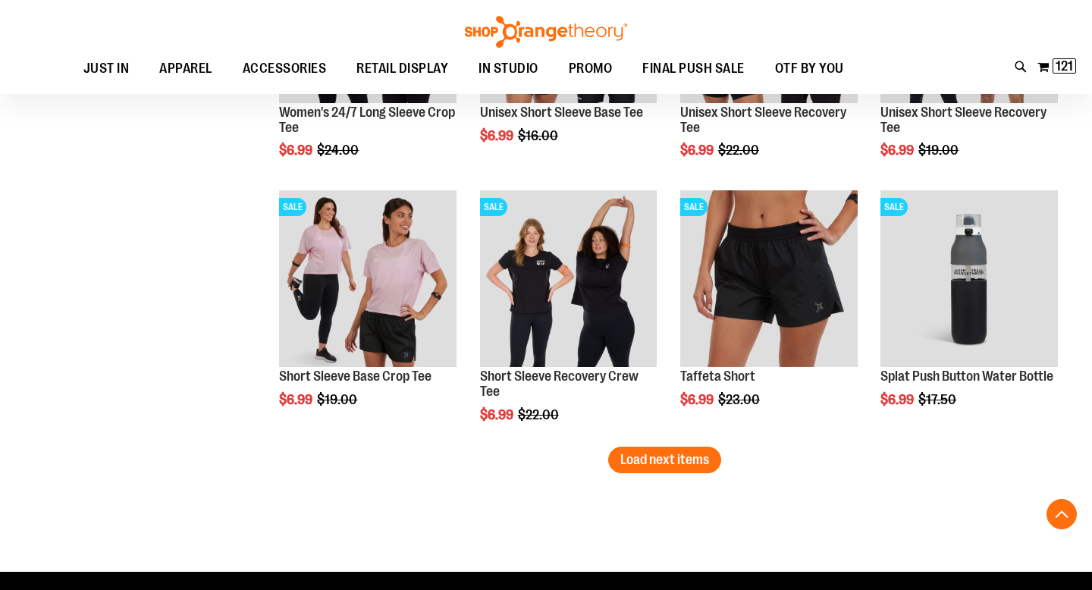
scroll to position [3811, 0]
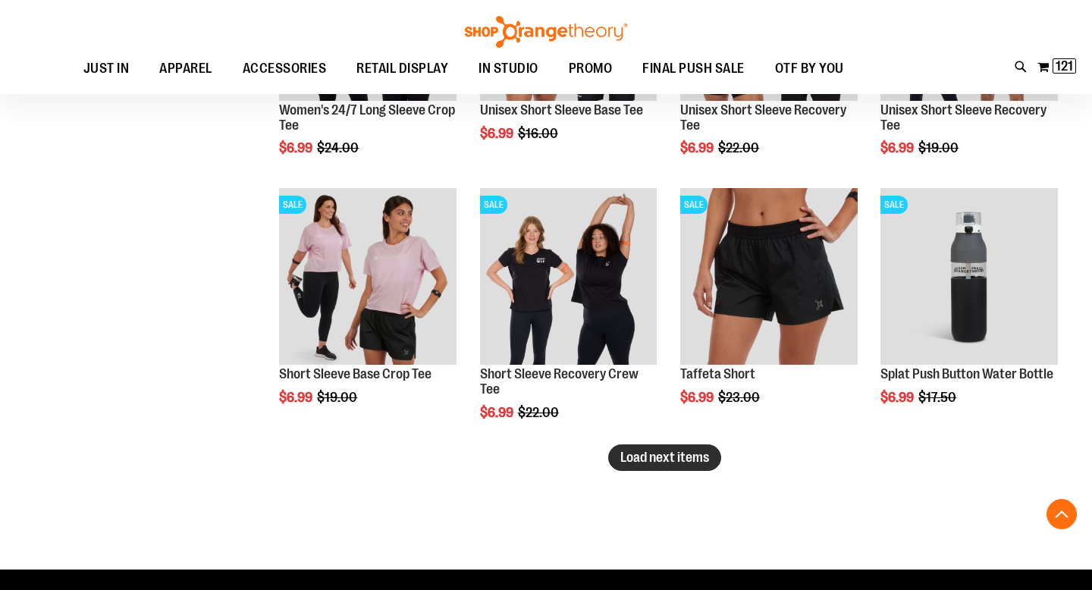
click at [698, 462] on span "Load next items" at bounding box center [664, 457] width 89 height 15
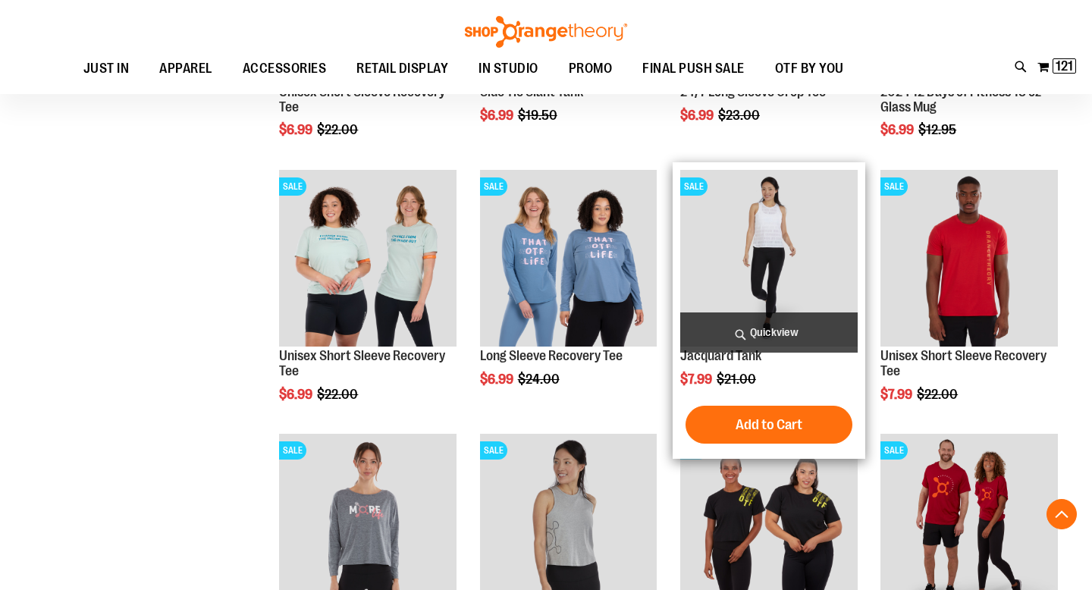
scroll to position [4357, 0]
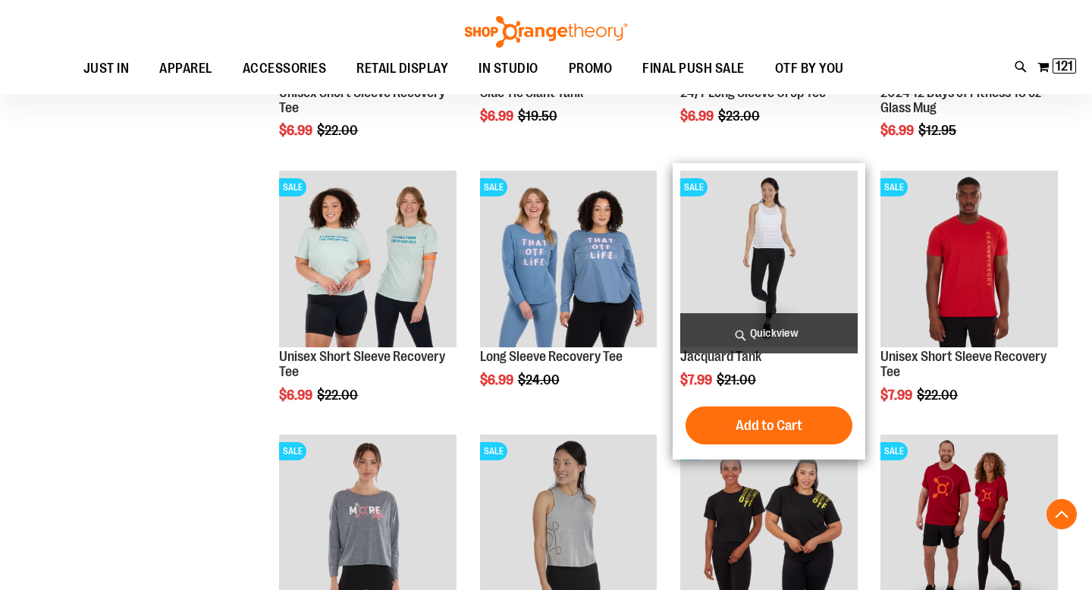
click at [763, 235] on img "product" at bounding box center [768, 259] width 177 height 177
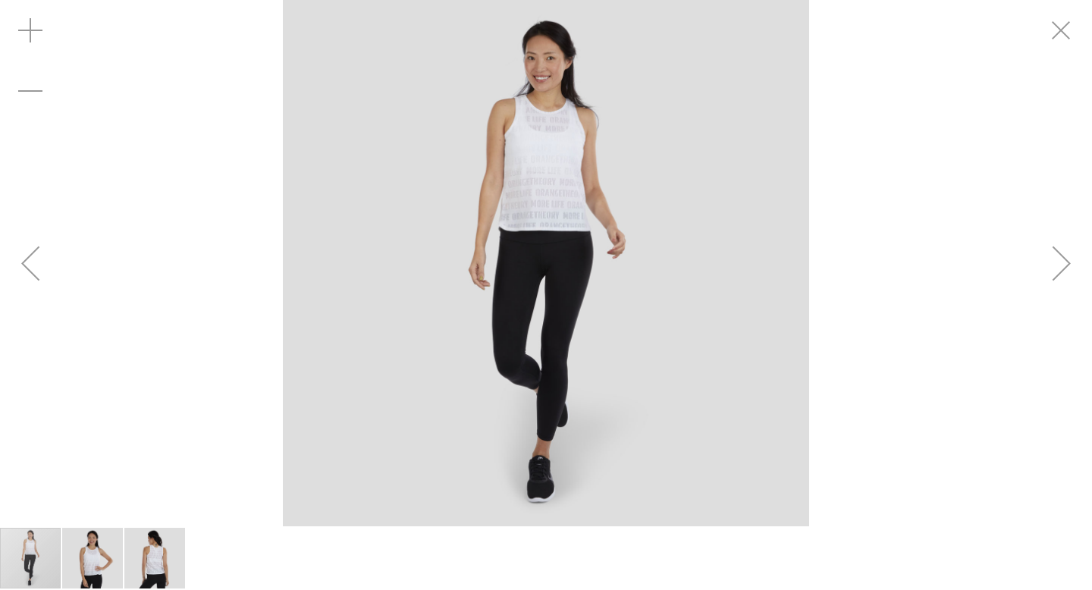
click at [548, 151] on img "carousel" at bounding box center [546, 263] width 526 height 526
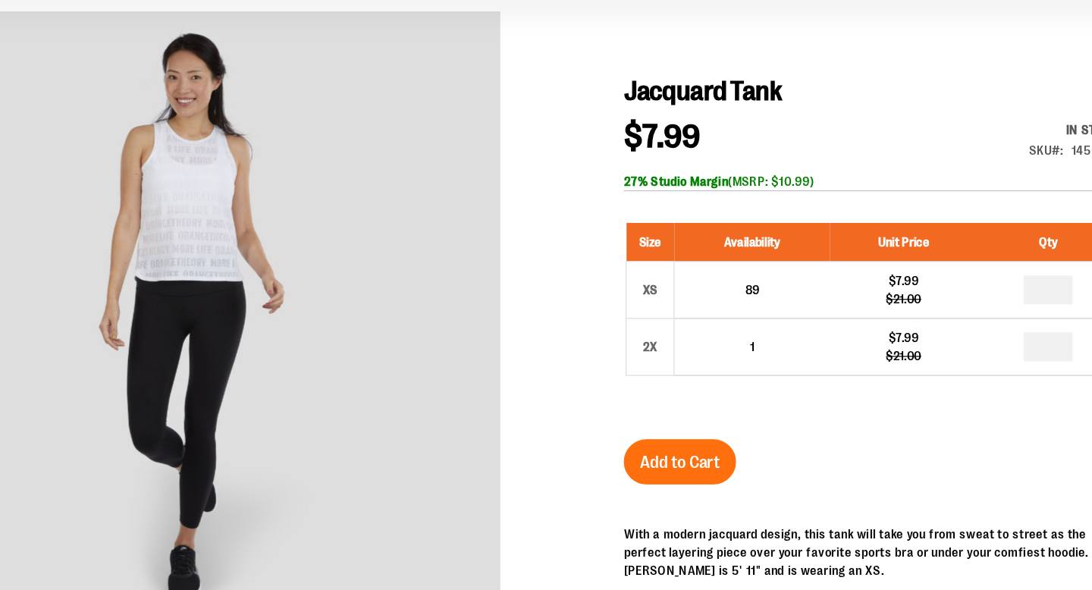
scroll to position [107, 0]
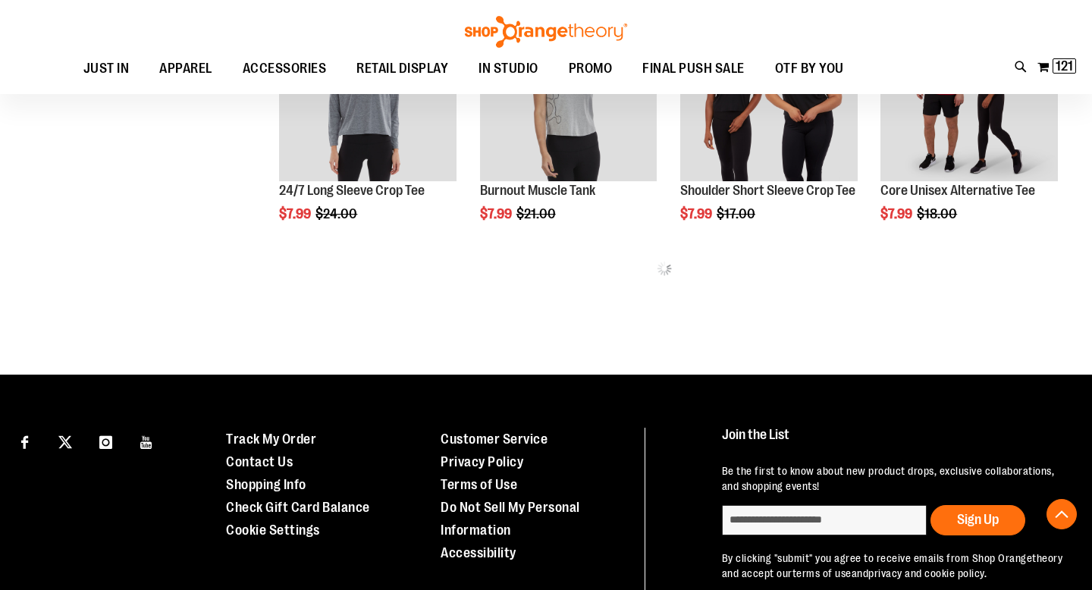
scroll to position [631, 0]
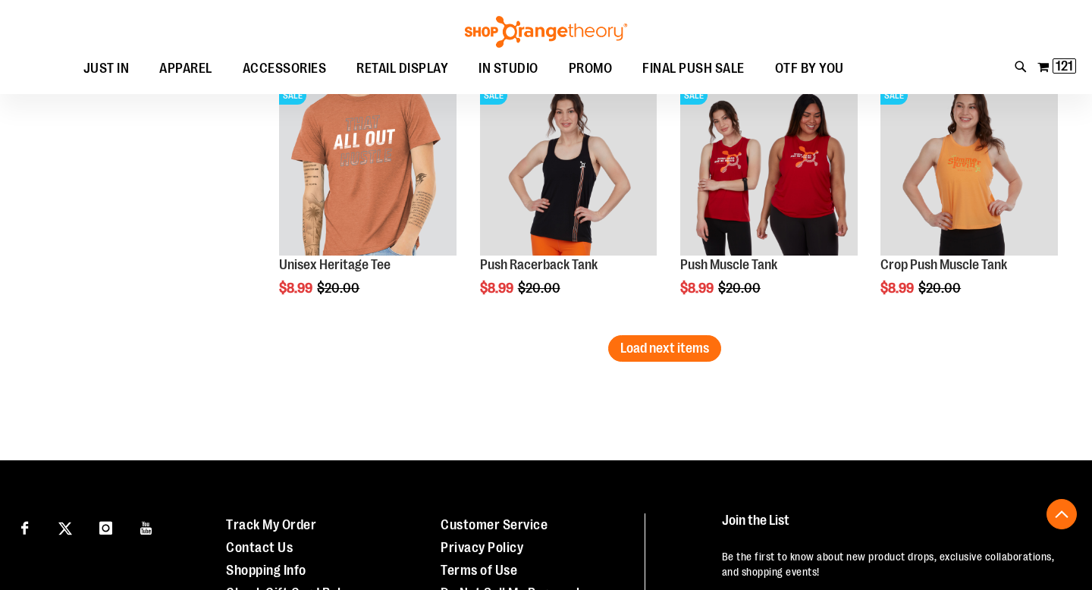
scroll to position [2218, 0]
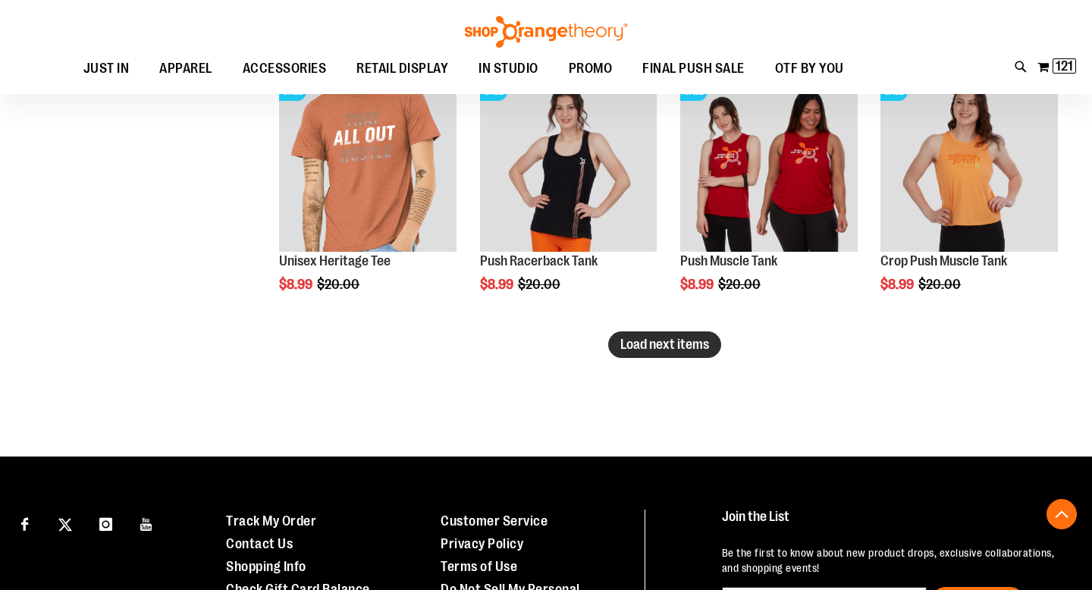
click at [652, 349] on span "Load next items" at bounding box center [664, 344] width 89 height 15
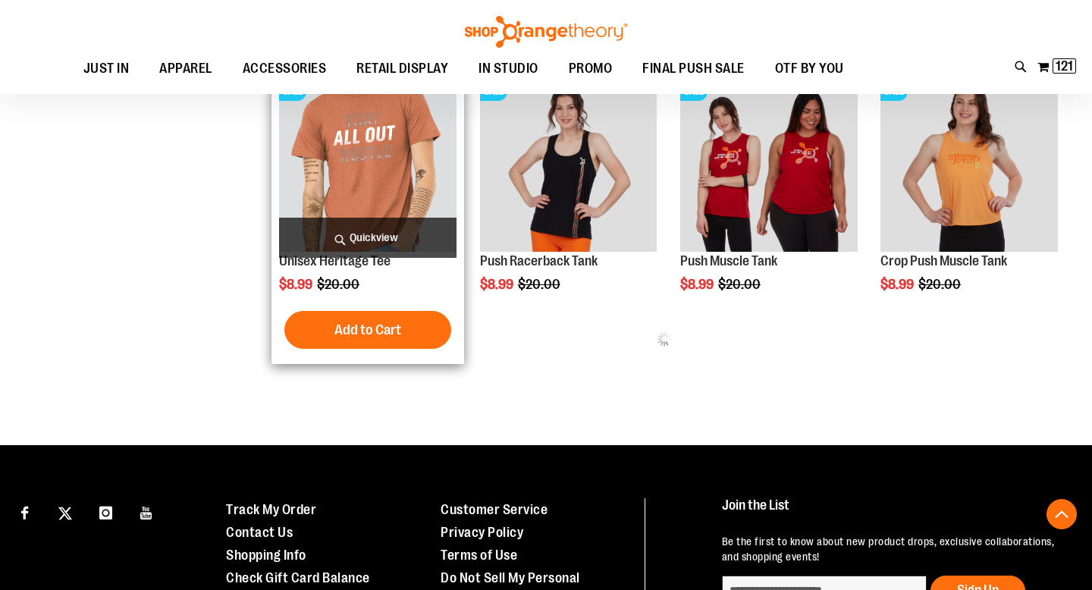
click at [357, 135] on img "product" at bounding box center [367, 163] width 177 height 177
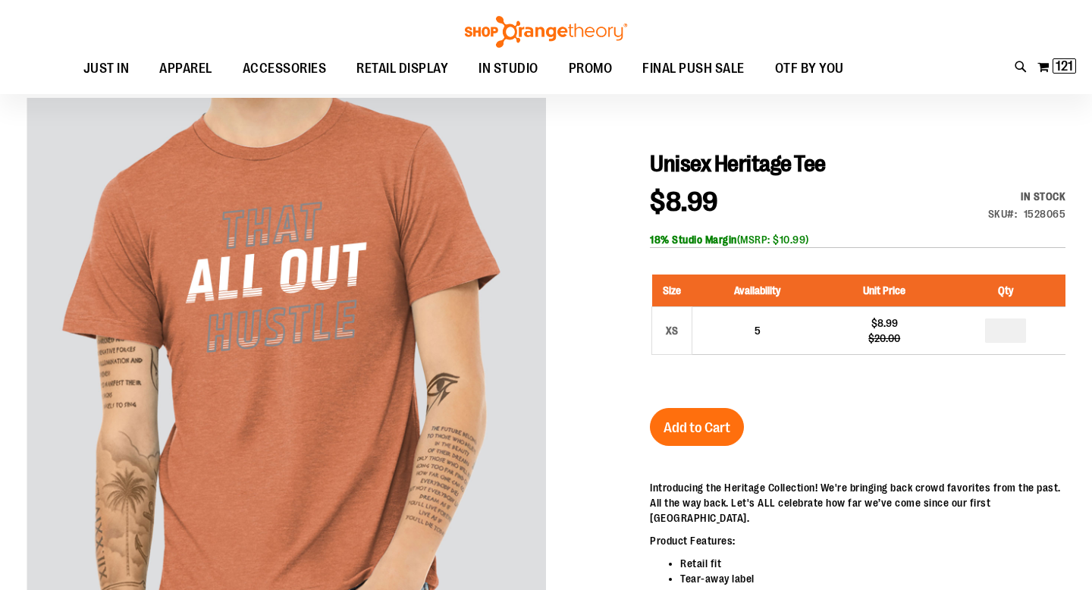
scroll to position [113, 0]
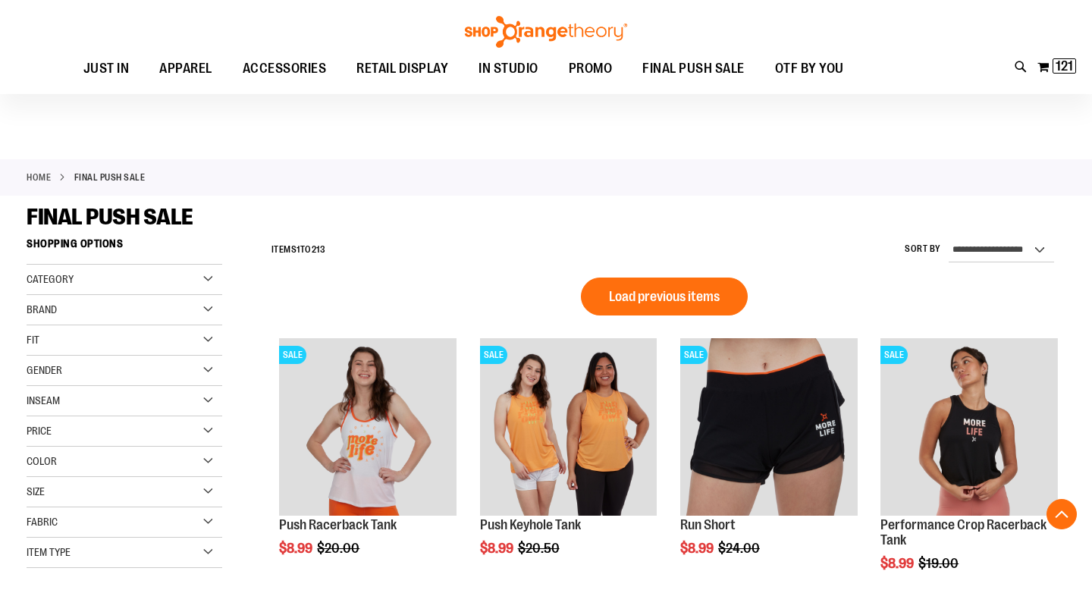
scroll to position [1072, 0]
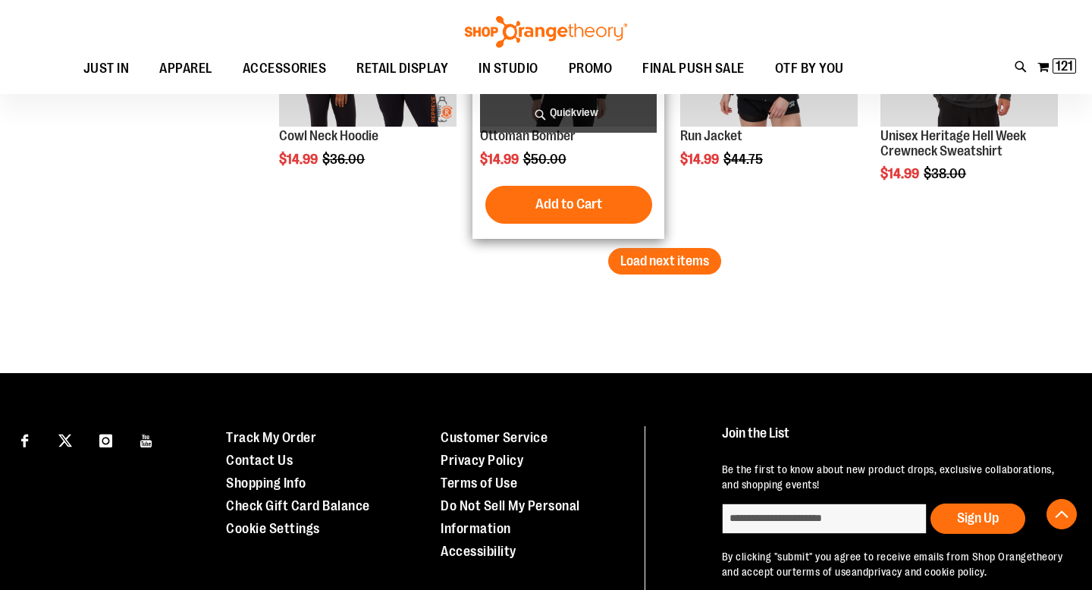
scroll to position [2843, 0]
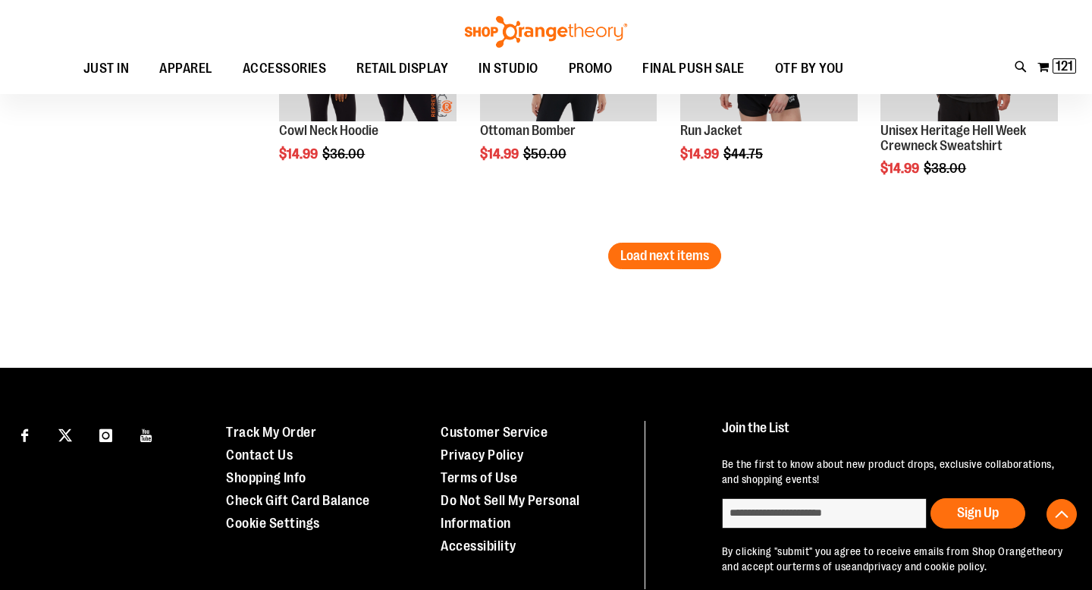
click at [663, 244] on button "Load next items" at bounding box center [664, 256] width 113 height 27
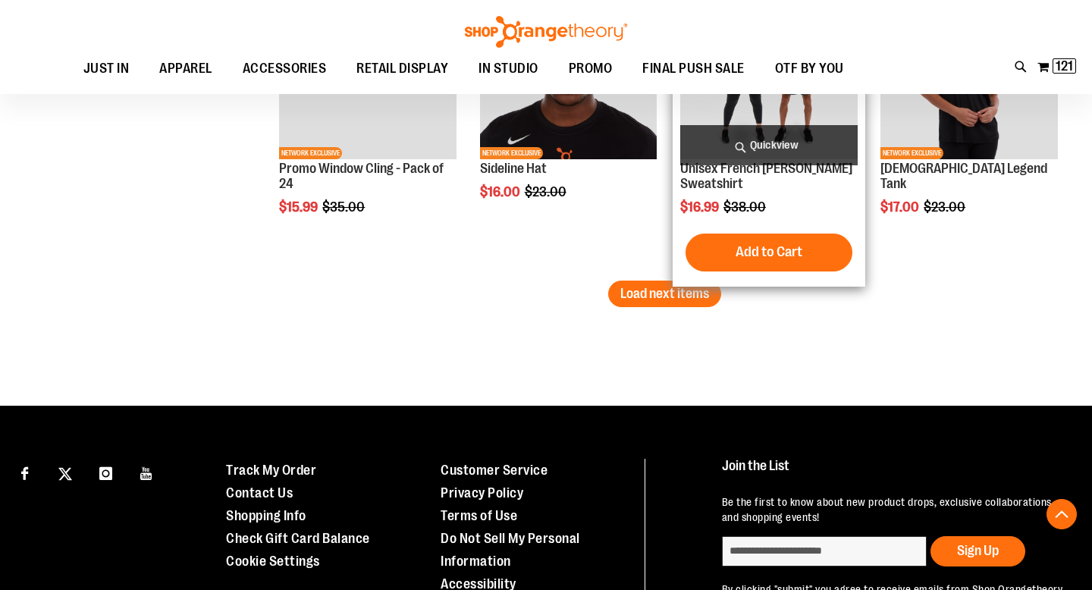
scroll to position [3708, 0]
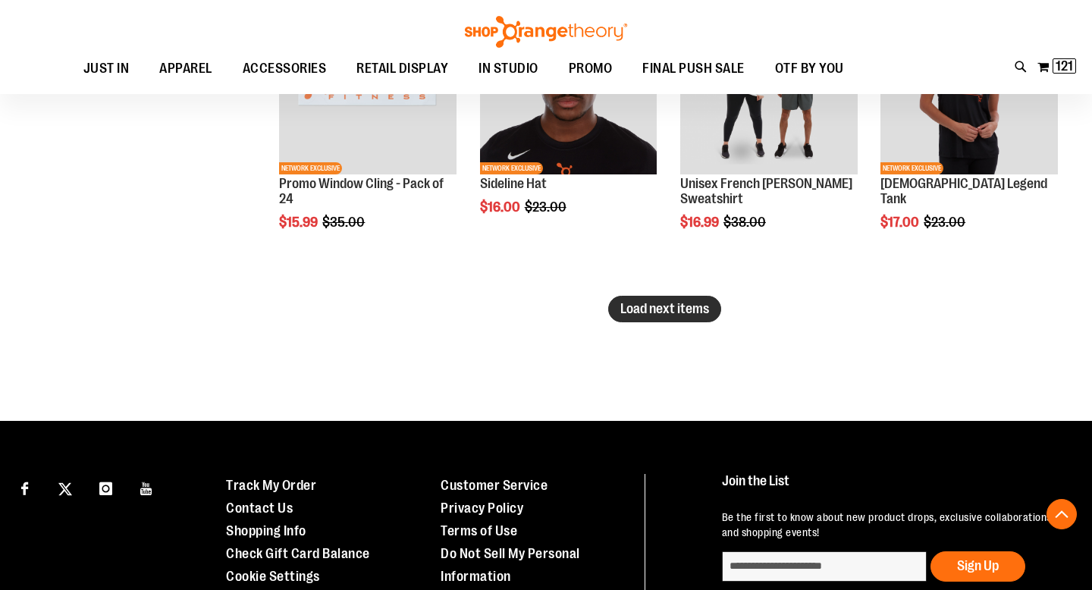
click at [700, 302] on span "Load next items" at bounding box center [664, 308] width 89 height 15
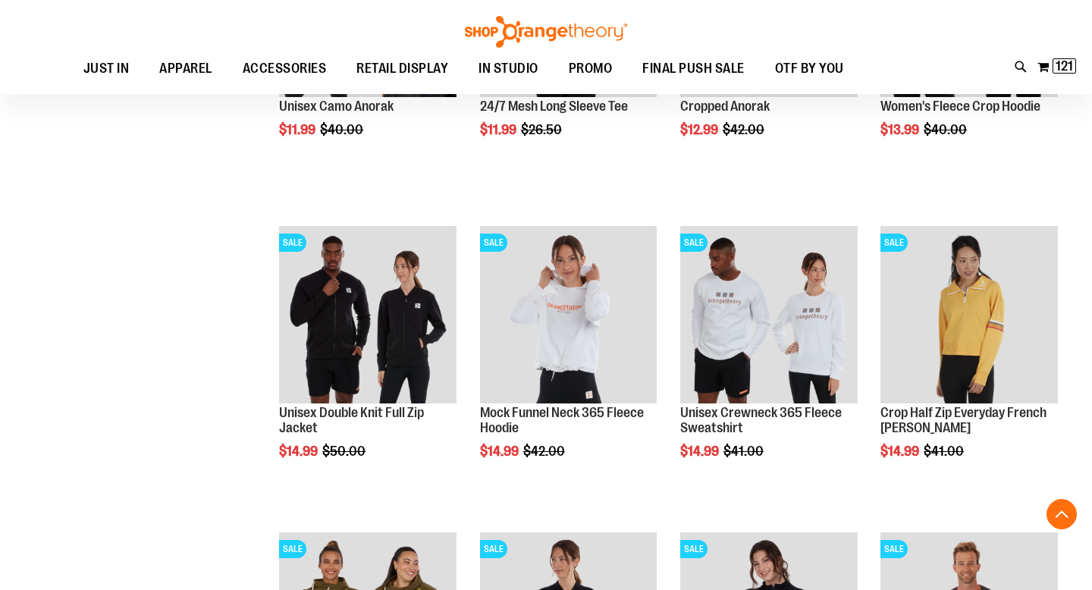
scroll to position [2253, 0]
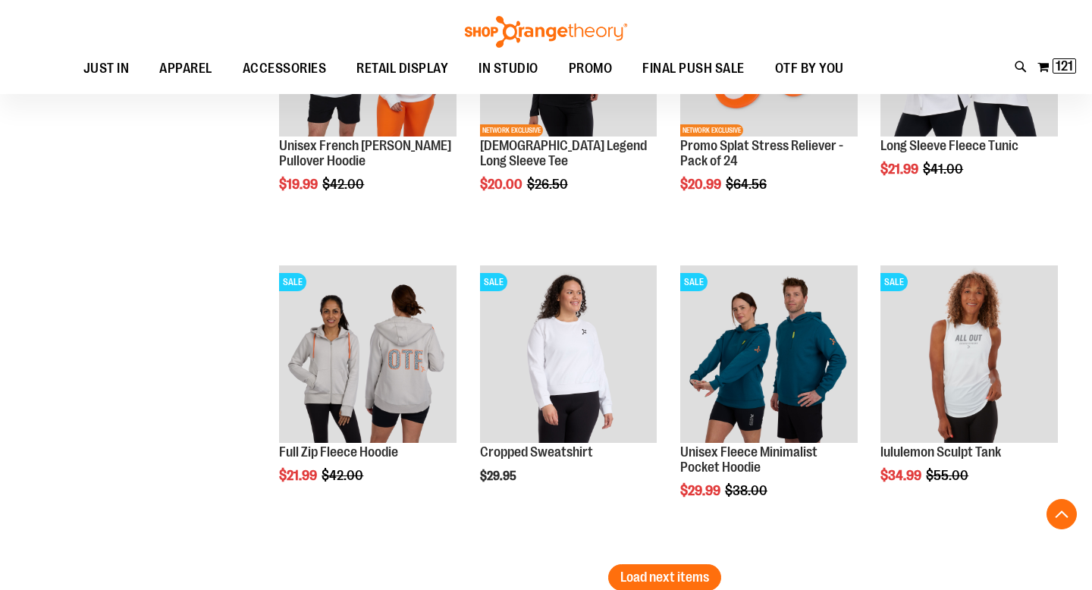
scroll to position [4371, 0]
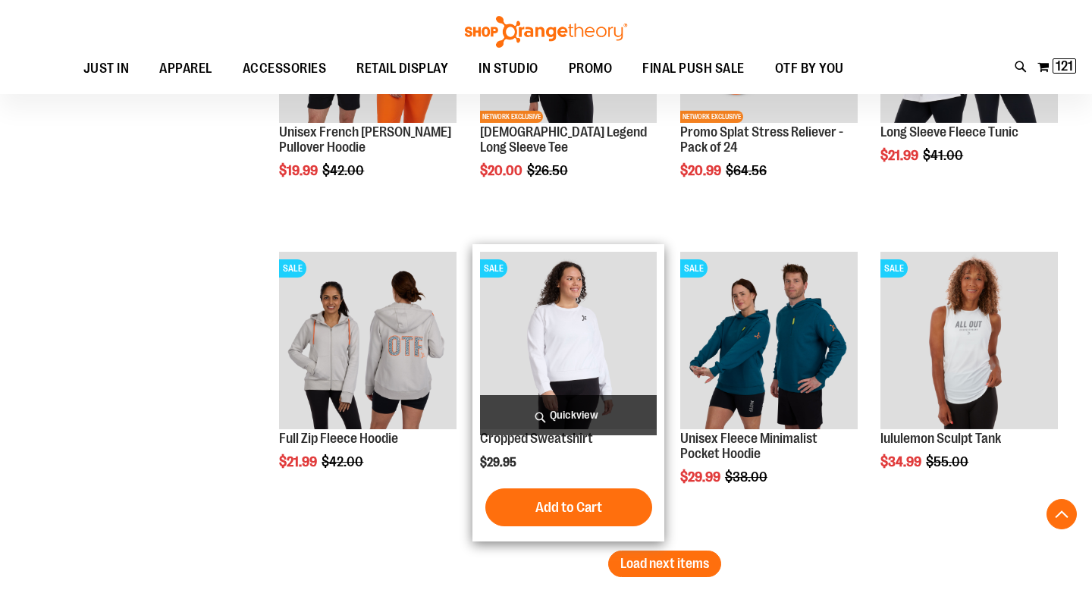
click at [597, 317] on img "product" at bounding box center [568, 340] width 177 height 177
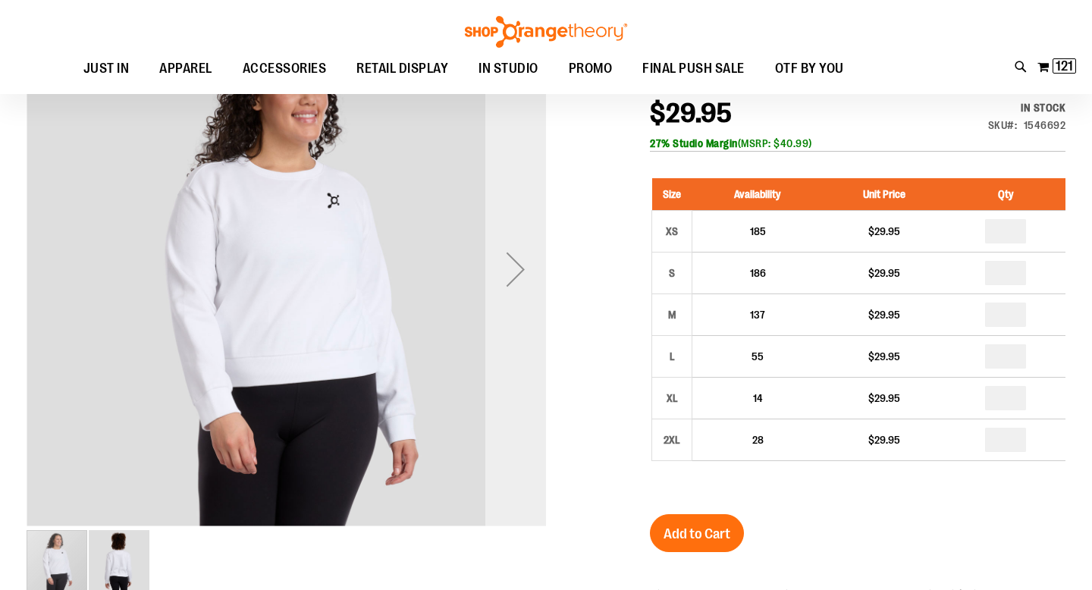
scroll to position [202, 0]
click at [515, 269] on div "Next" at bounding box center [515, 269] width 61 height 61
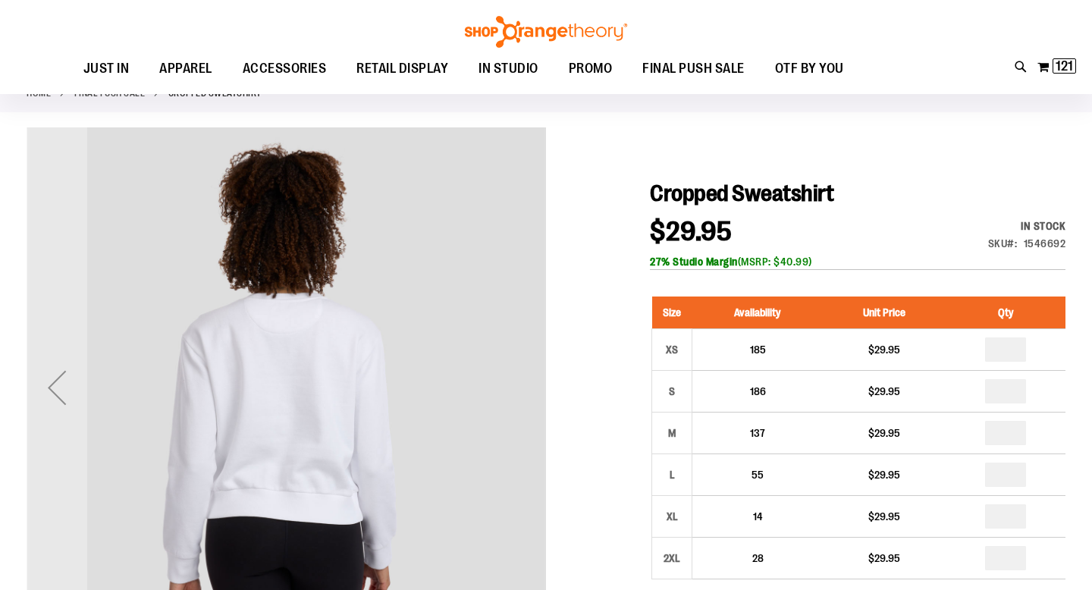
scroll to position [0, 0]
